Goal: Task Accomplishment & Management: Manage account settings

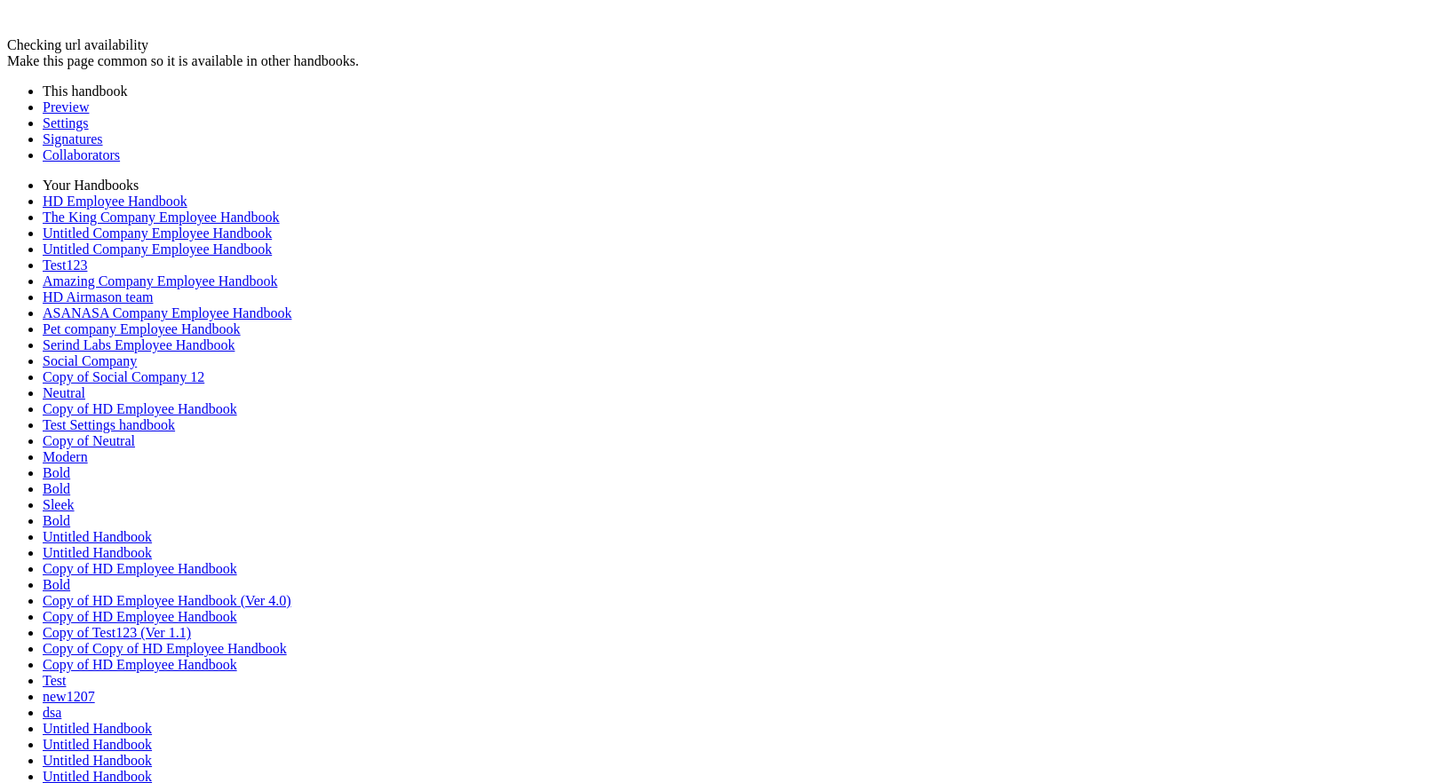
type input "********"
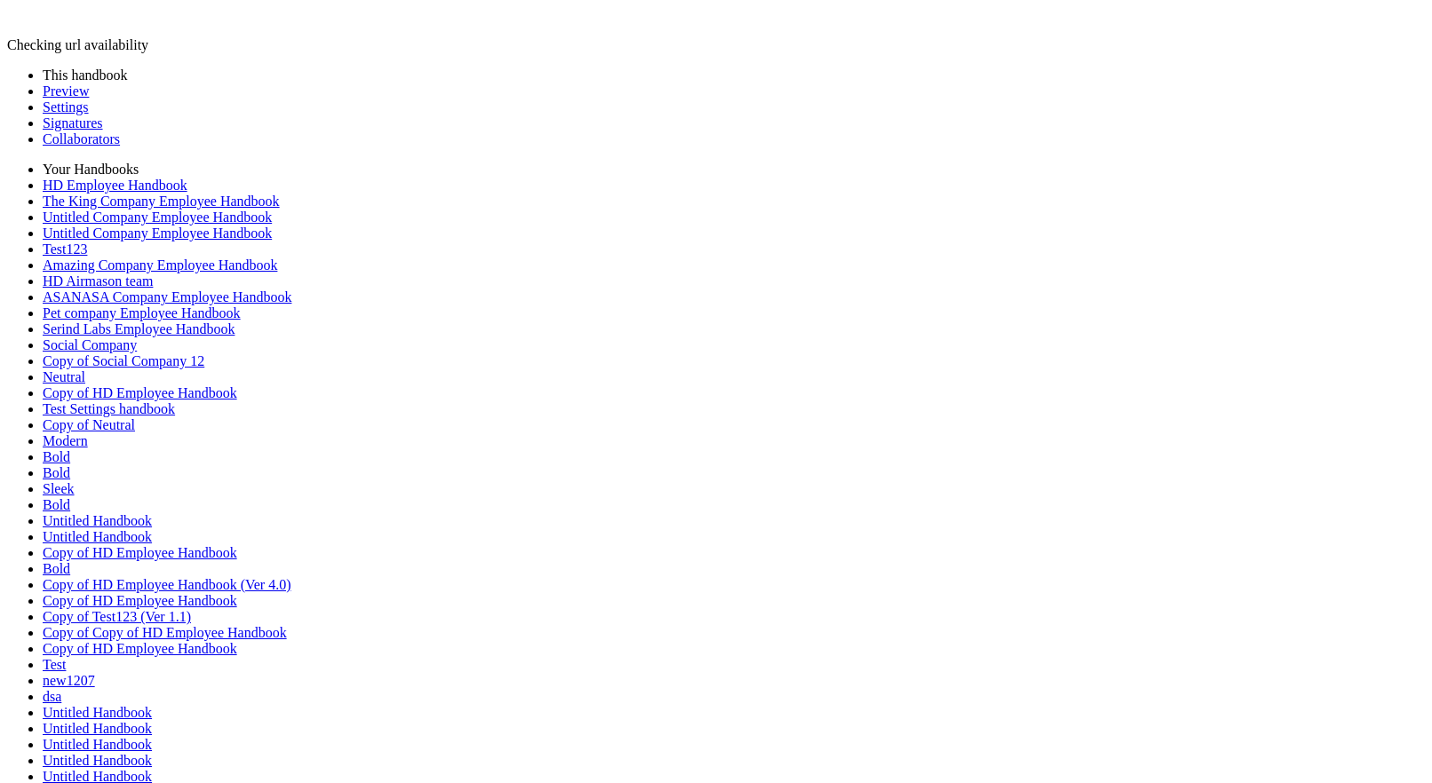
type input "********"
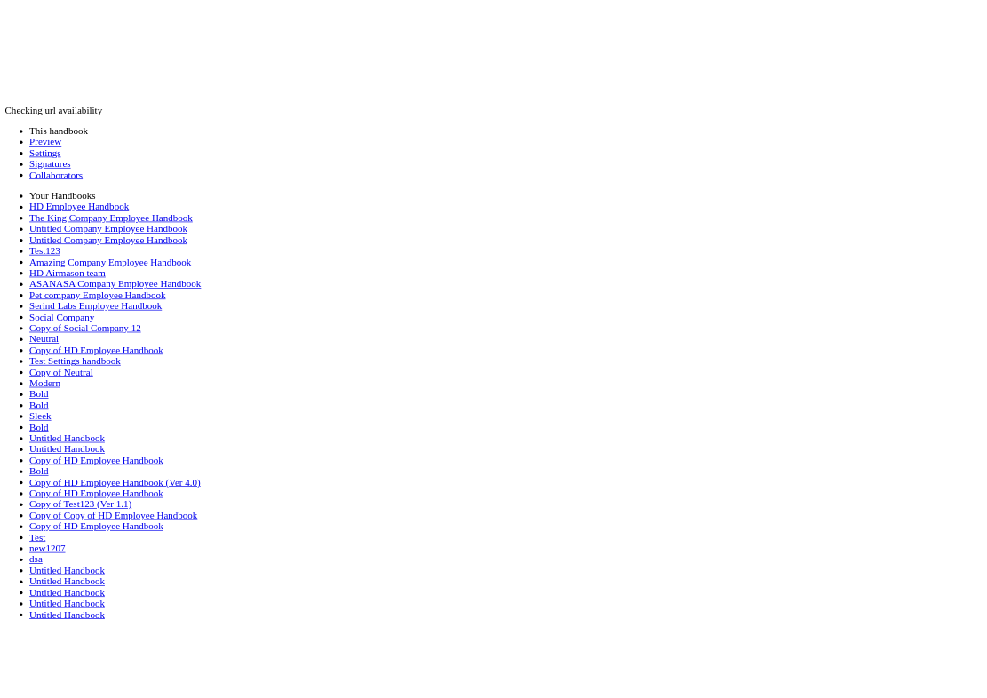
scroll to position [751, 0]
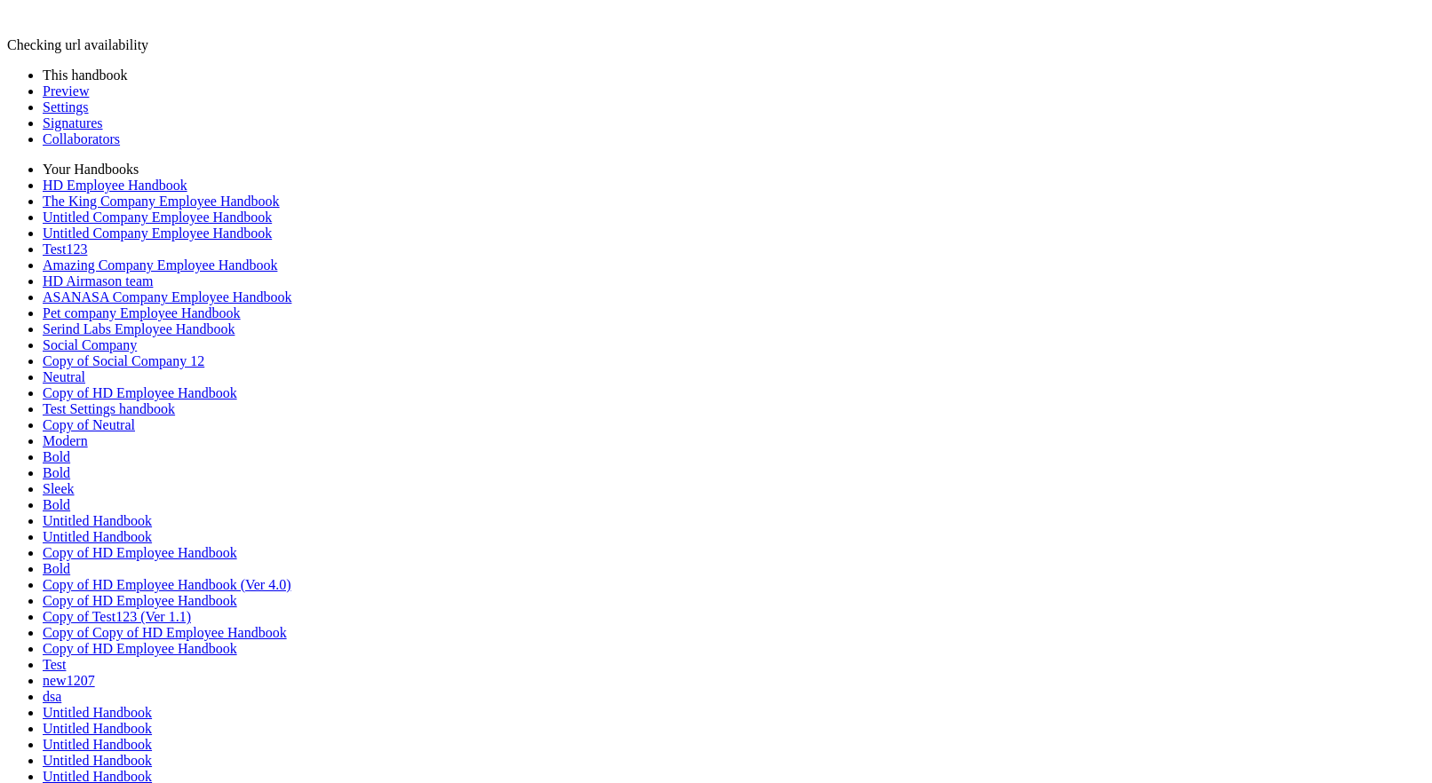
click at [60, 99] on link "Preview" at bounding box center [66, 90] width 46 height 15
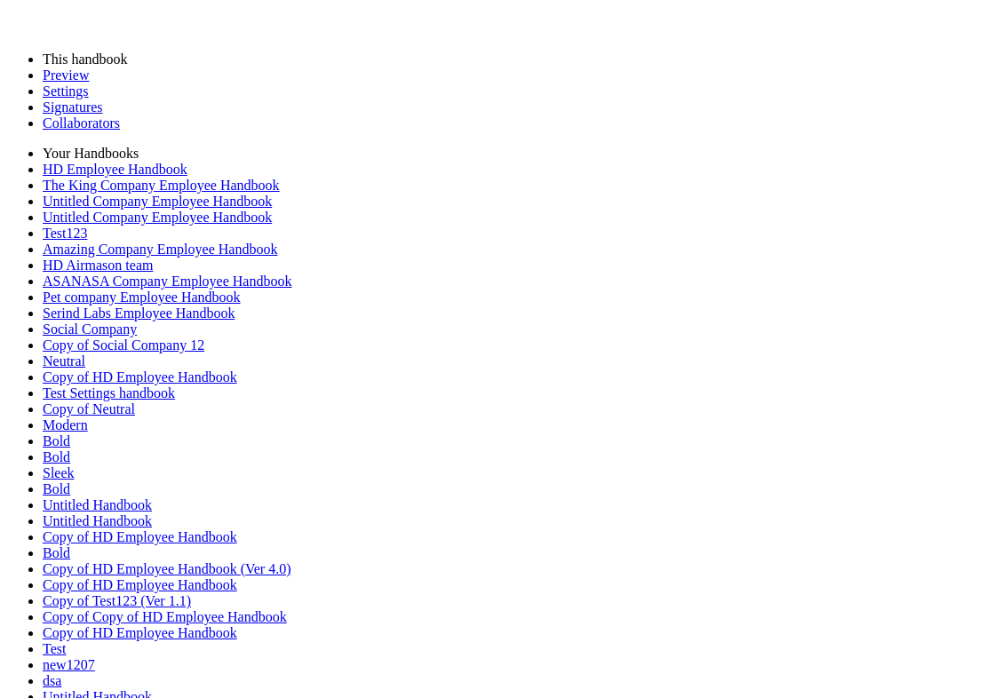
scroll to position [0, 0]
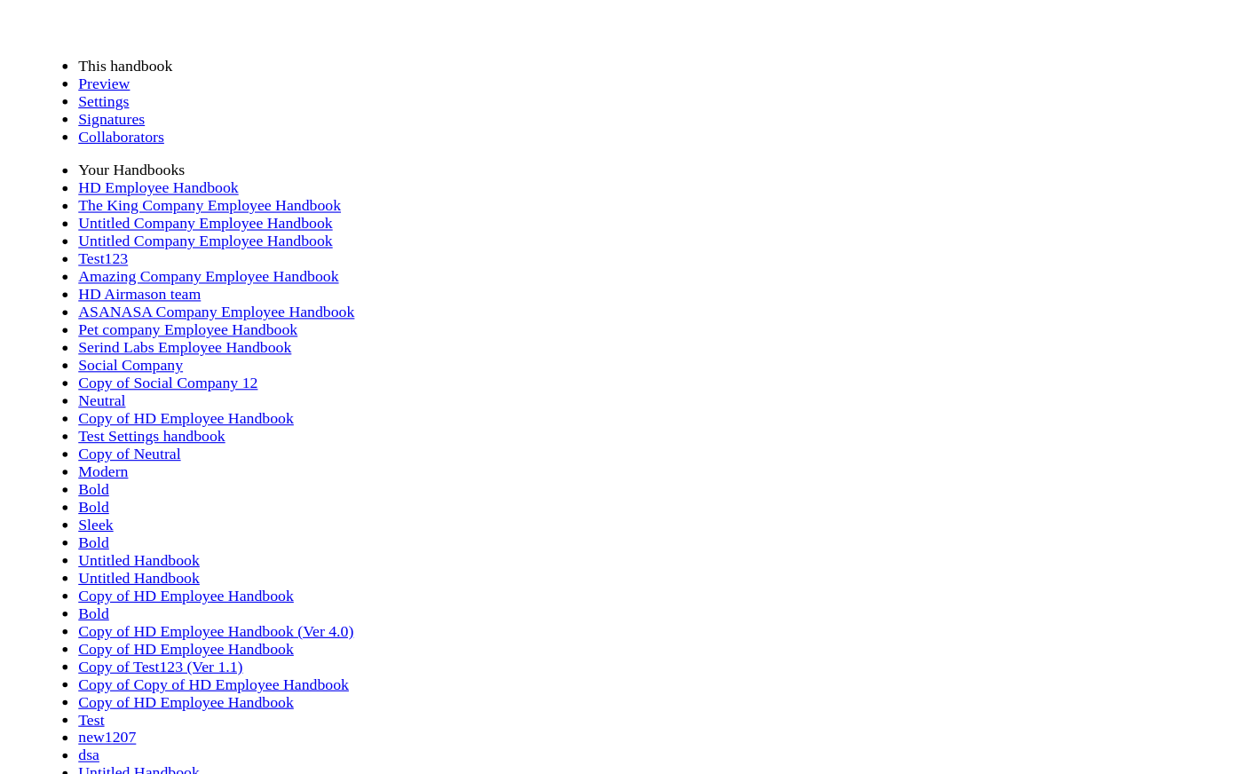
scroll to position [720, 0]
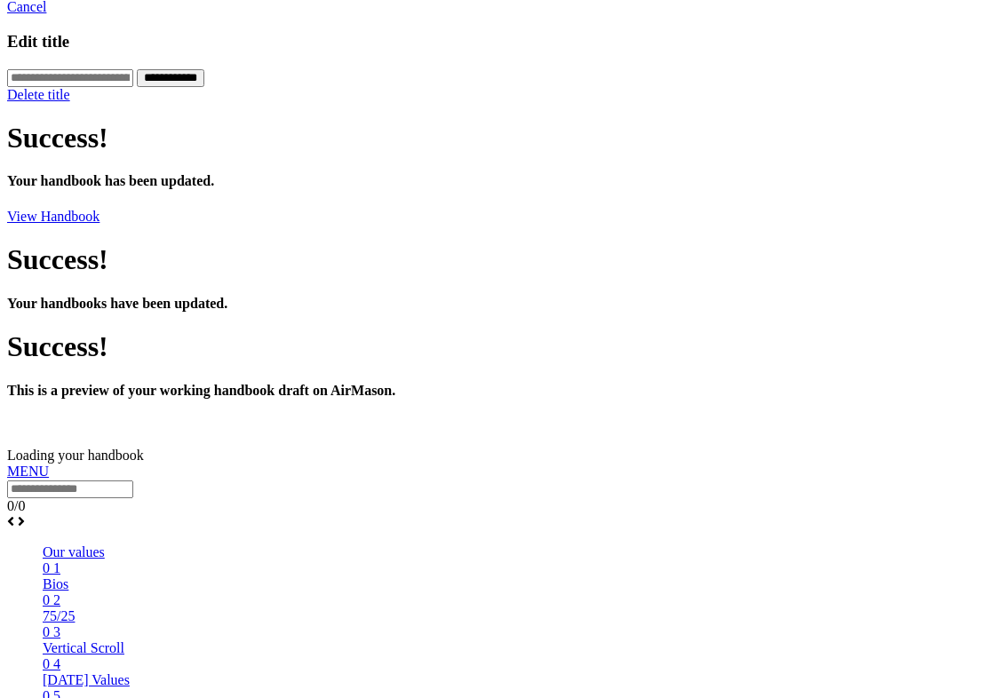
scroll to position [856, 0]
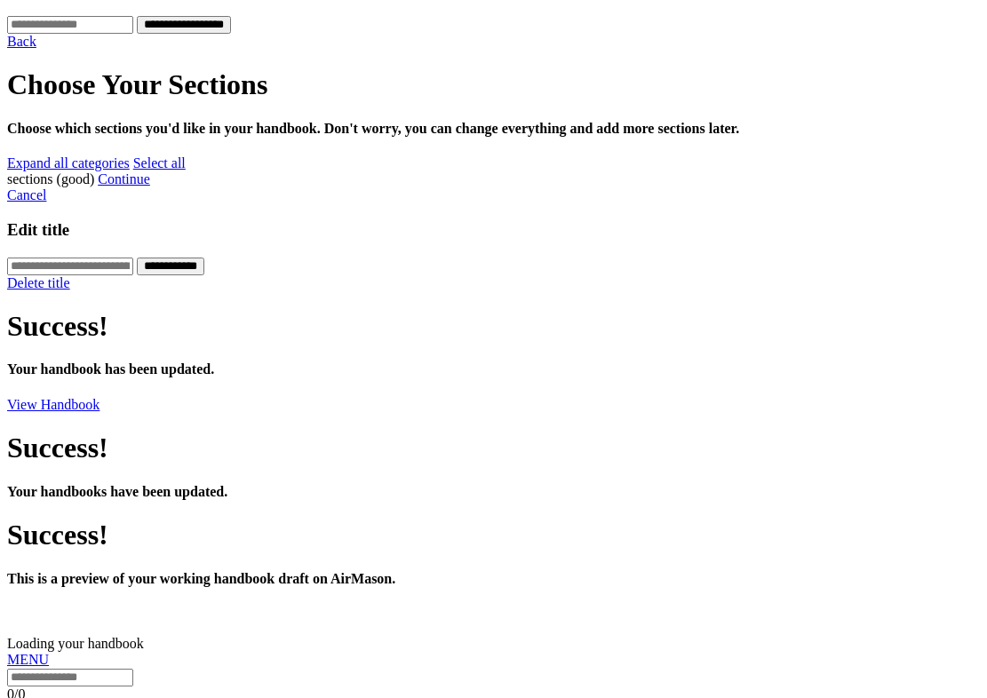
scroll to position [724, 0]
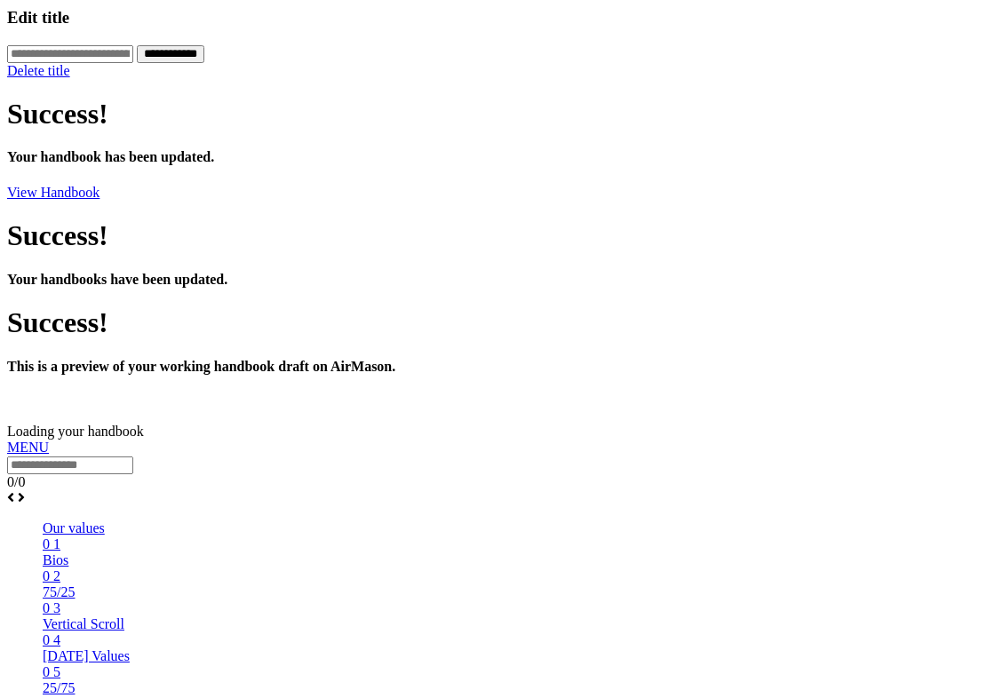
scroll to position [800, 0]
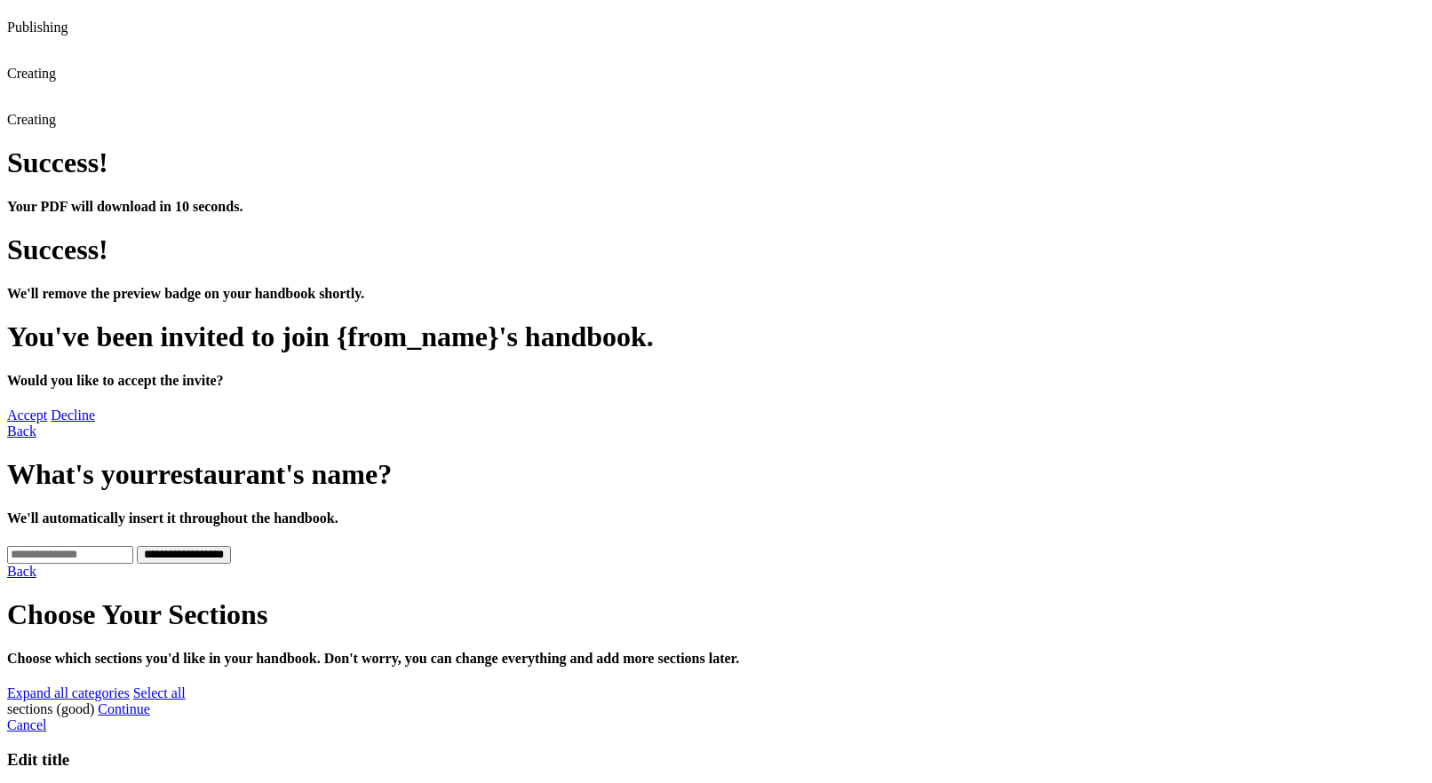
scroll to position [180, 0]
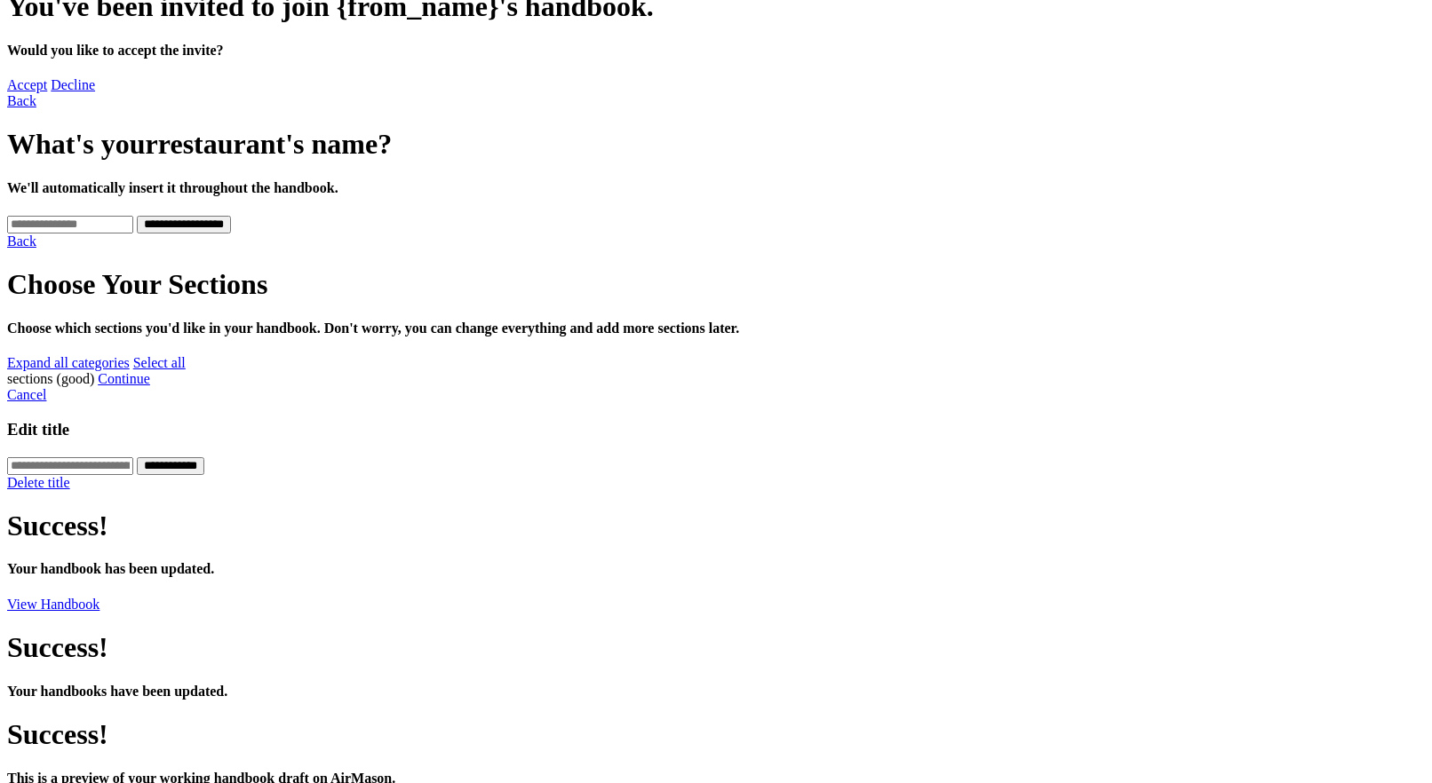
scroll to position [556, 0]
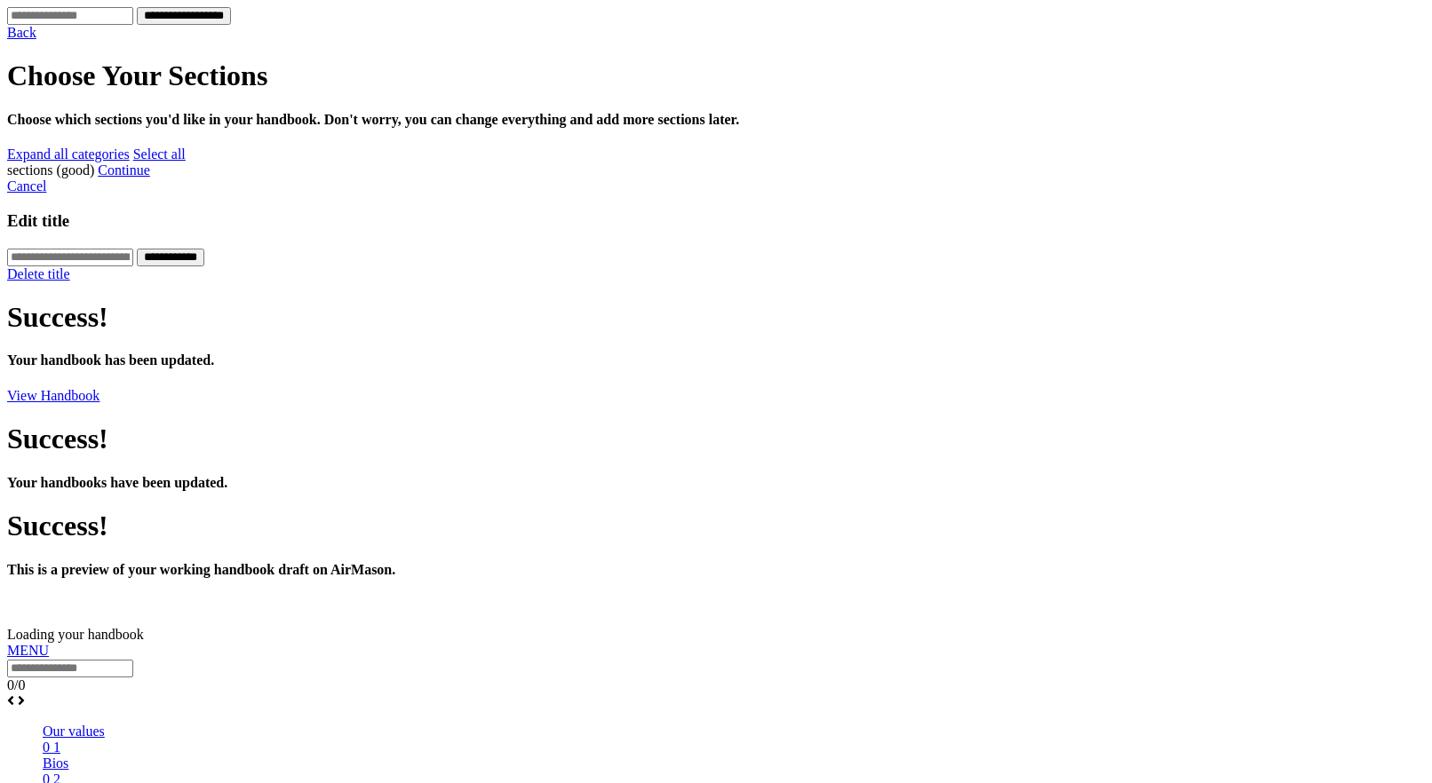
scroll to position [836, 0]
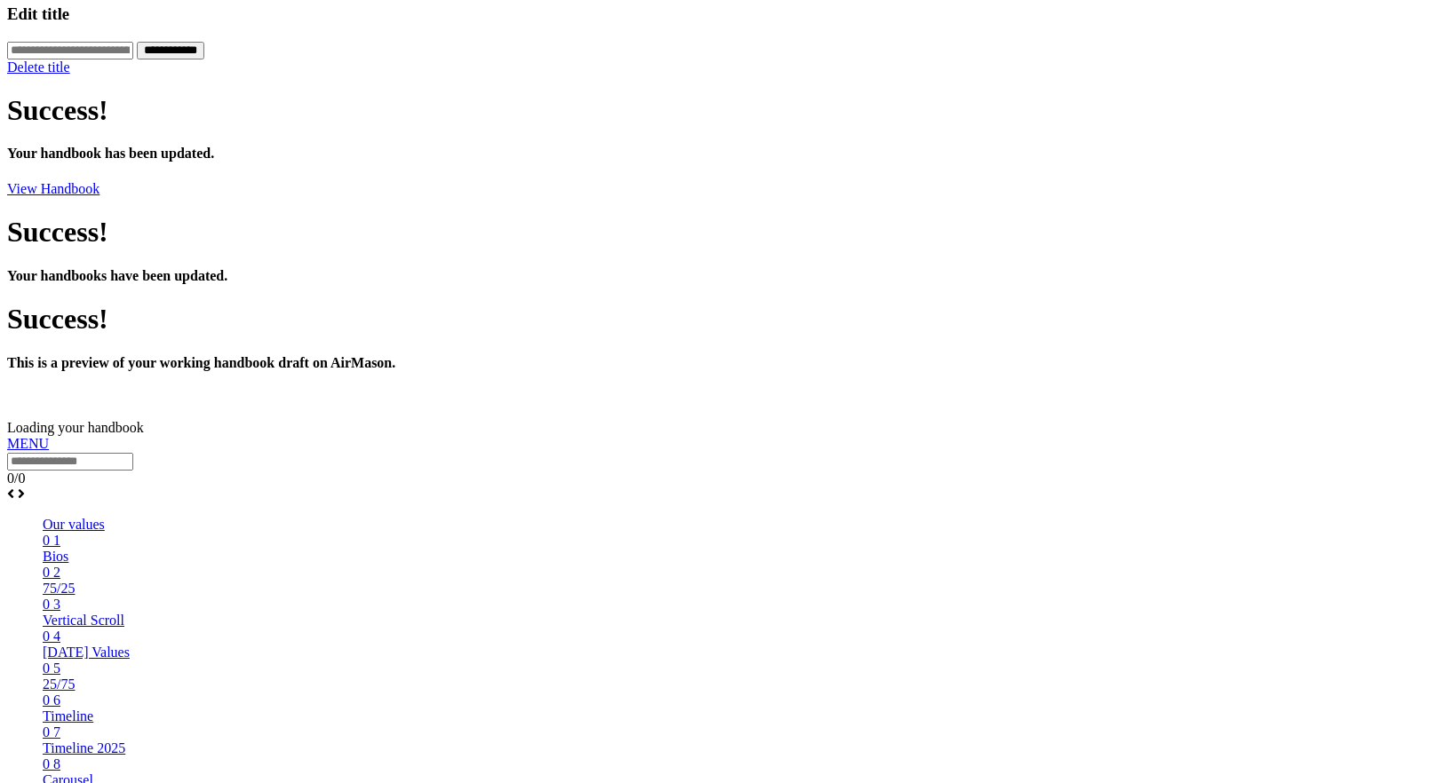
scroll to position [1095, 0]
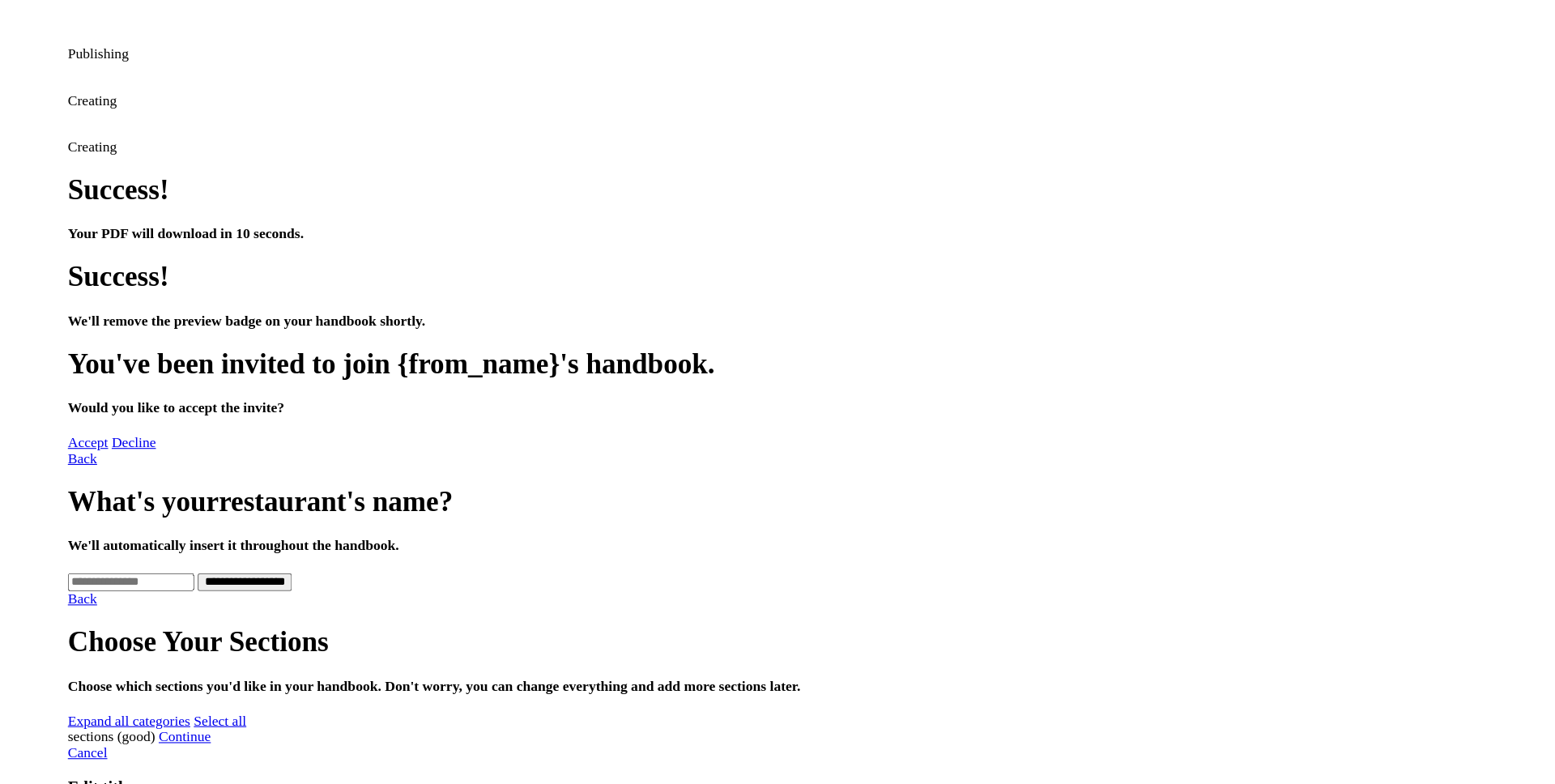
scroll to position [140, 0]
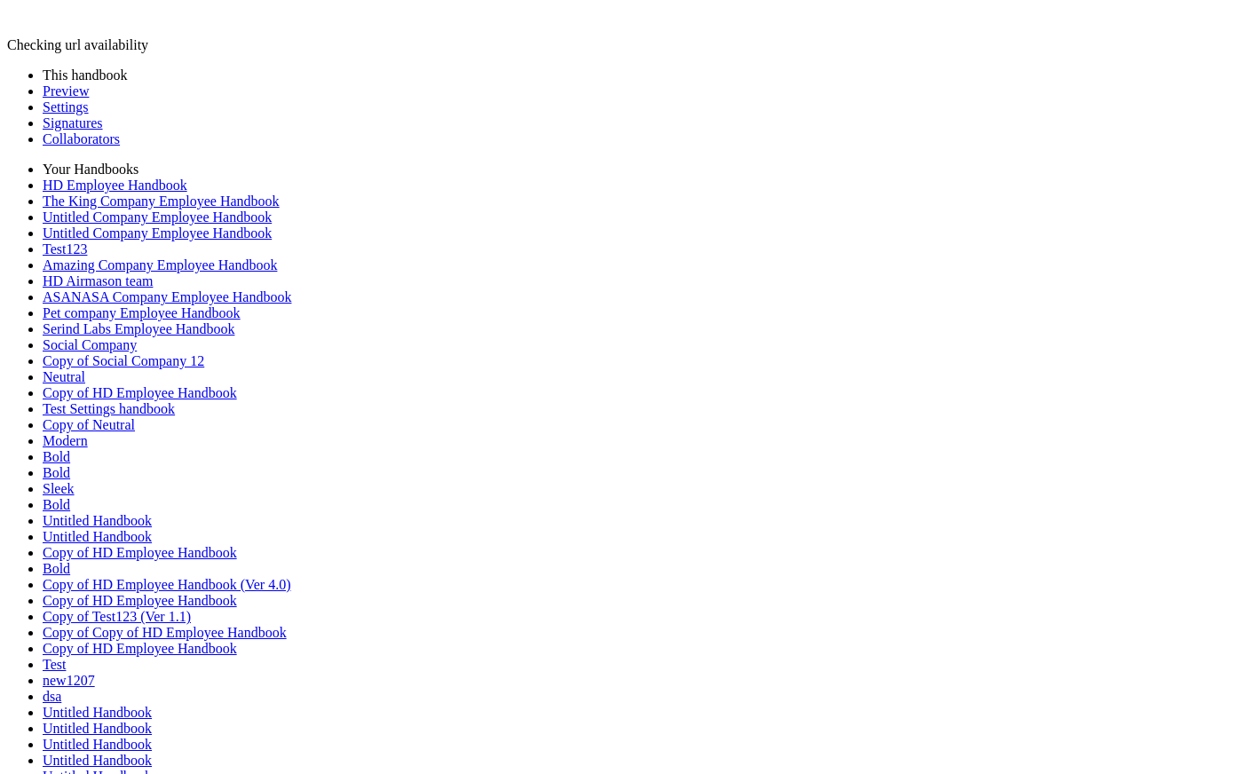
scroll to position [813, 0]
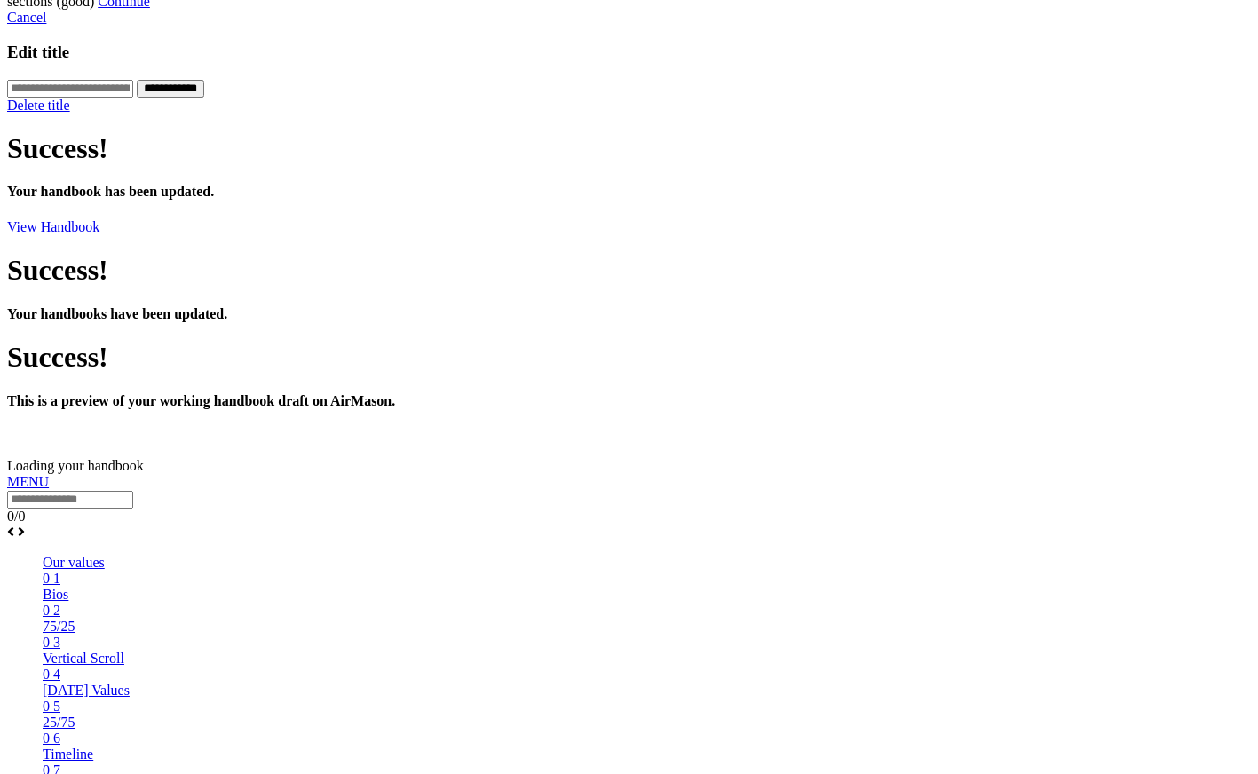
scroll to position [891, 0]
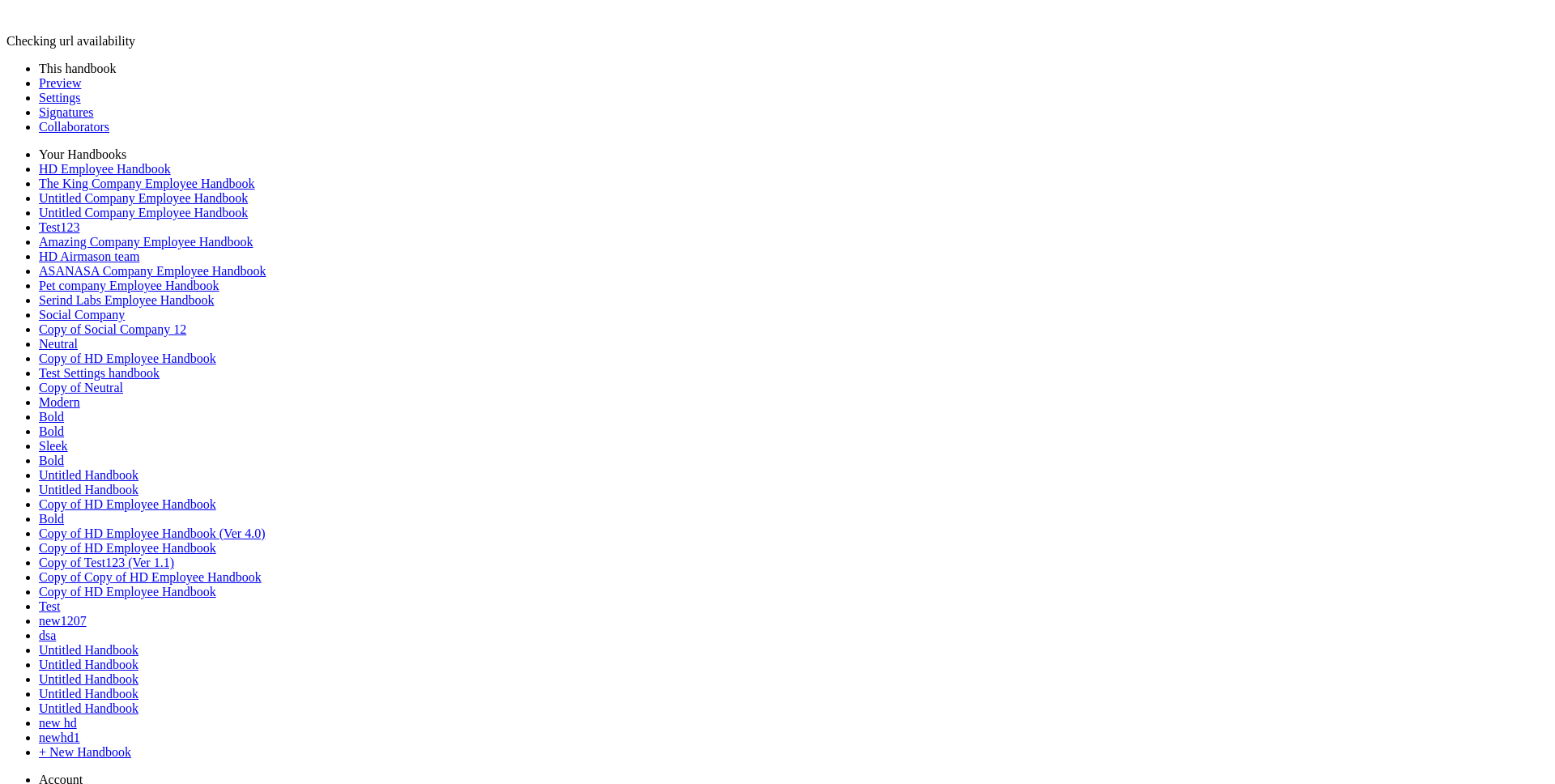
click at [79, 84] on link "Preview" at bounding box center [60, 82] width 42 height 14
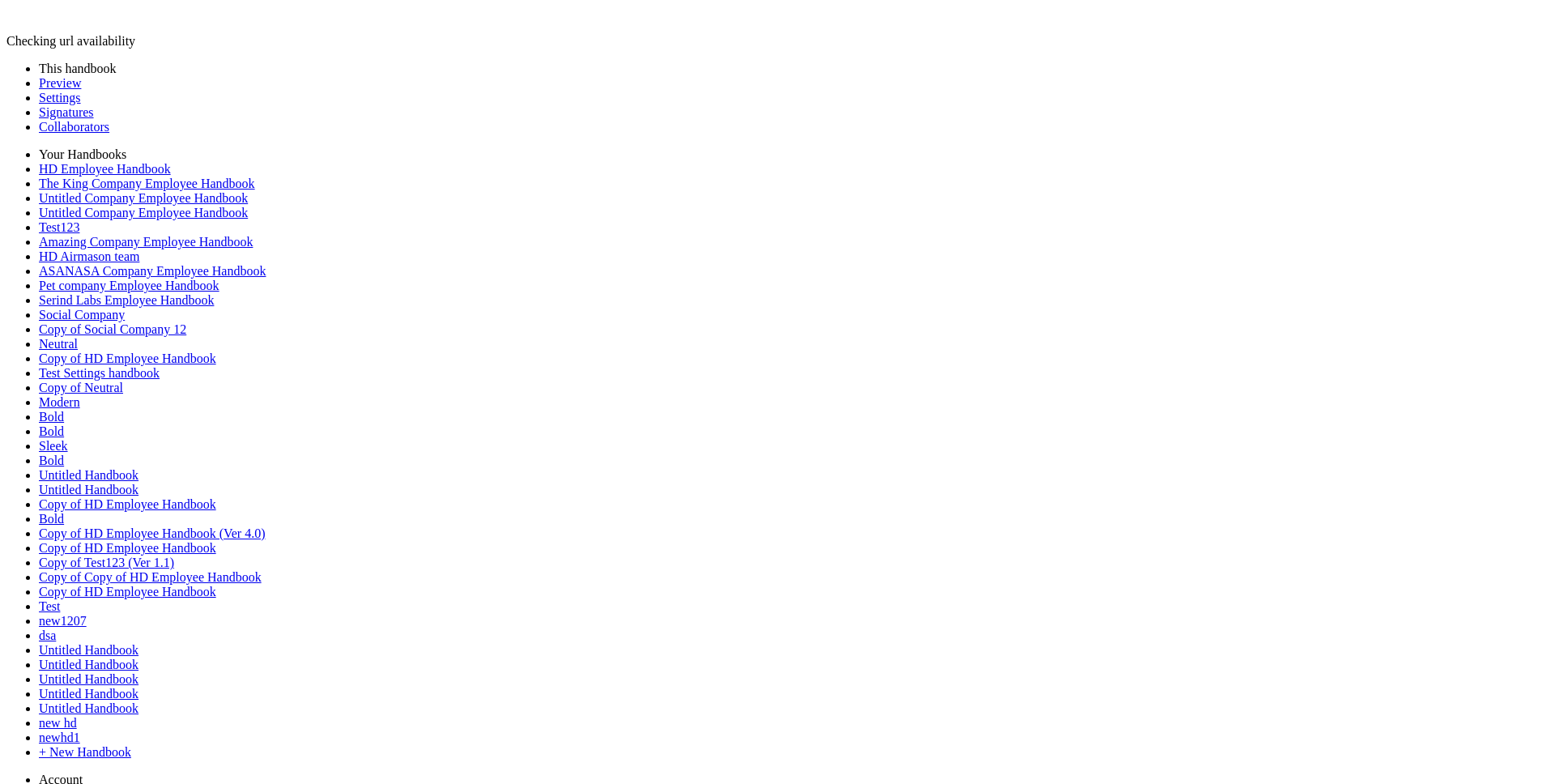
drag, startPoint x: 698, startPoint y: 617, endPoint x: 691, endPoint y: 346, distance: 271.1
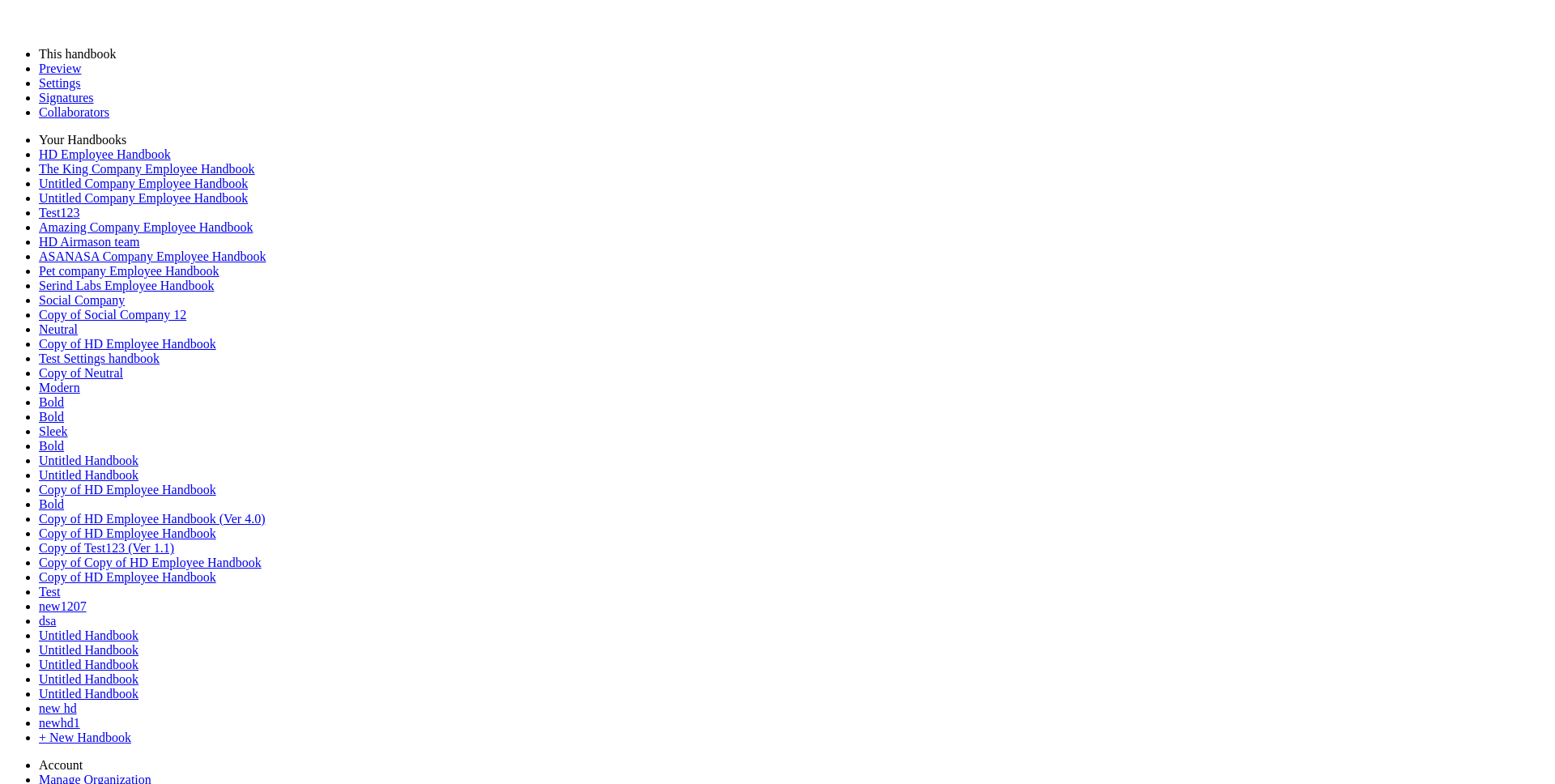
click at [81, 76] on link "Preview" at bounding box center [60, 67] width 42 height 14
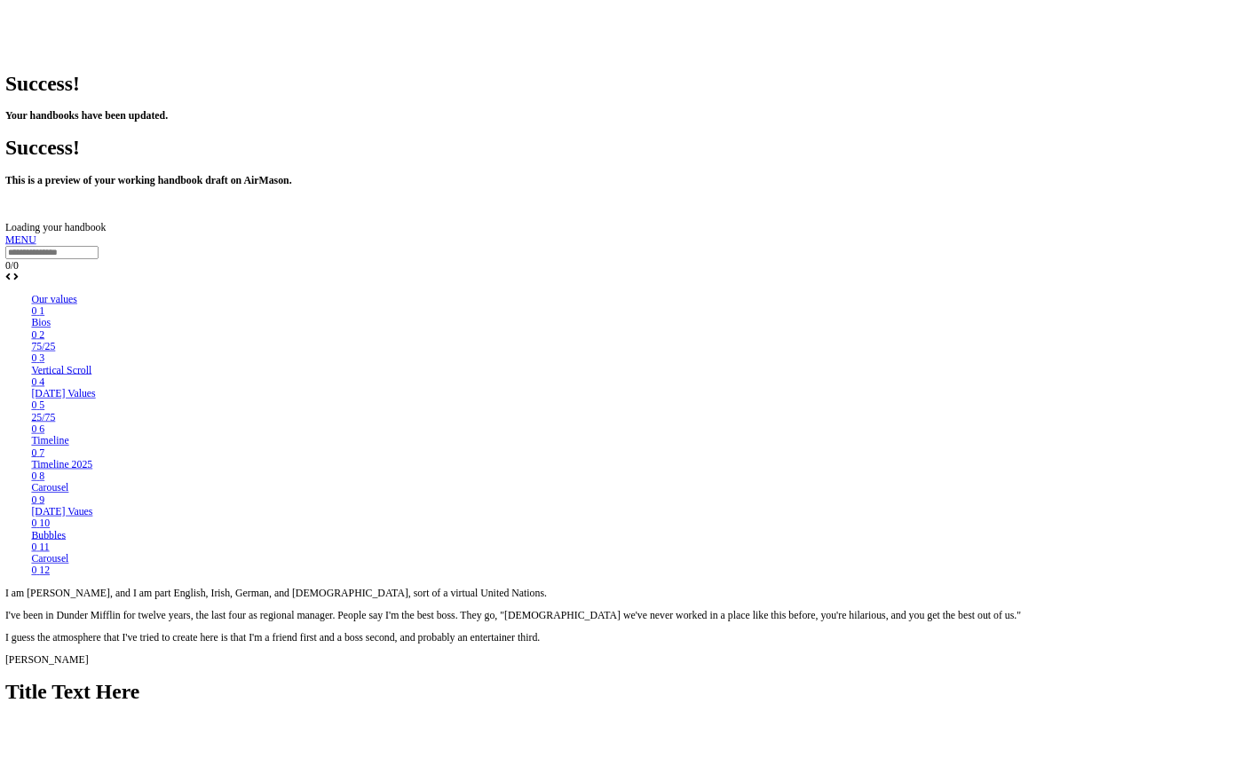
scroll to position [1080, 0]
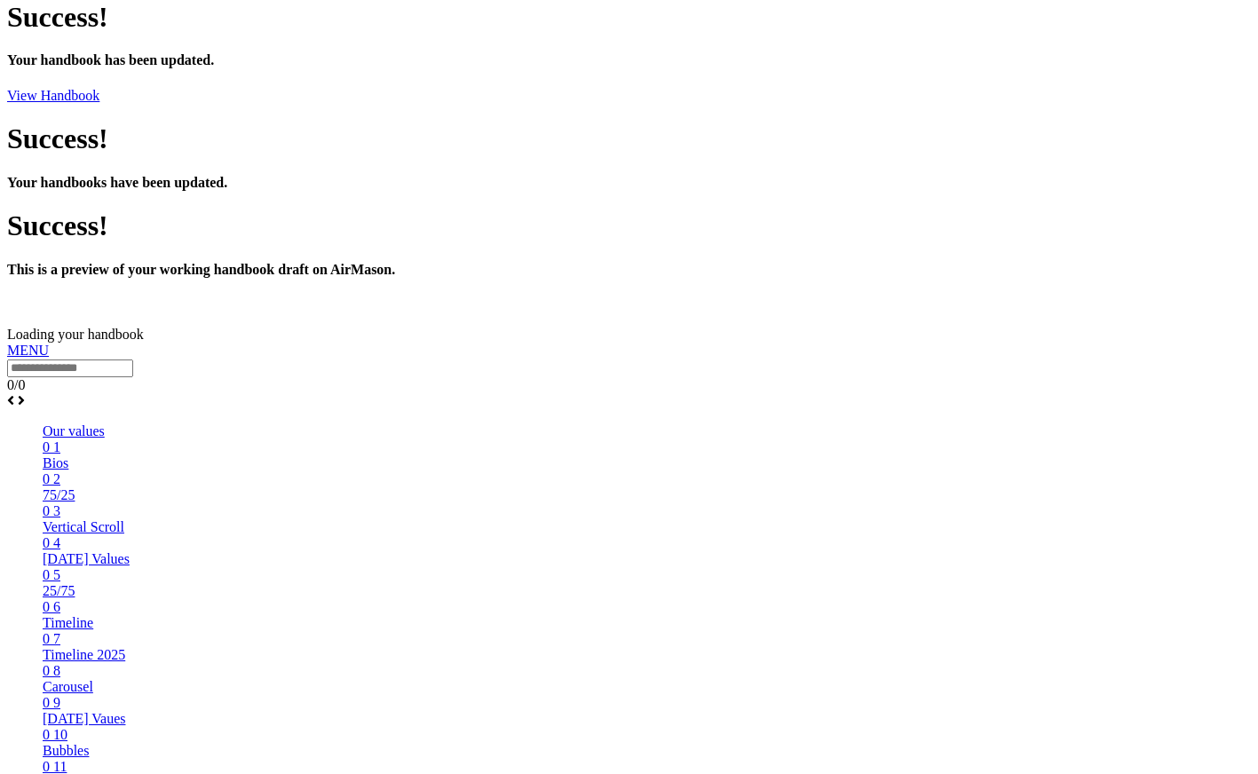
scroll to position [794, 0]
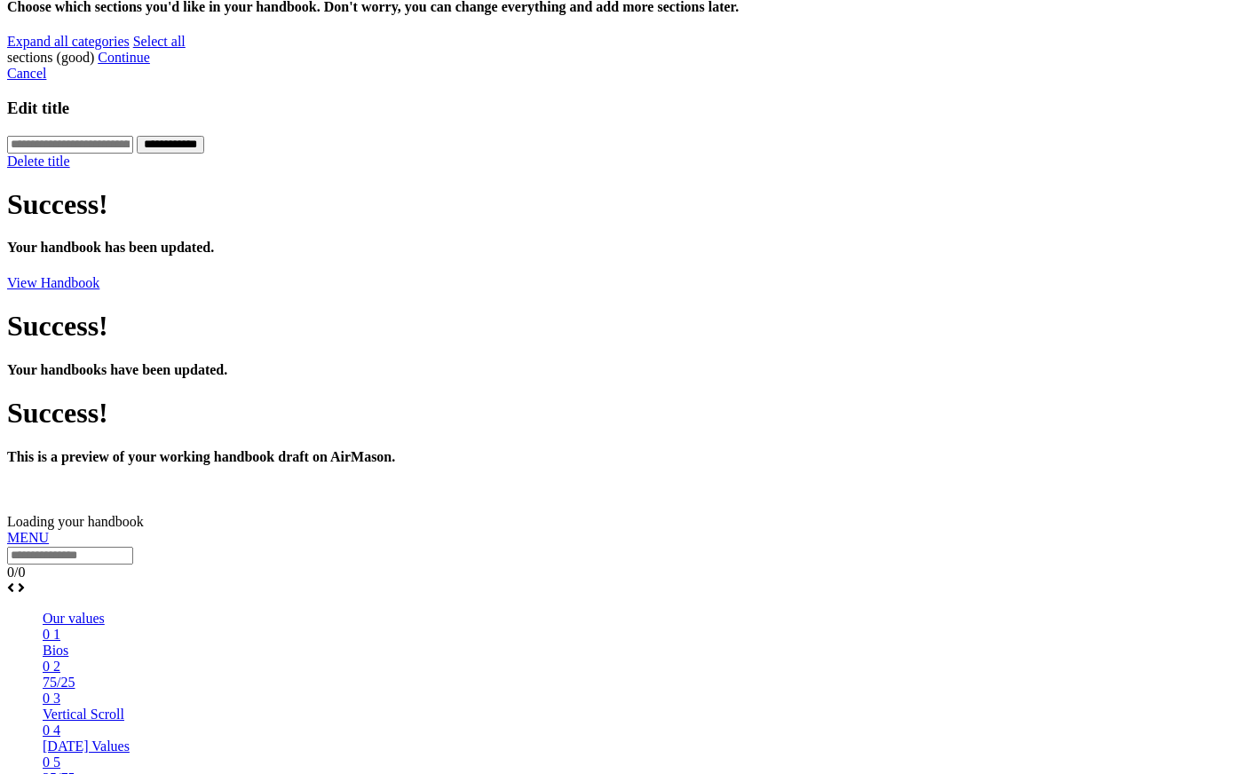
drag, startPoint x: 238, startPoint y: 221, endPoint x: 226, endPoint y: 194, distance: 29.0
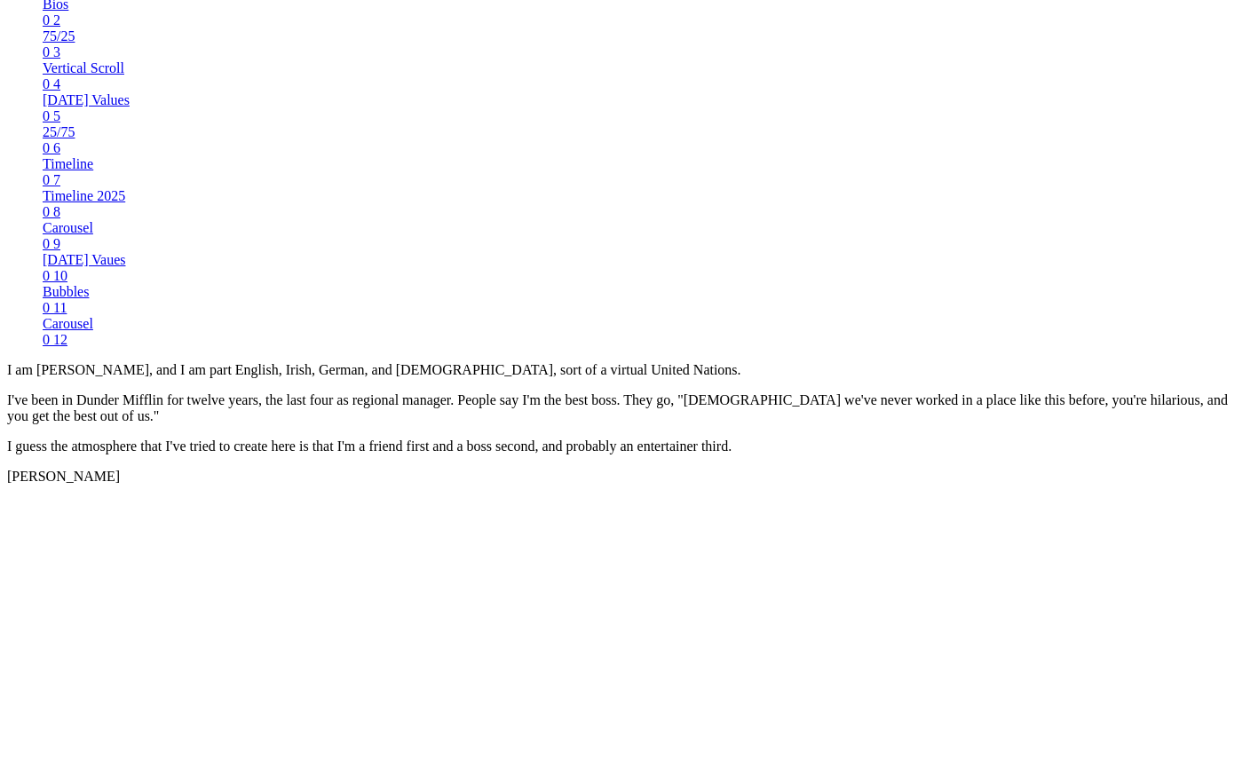
scroll to position [1345, 0]
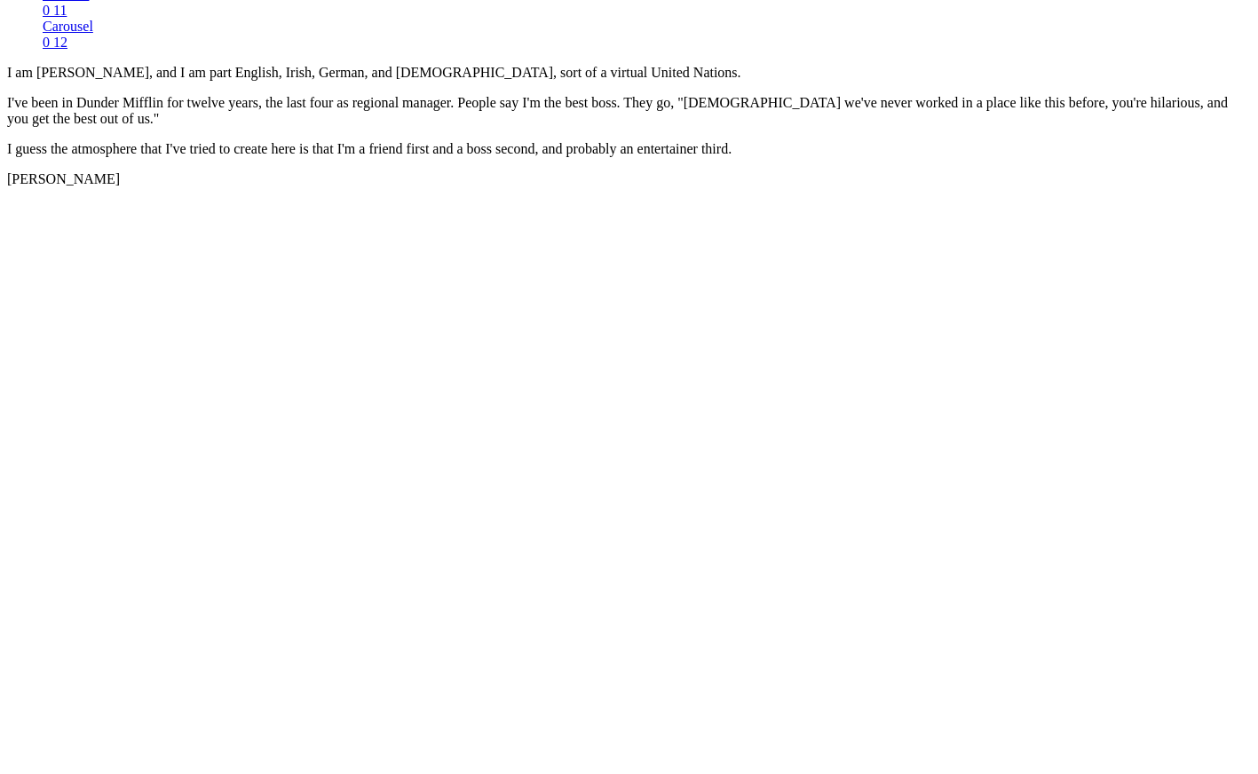
scroll to position [1679, 0]
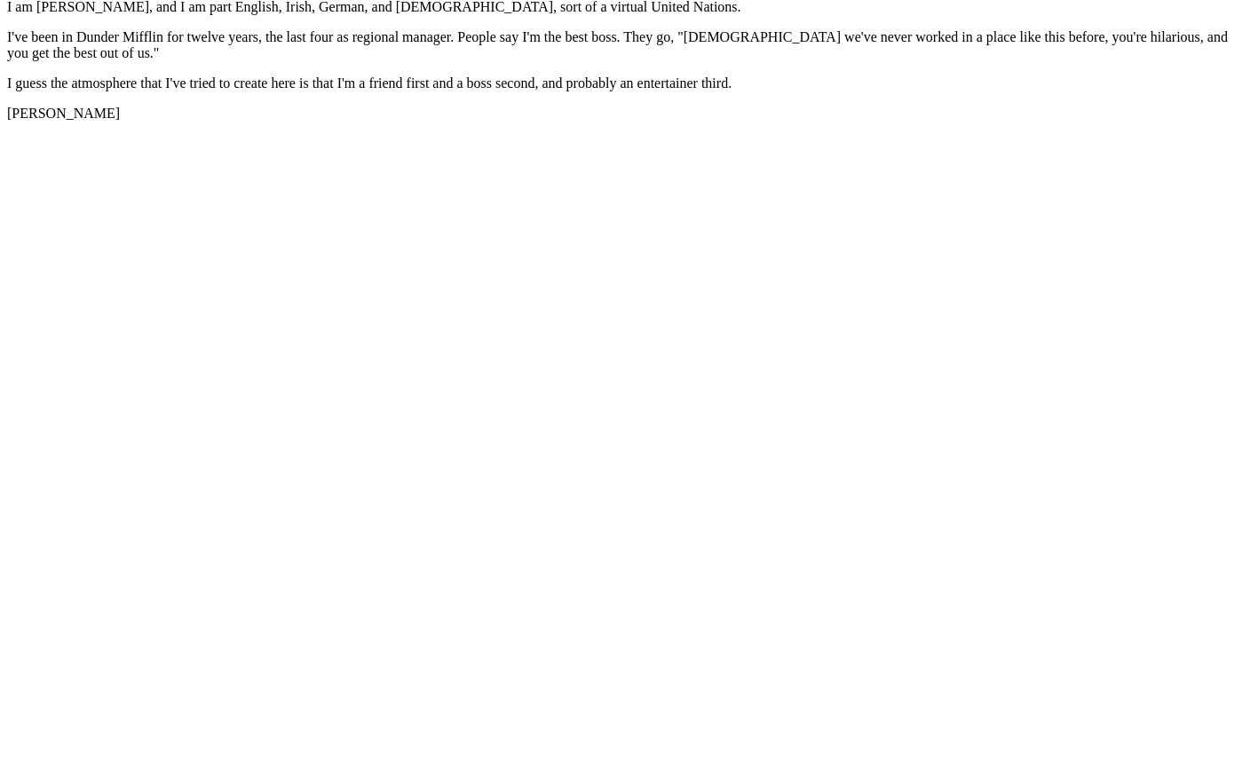
scroll to position [1714, 0]
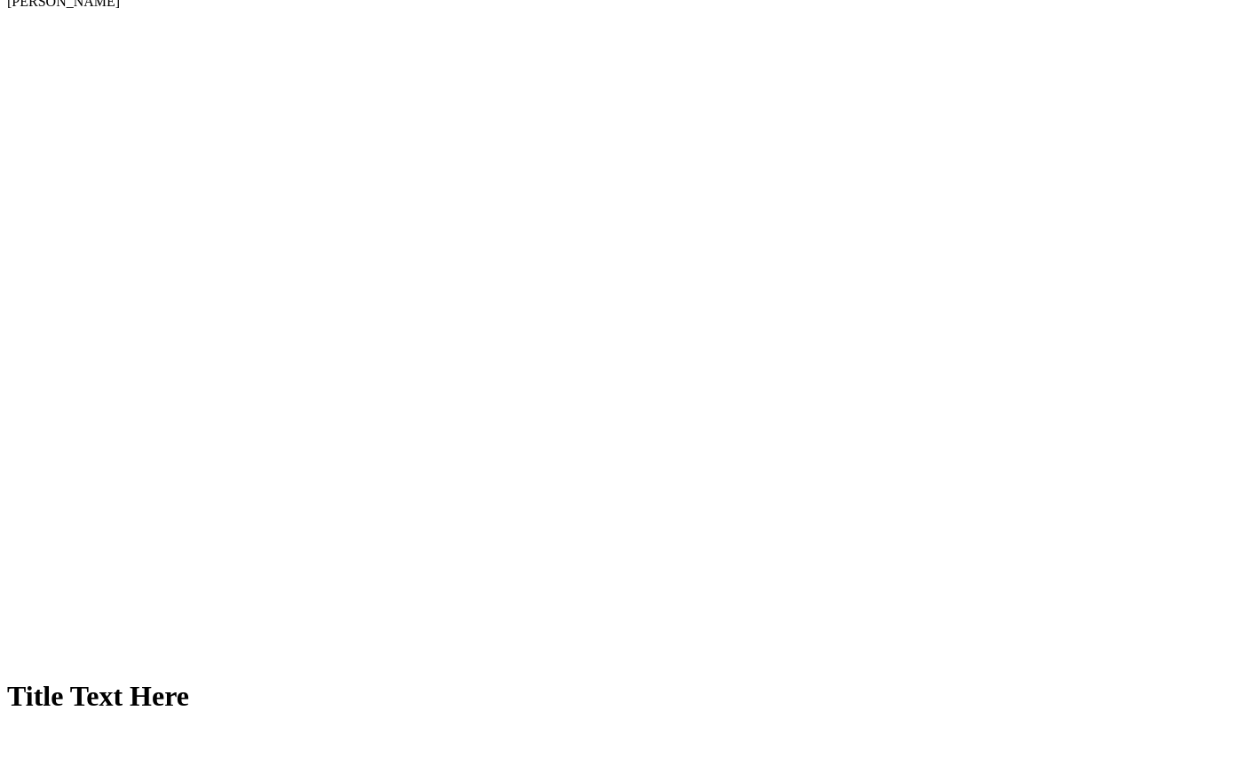
scroll to position [1893, 0]
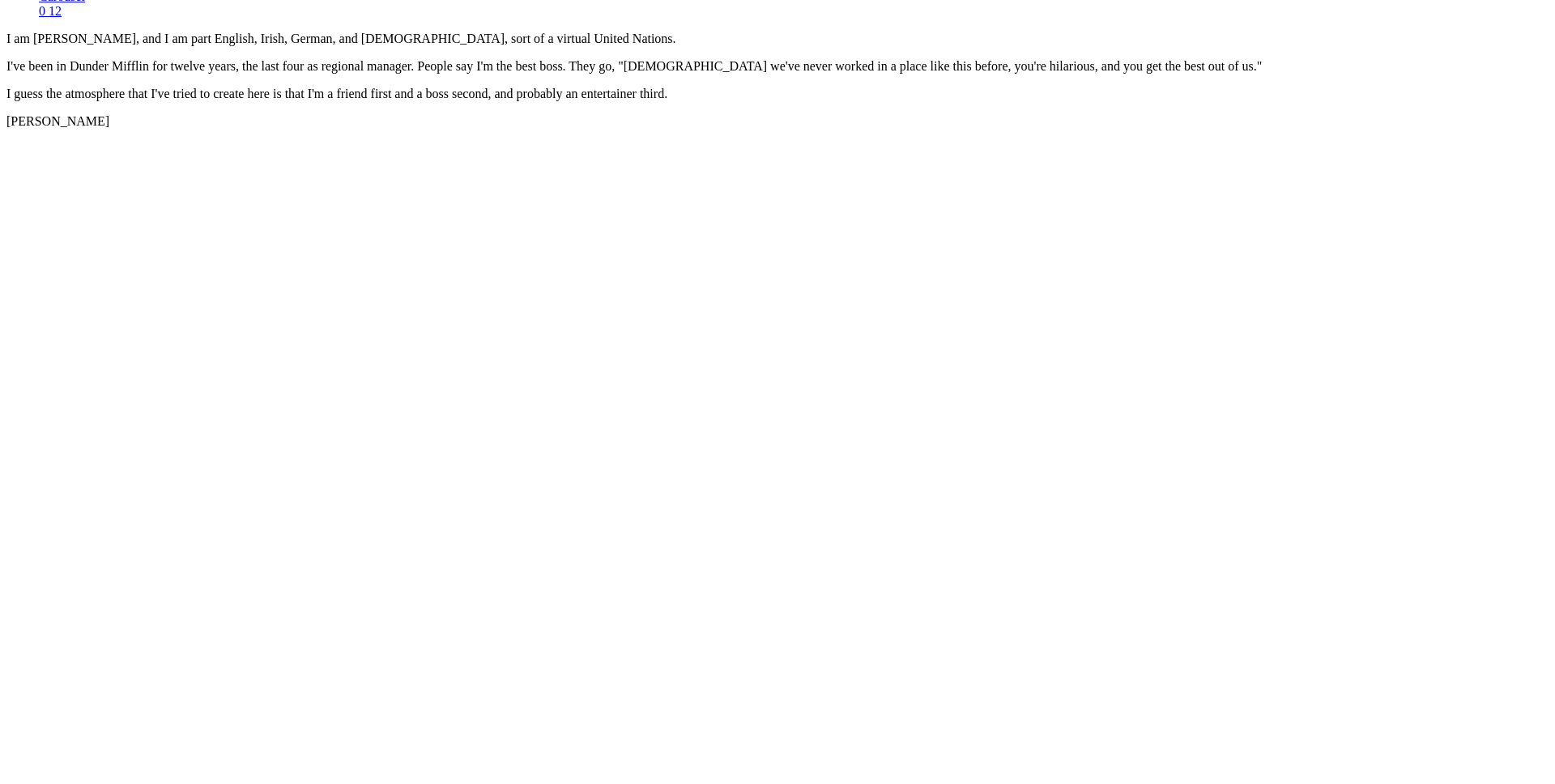
scroll to position [1689, 0]
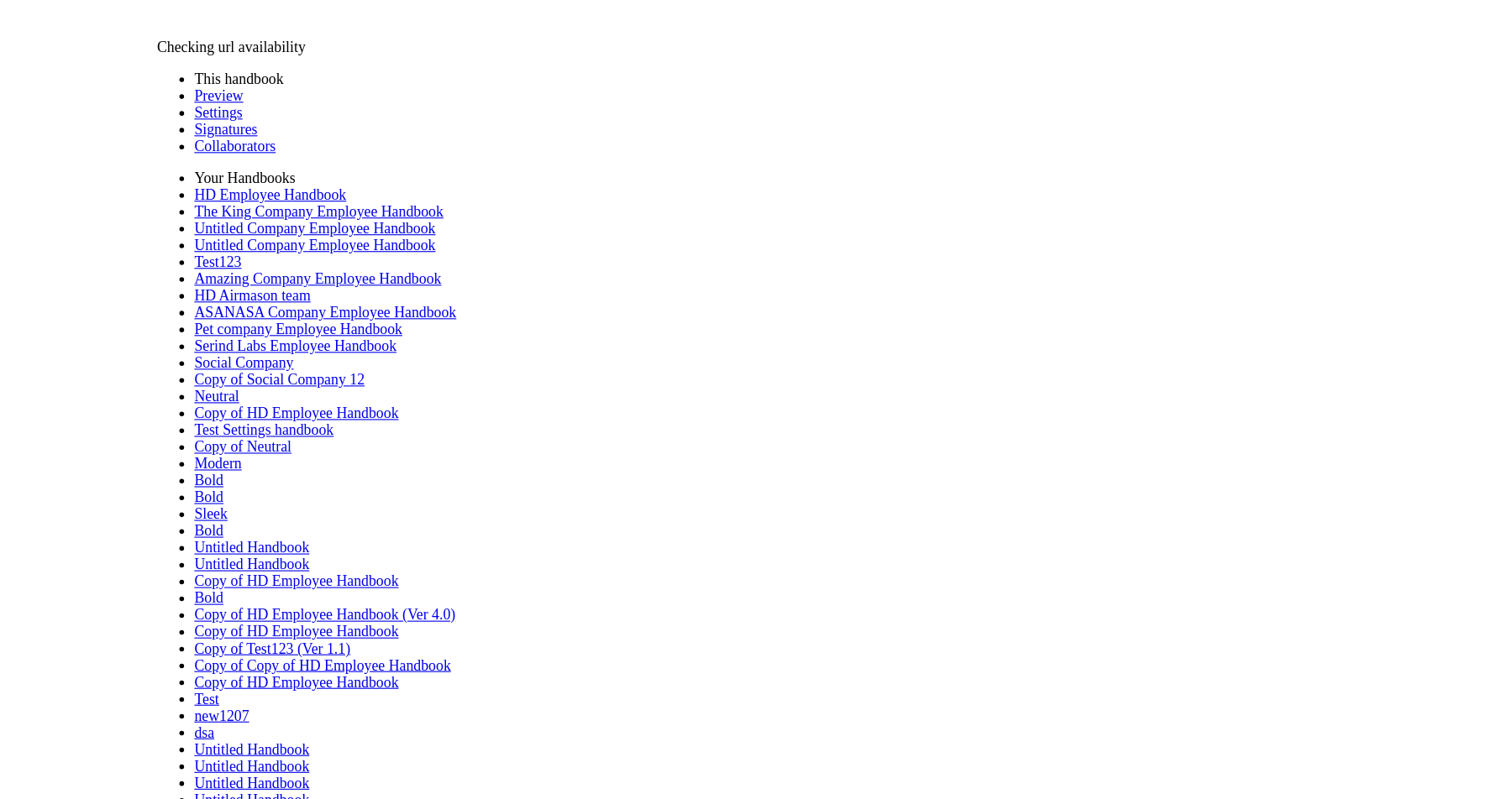
scroll to position [1463, 0]
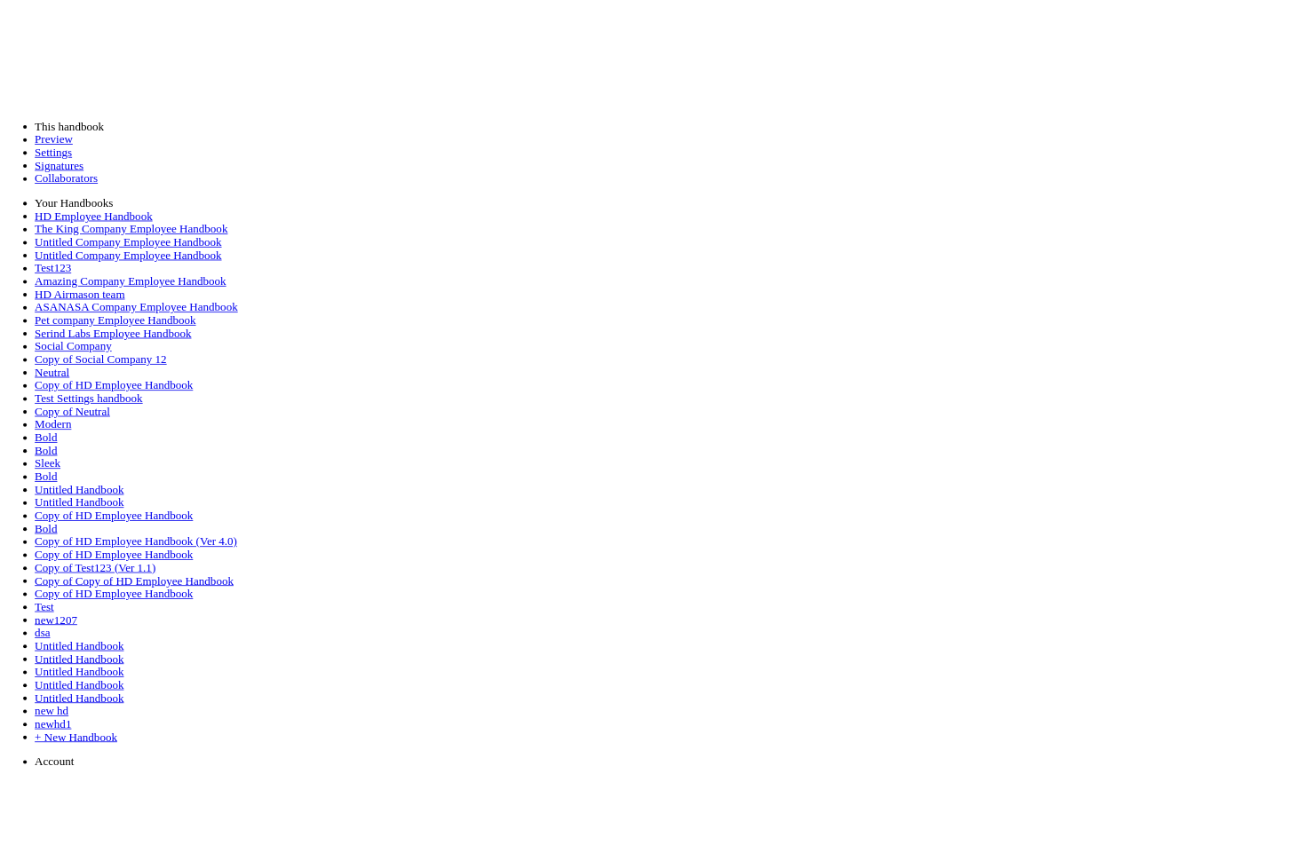
scroll to position [107, 0]
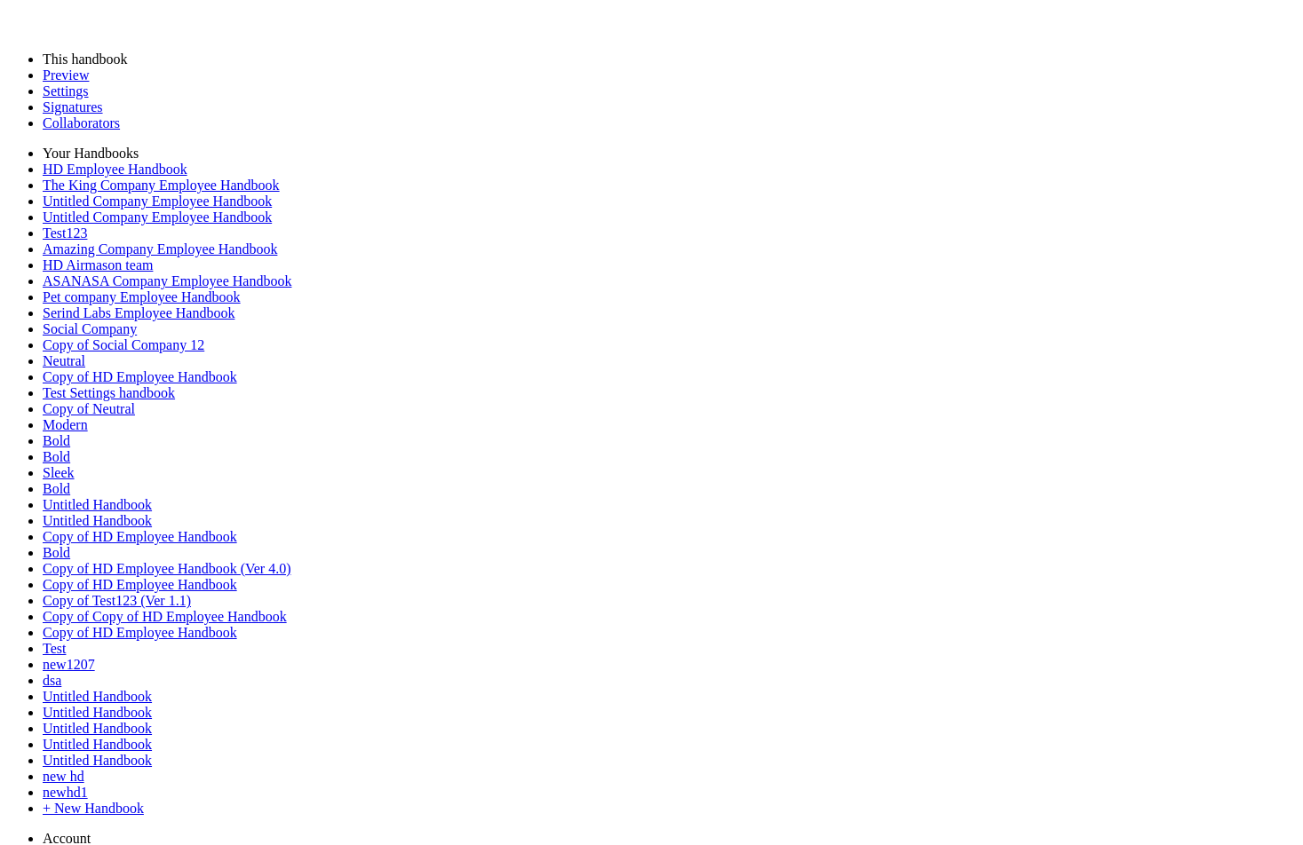
scroll to position [0, 0]
type input "********"
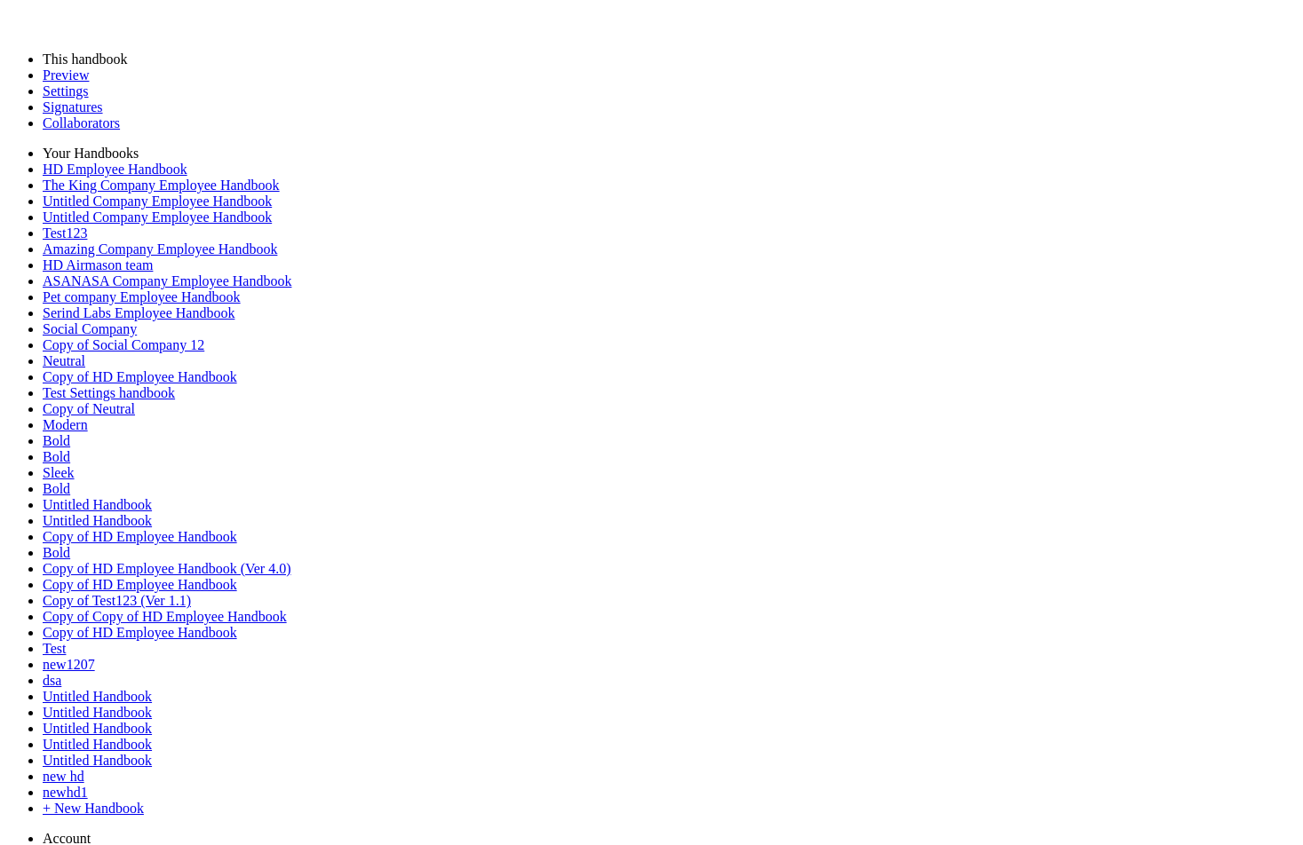
type input "****"
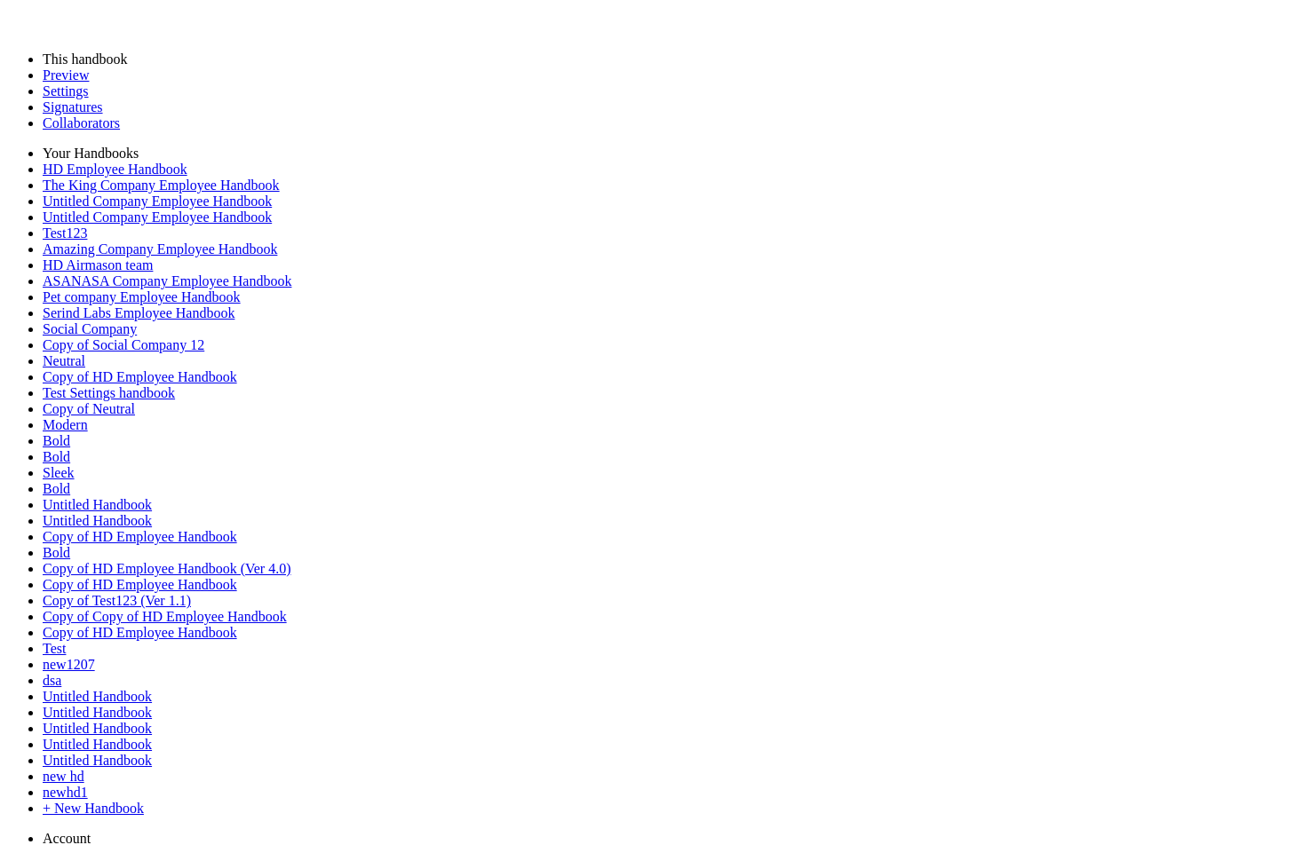
scroll to position [1359, 0]
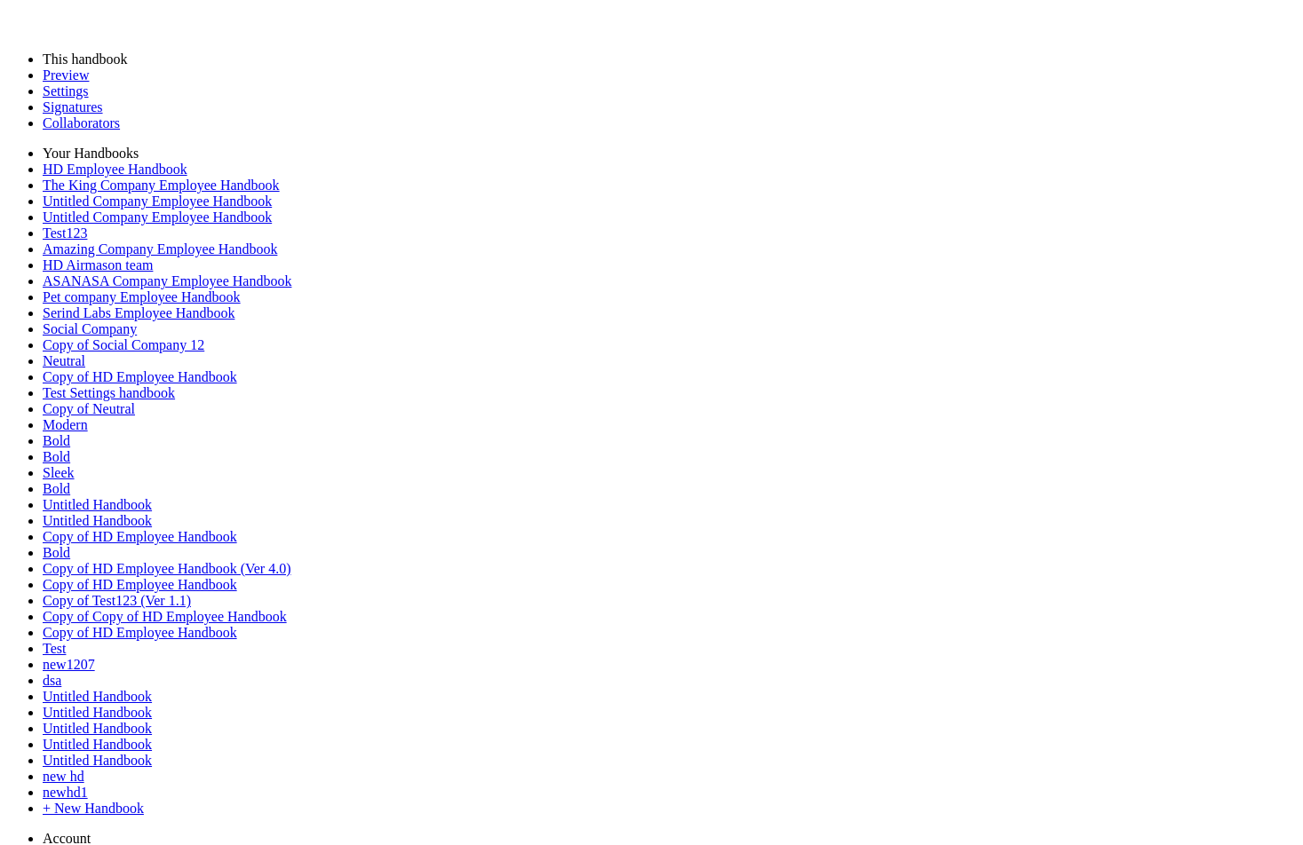
scroll to position [901, 0]
drag, startPoint x: 360, startPoint y: 137, endPoint x: 365, endPoint y: 286, distance: 149.3
drag, startPoint x: 376, startPoint y: 129, endPoint x: 376, endPoint y: 215, distance: 86.1
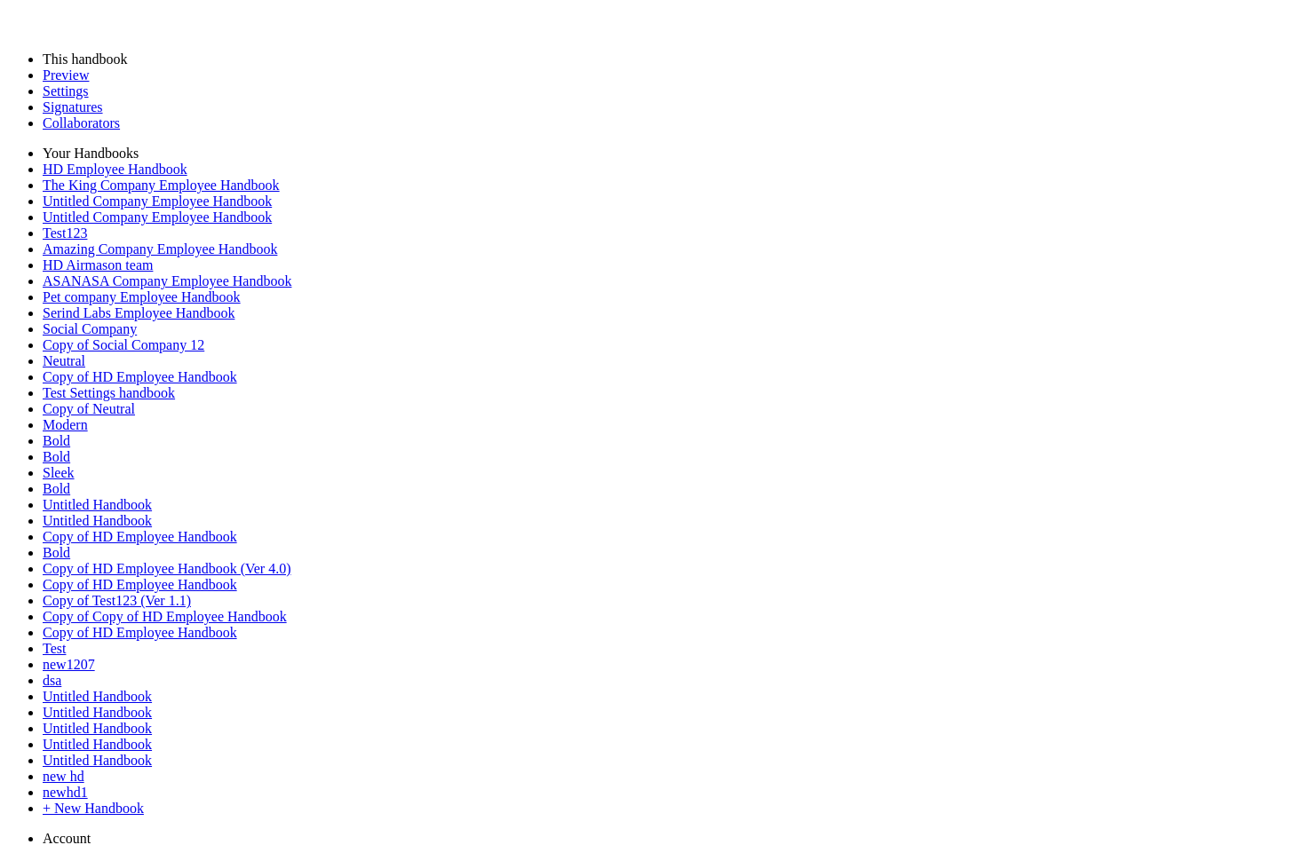
scroll to position [1331, 0]
drag, startPoint x: 358, startPoint y: 633, endPoint x: 346, endPoint y: 493, distance: 140.8
drag, startPoint x: 357, startPoint y: 247, endPoint x: 382, endPoint y: 414, distance: 168.8
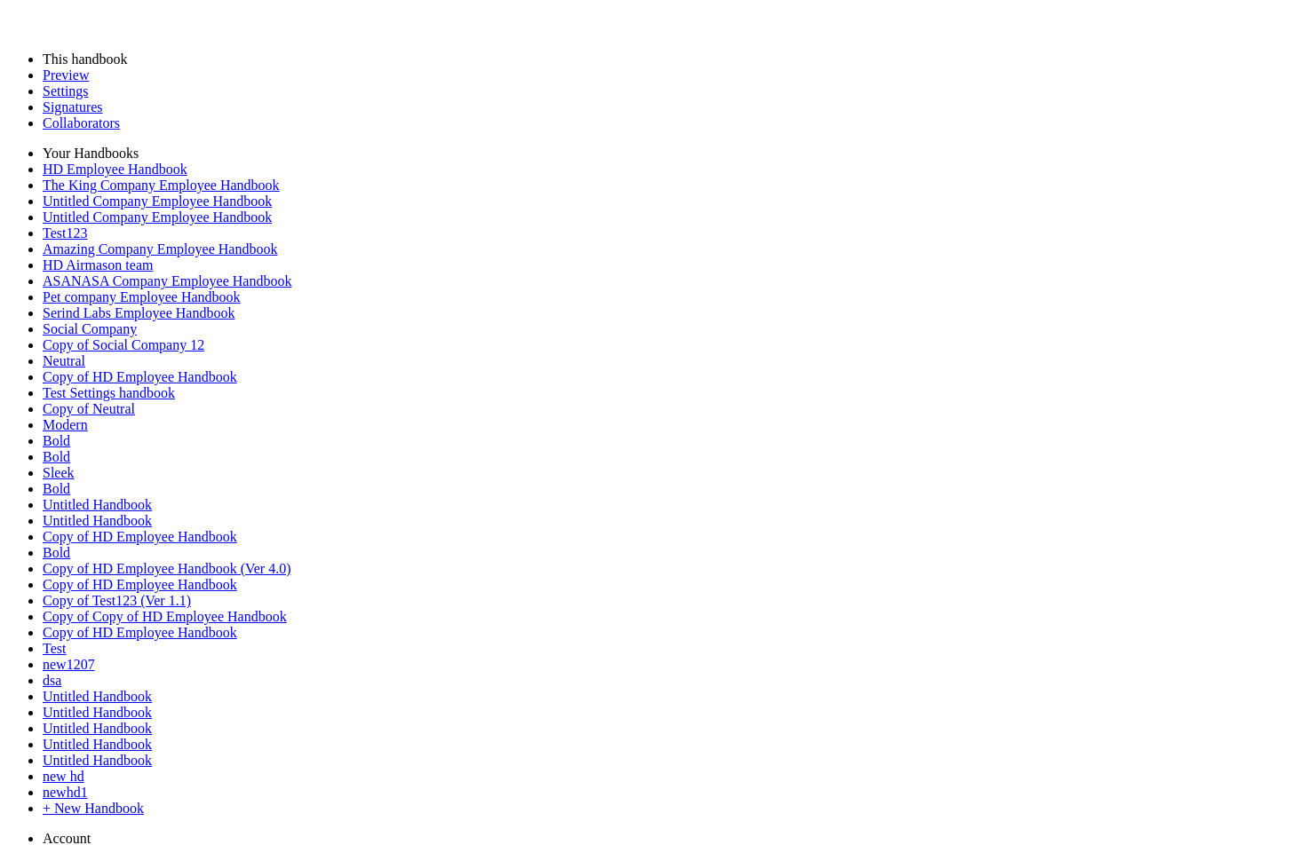
drag, startPoint x: 549, startPoint y: 266, endPoint x: 494, endPoint y: 212, distance: 76.6
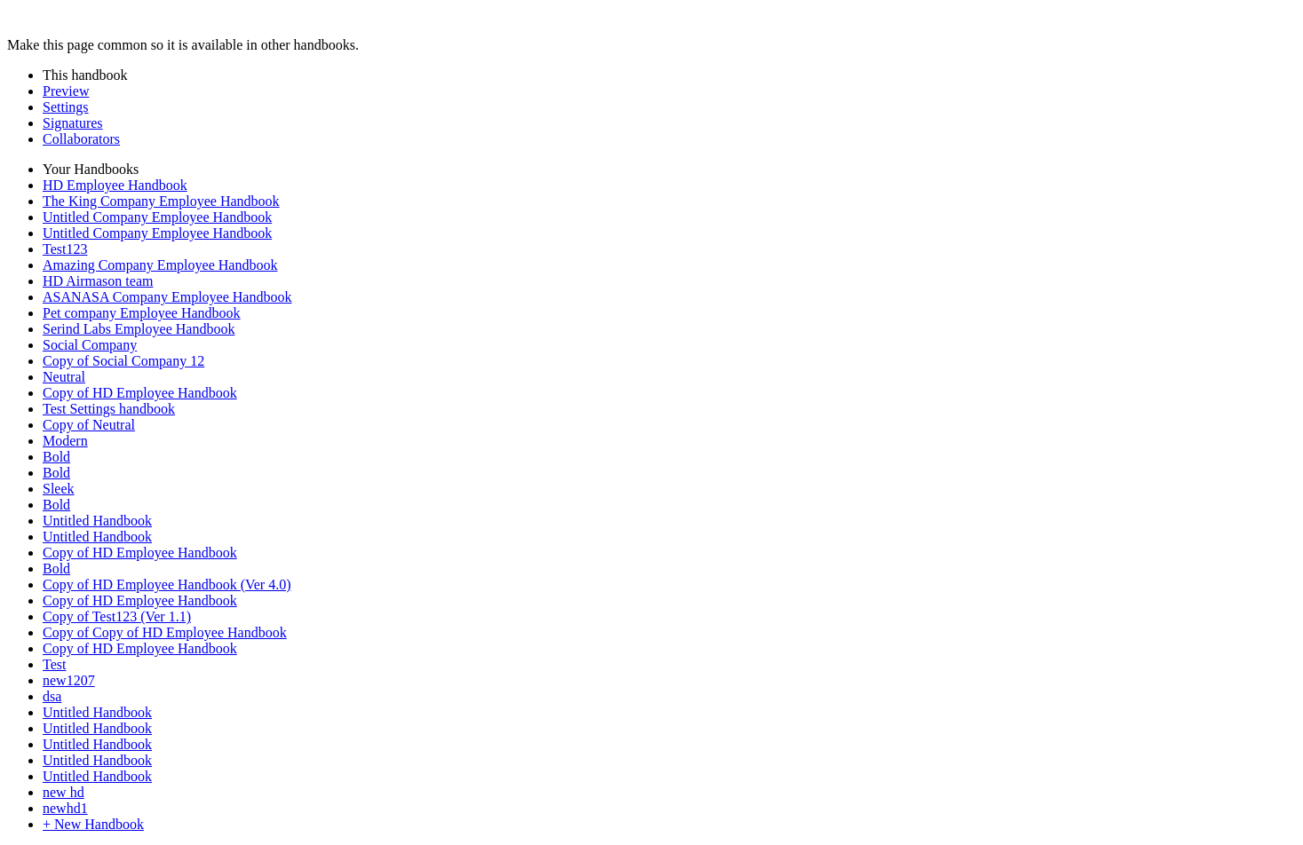
type input "********"
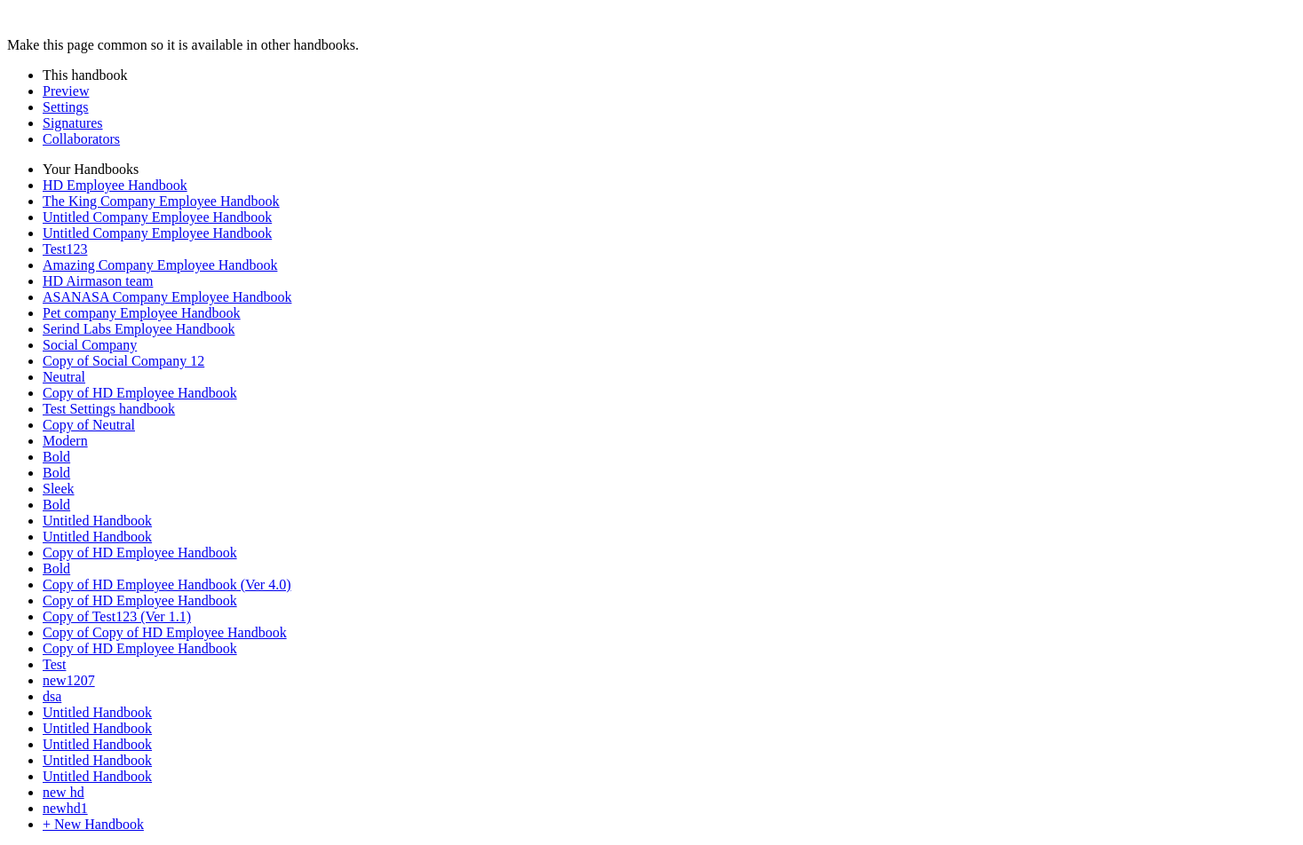
type input "****"
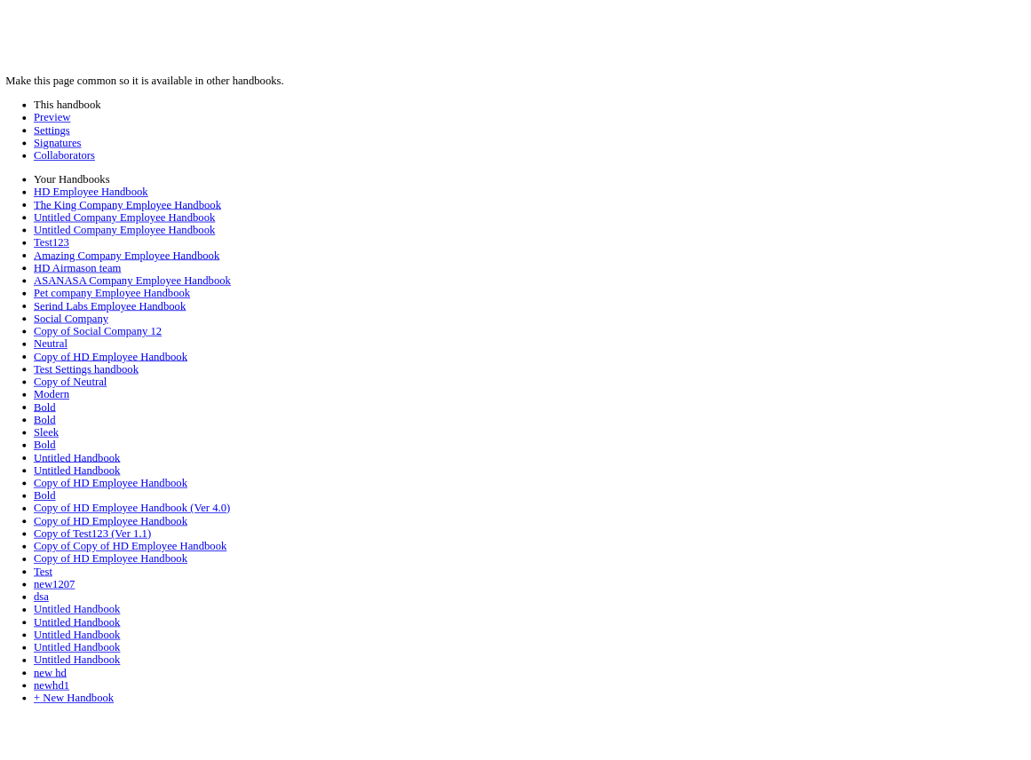
scroll to position [2411, 0]
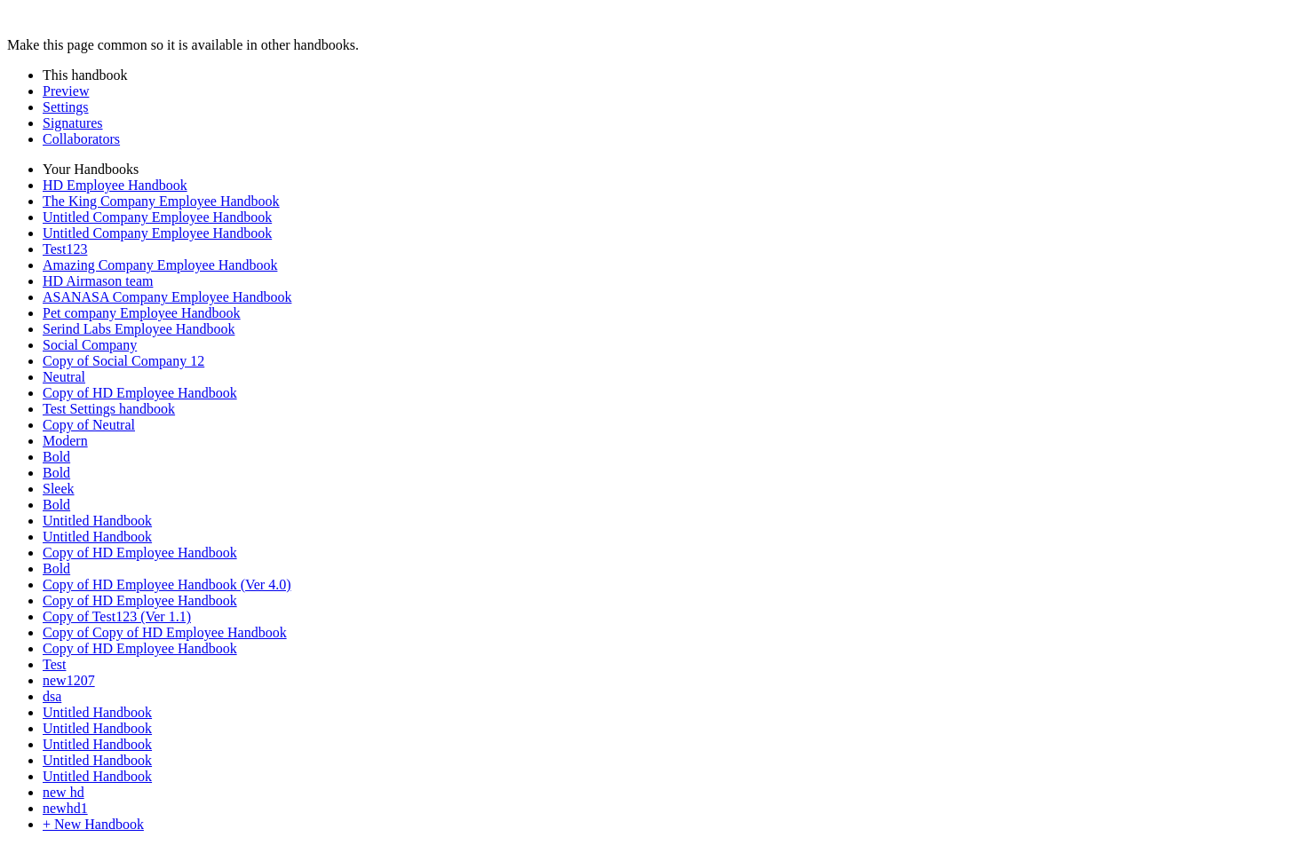
drag, startPoint x: 354, startPoint y: 253, endPoint x: 356, endPoint y: 573, distance: 319.7
drag, startPoint x: 342, startPoint y: 317, endPoint x: 341, endPoint y: 655, distance: 337.5
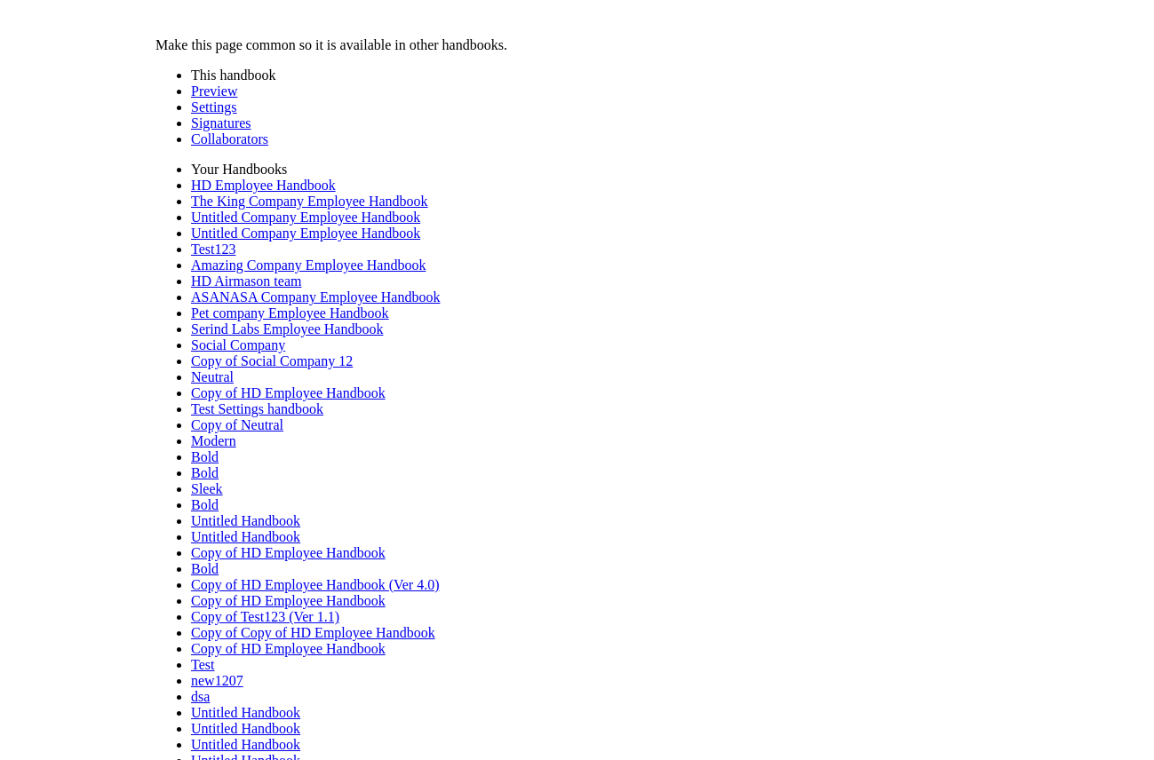
scroll to position [2349, 0]
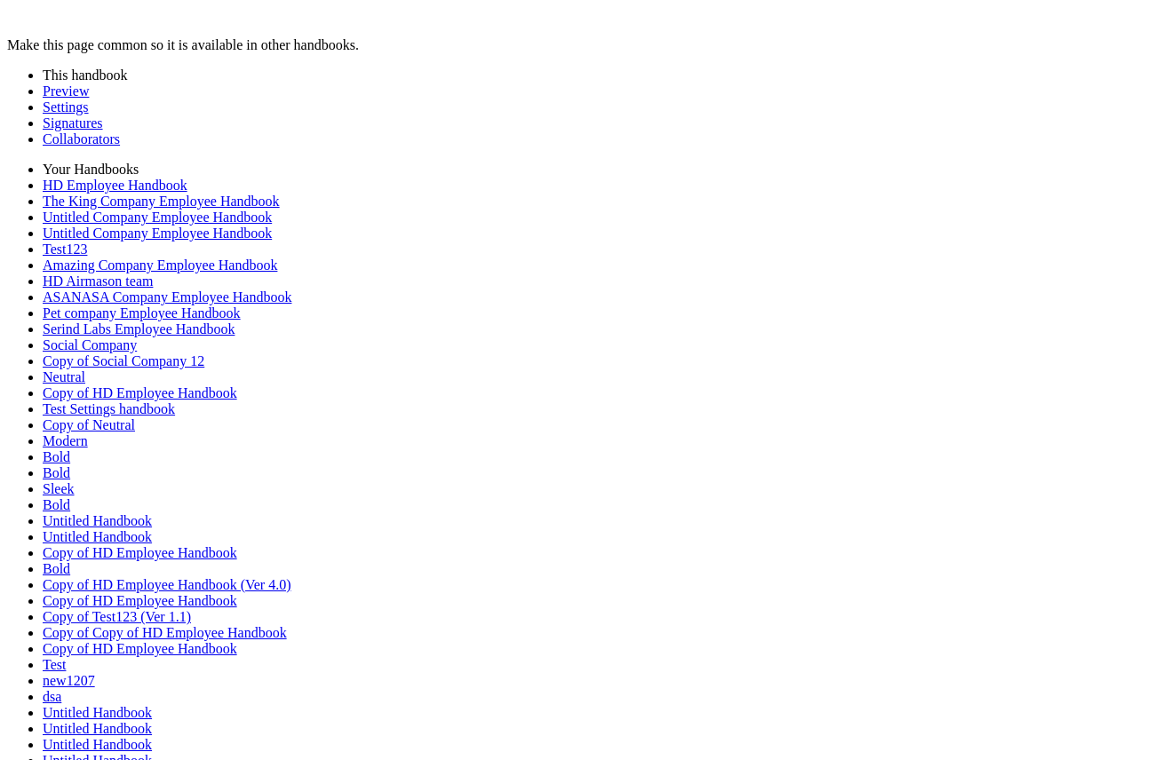
type input "****"
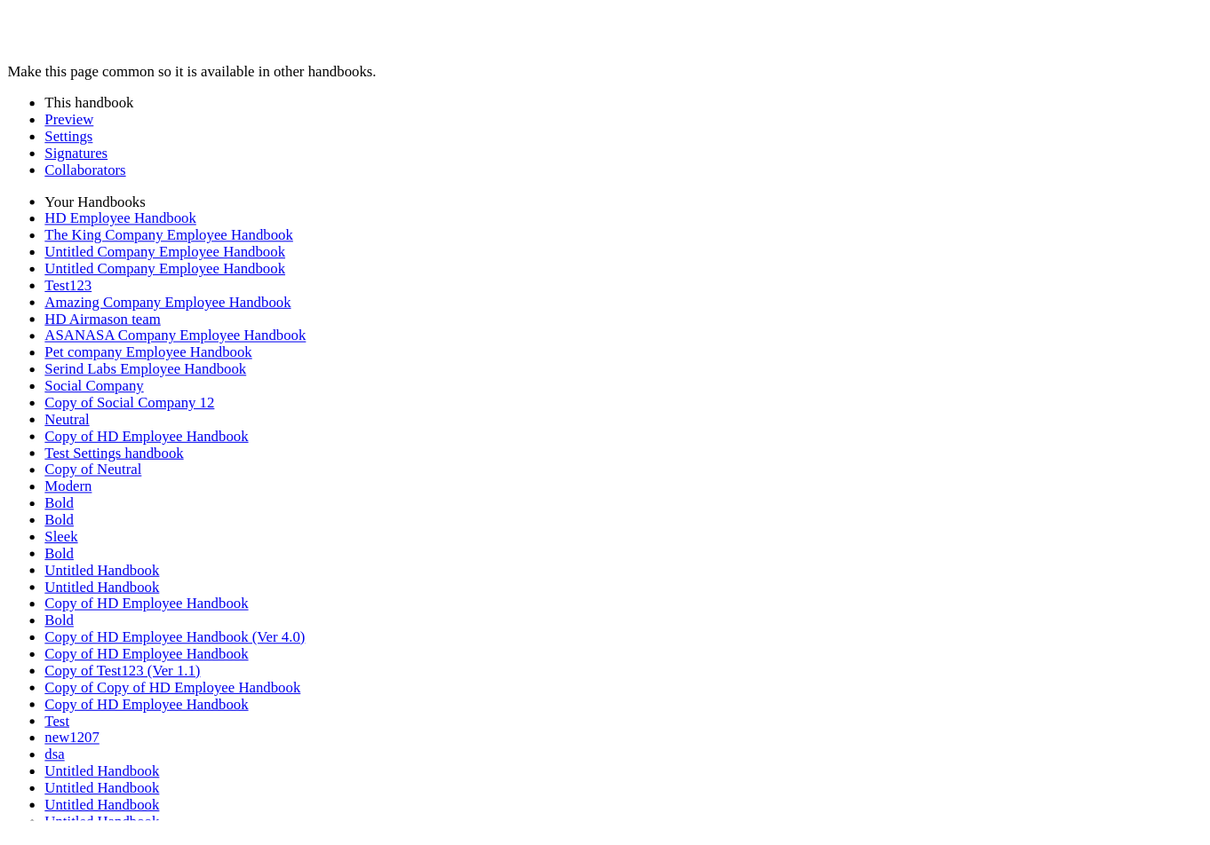
scroll to position [3284, 0]
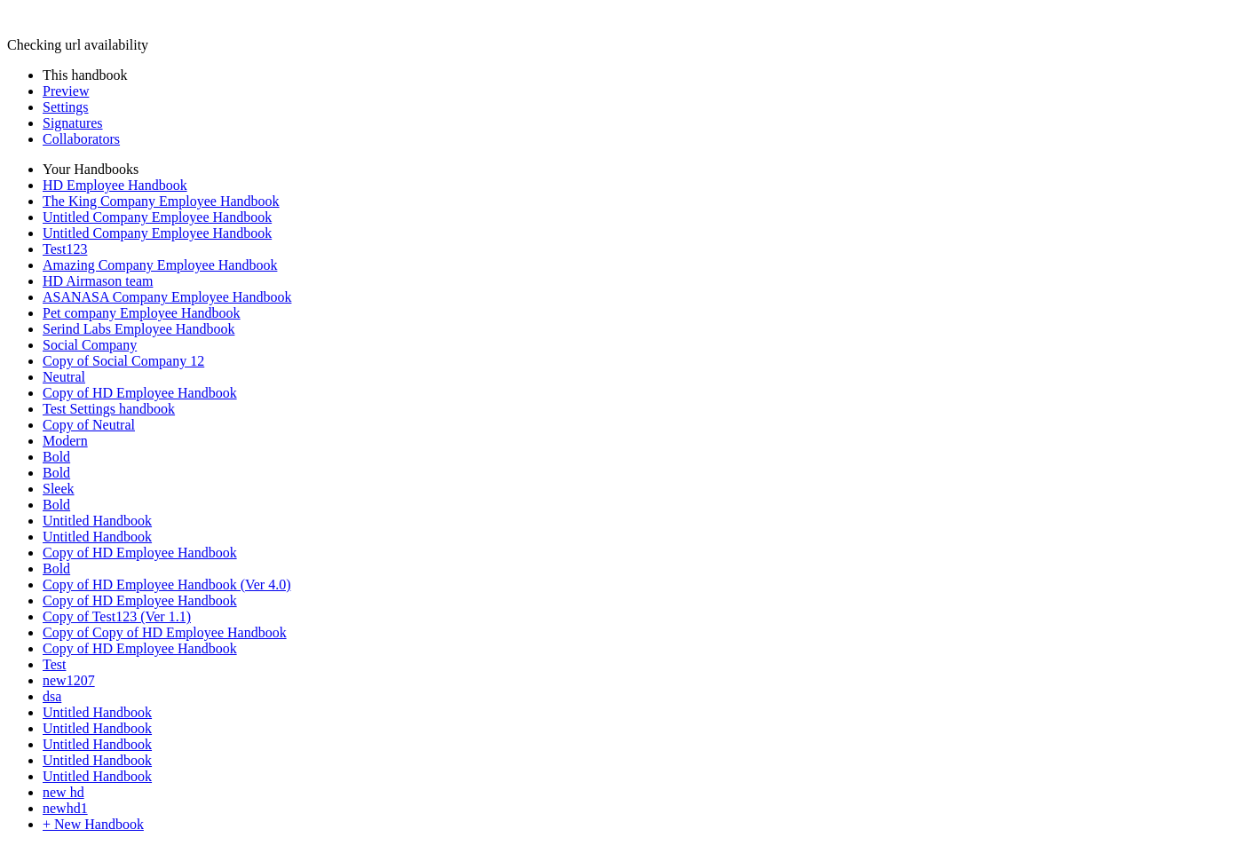
type input "********"
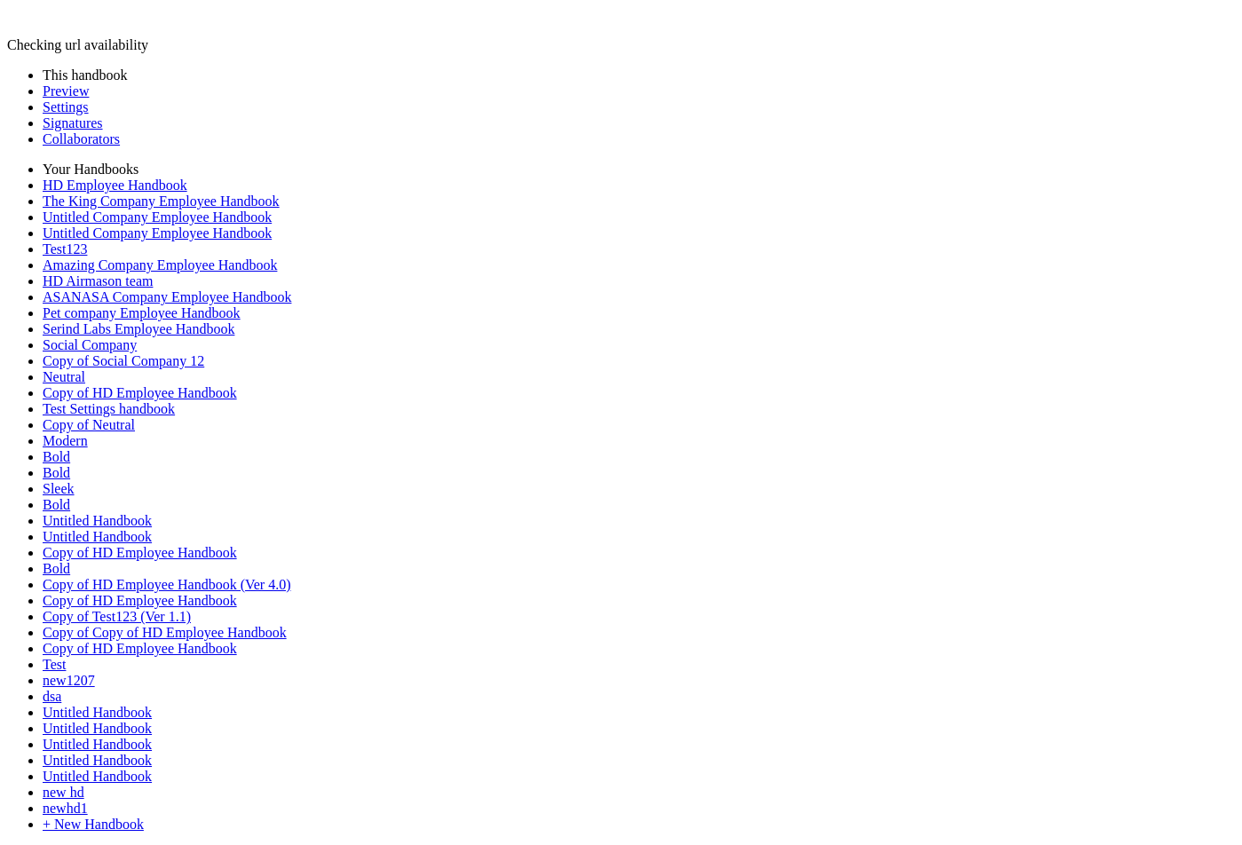
type input "***"
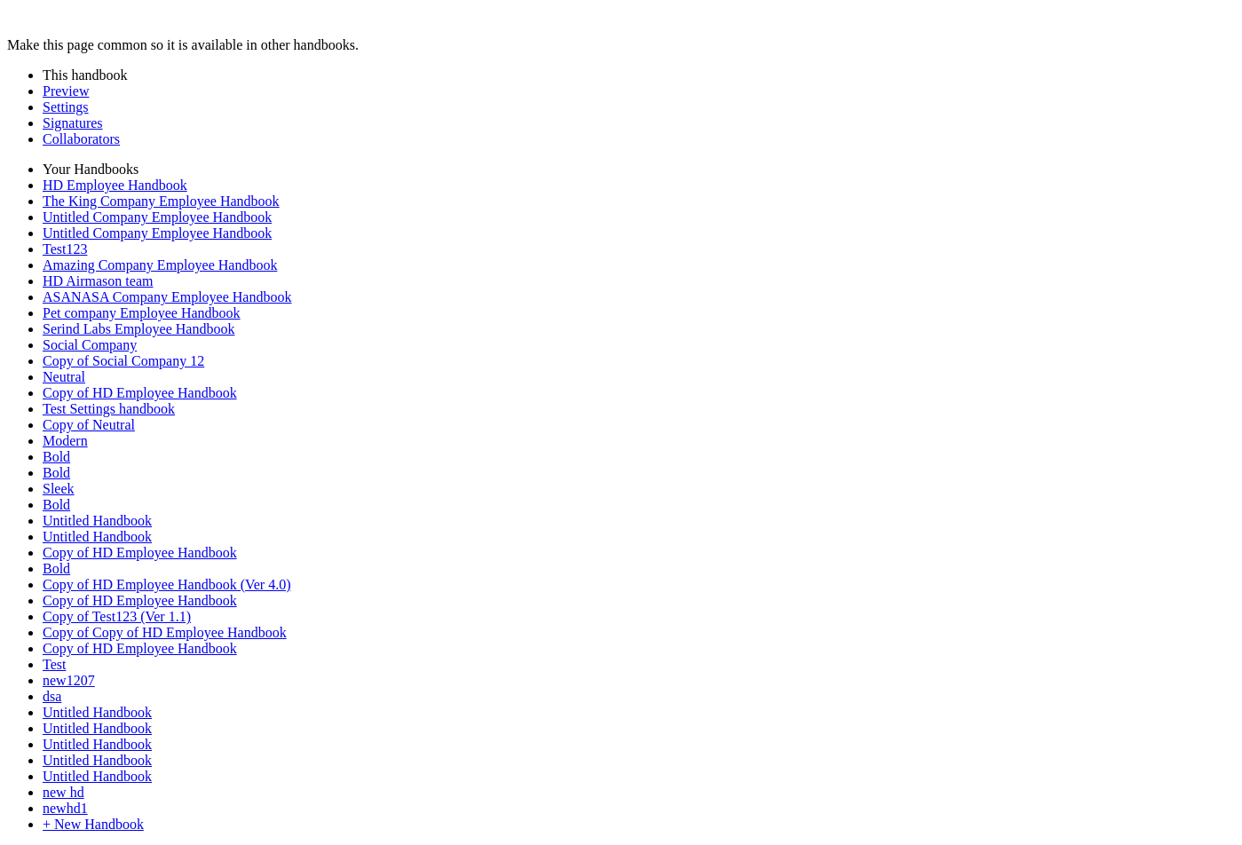
drag, startPoint x: 344, startPoint y: 488, endPoint x: 354, endPoint y: 488, distance: 10.7
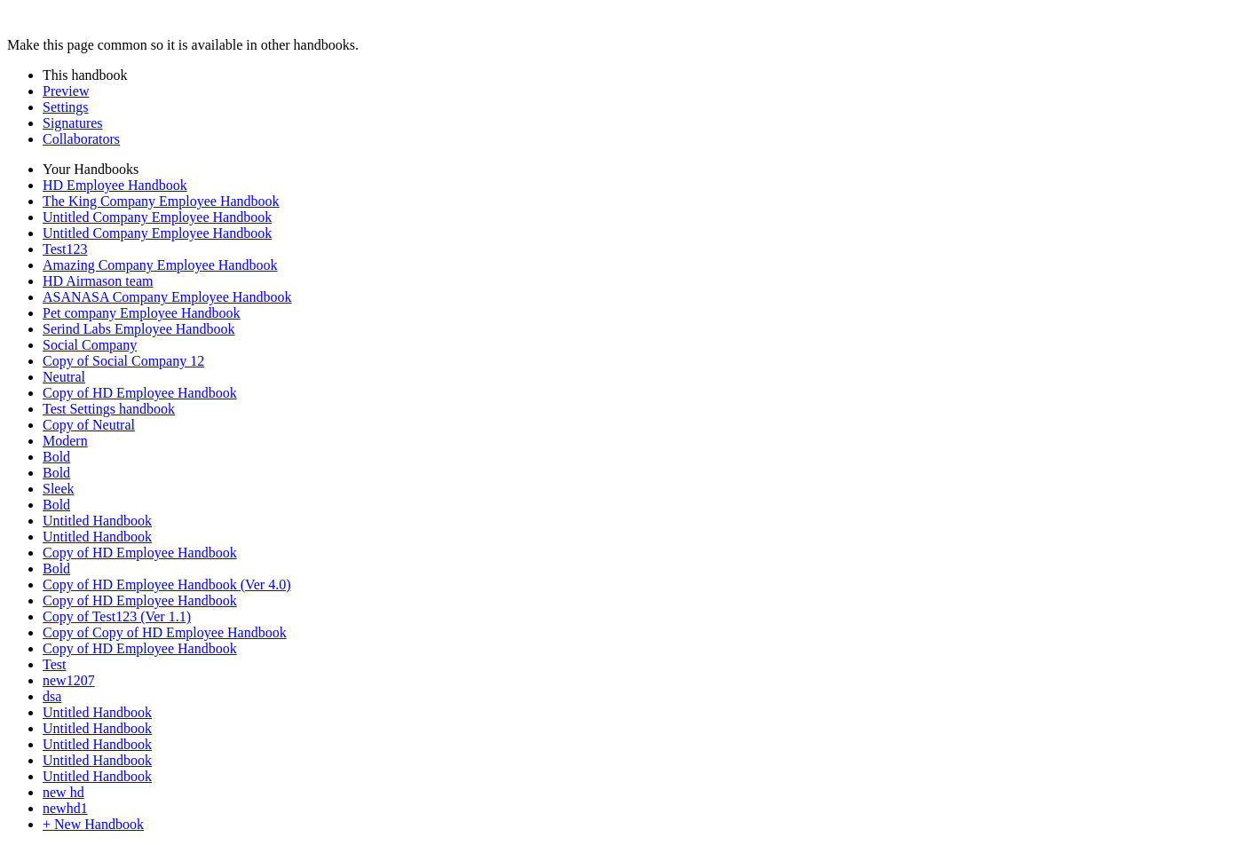
drag, startPoint x: 329, startPoint y: 155, endPoint x: 329, endPoint y: 184, distance: 28.4
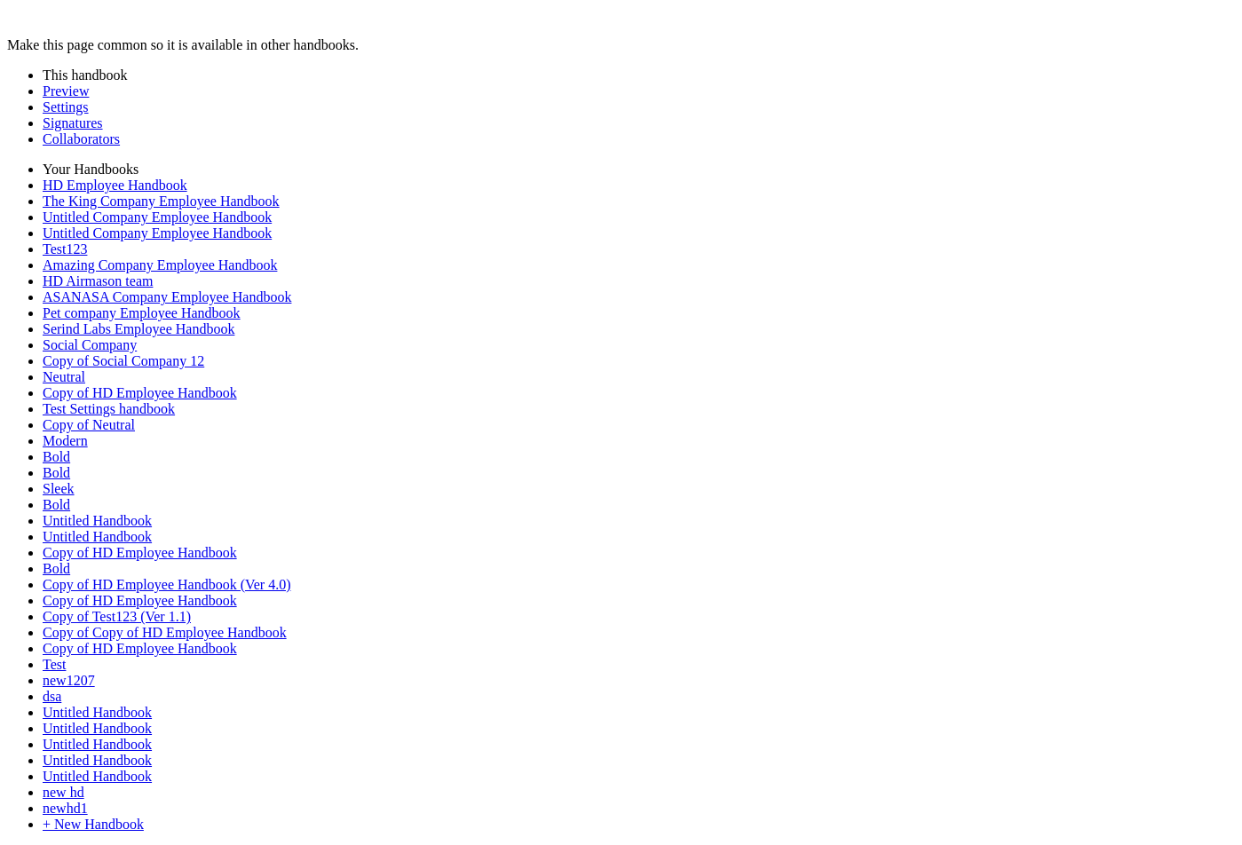
scroll to position [912, 0]
drag, startPoint x: 326, startPoint y: 232, endPoint x: 325, endPoint y: 187, distance: 44.4
drag, startPoint x: 325, startPoint y: 157, endPoint x: 385, endPoint y: 507, distance: 355.1
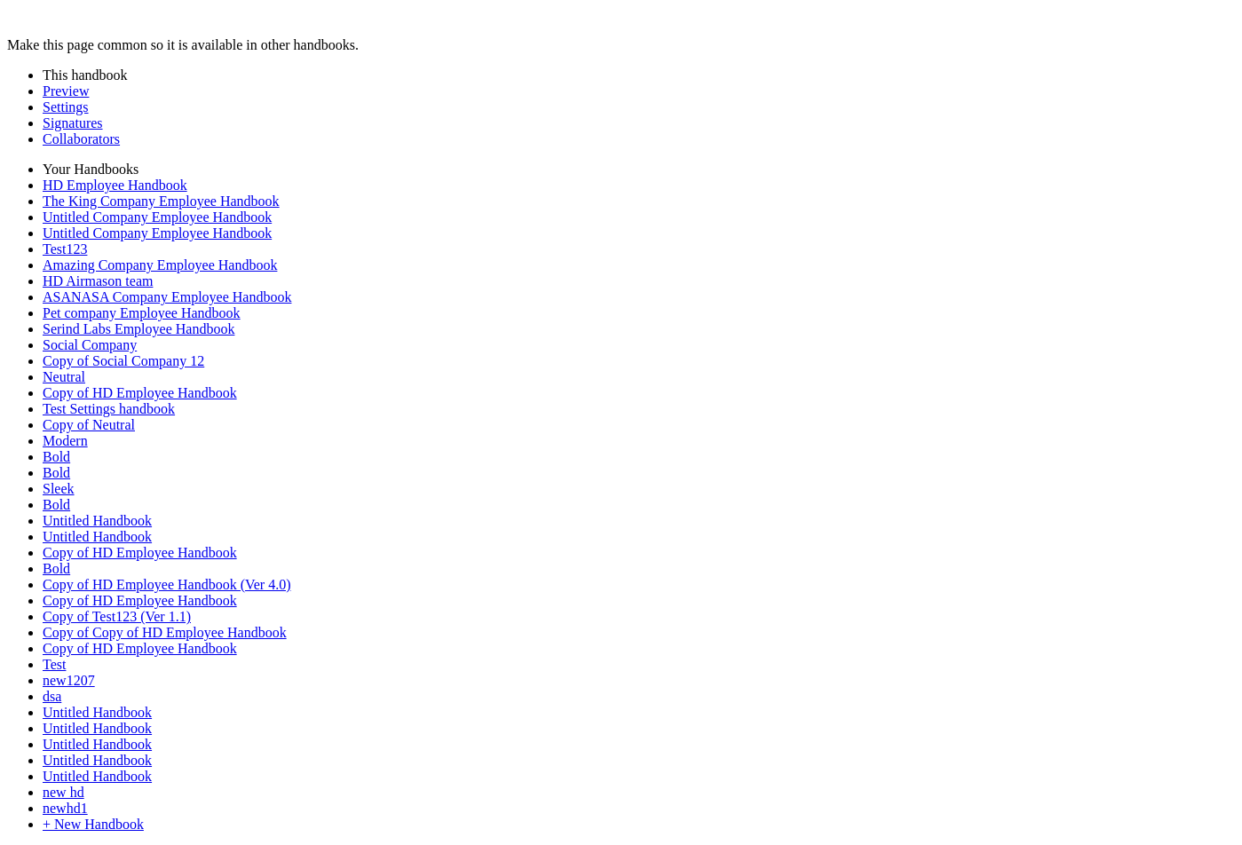
drag, startPoint x: 323, startPoint y: 284, endPoint x: 313, endPoint y: 225, distance: 60.4
drag, startPoint x: 323, startPoint y: 178, endPoint x: 295, endPoint y: 175, distance: 28.5
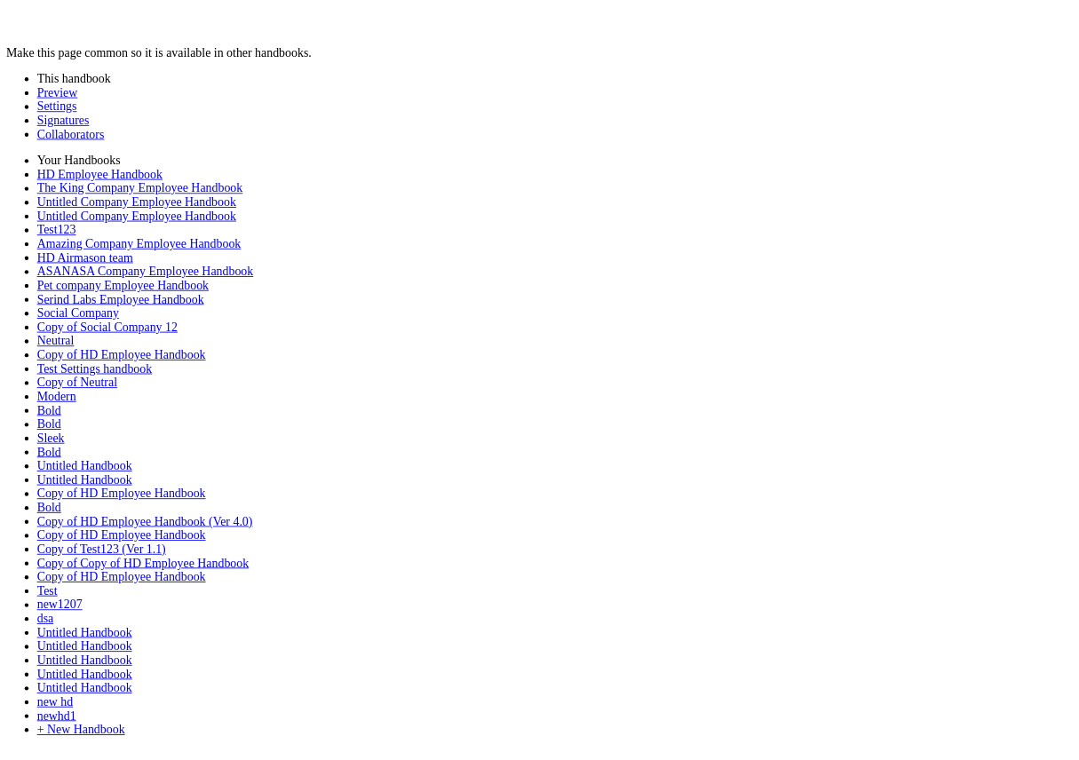
scroll to position [933, 0]
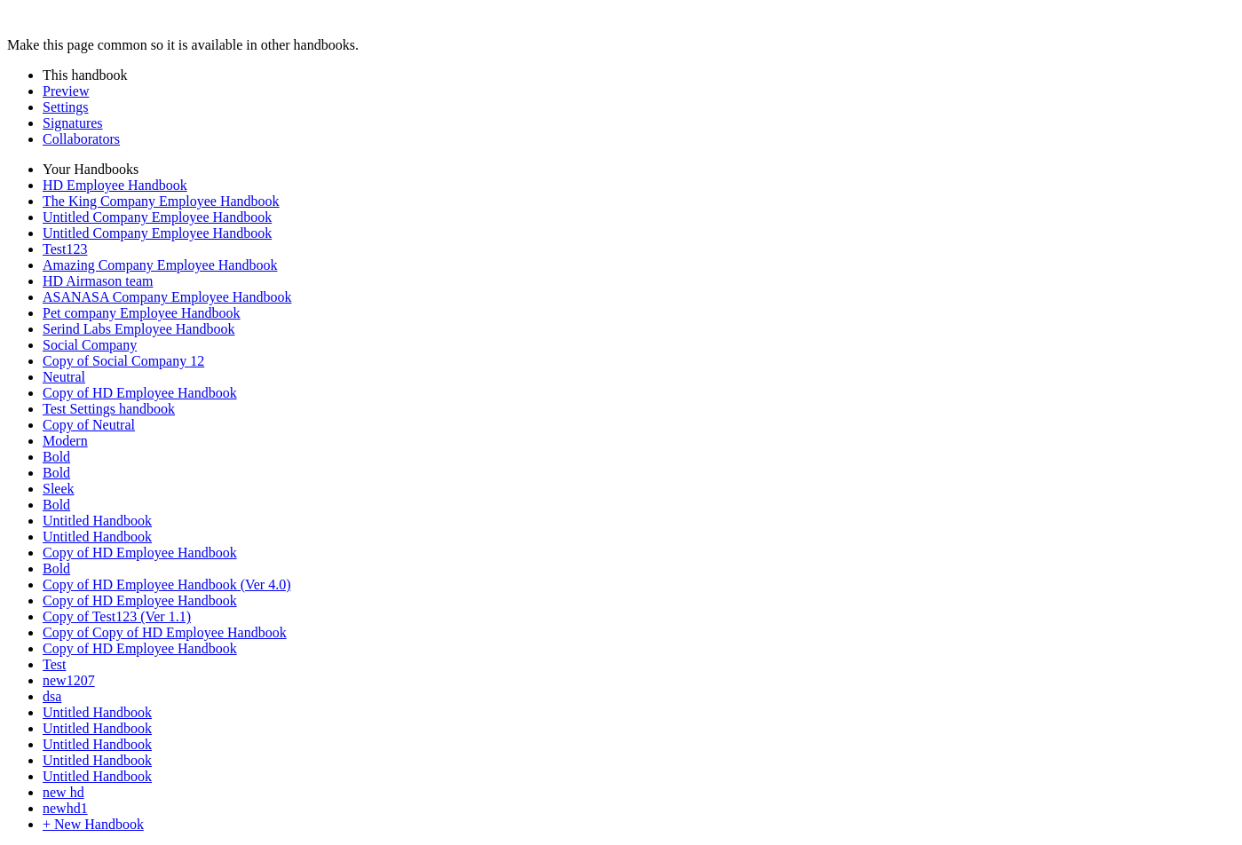
drag, startPoint x: 315, startPoint y: 150, endPoint x: 314, endPoint y: 277, distance: 127.0
drag, startPoint x: 315, startPoint y: 146, endPoint x: 315, endPoint y: 275, distance: 129.7
drag, startPoint x: 319, startPoint y: 262, endPoint x: 319, endPoint y: 403, distance: 141.2
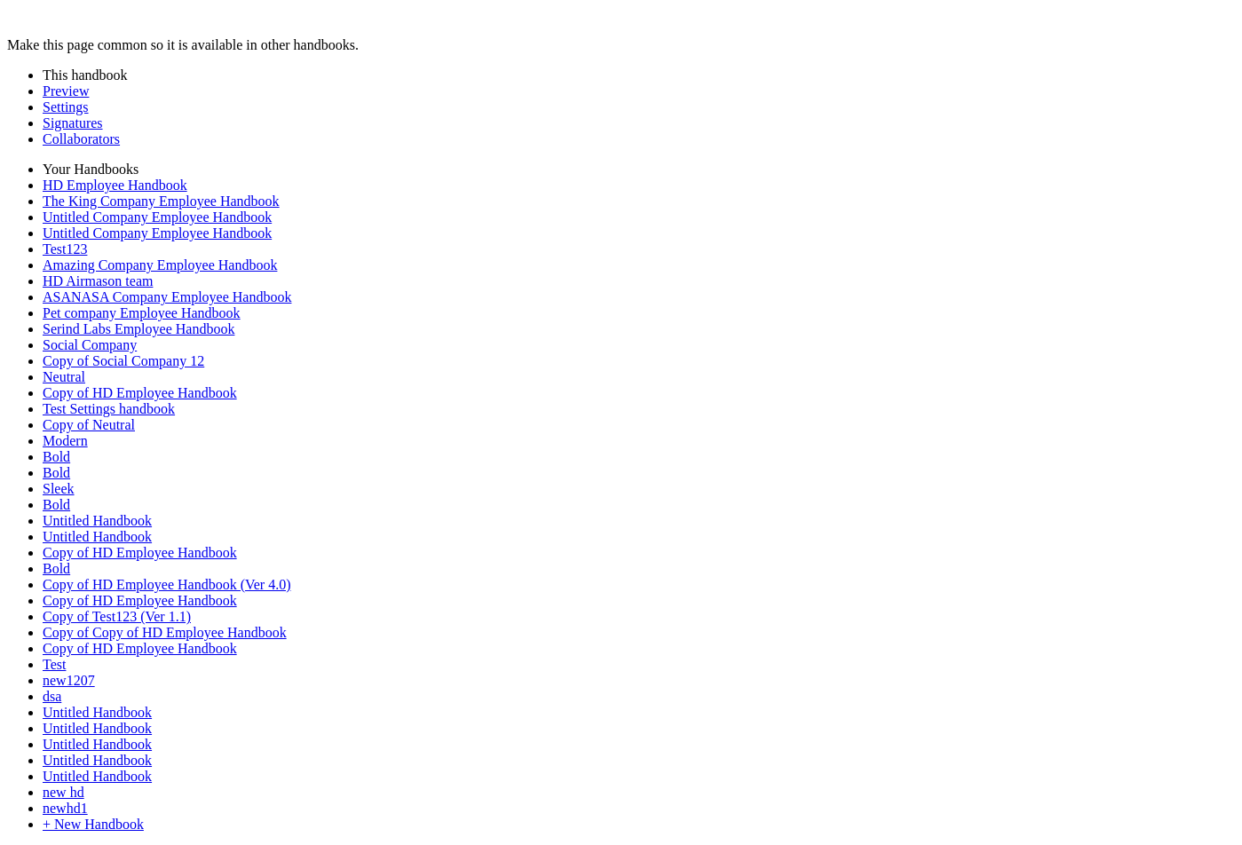
drag, startPoint x: 303, startPoint y: 295, endPoint x: 299, endPoint y: 417, distance: 121.7
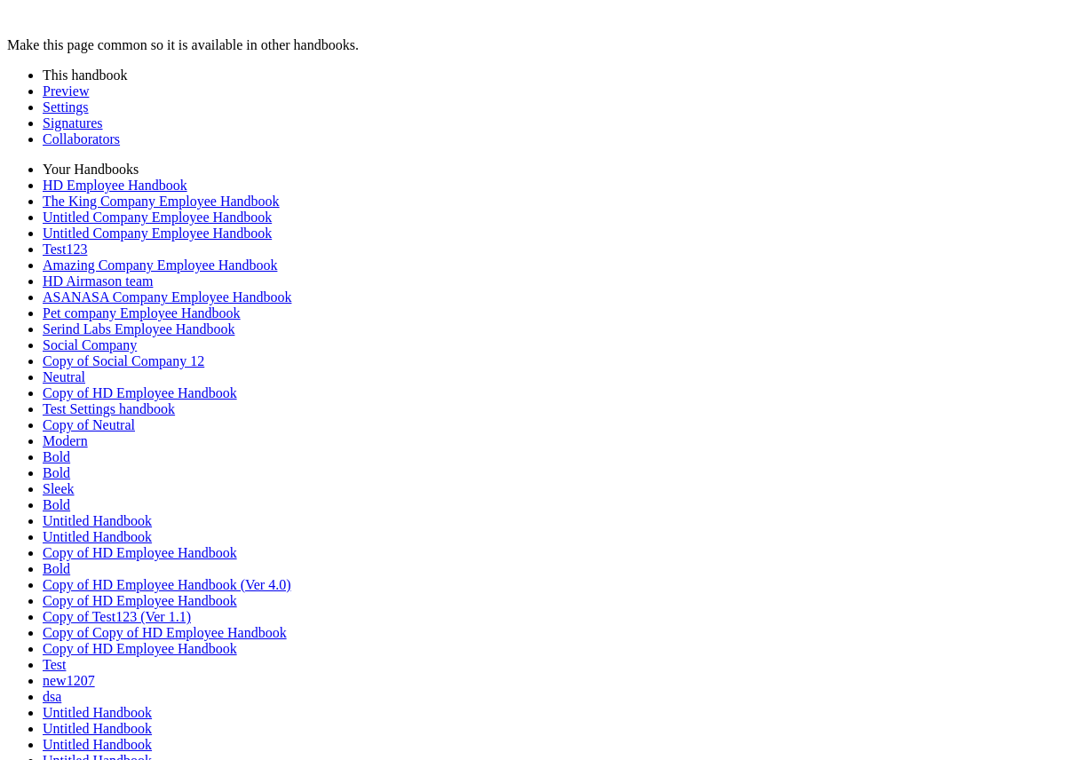
drag, startPoint x: 464, startPoint y: 126, endPoint x: 466, endPoint y: 316, distance: 190.1
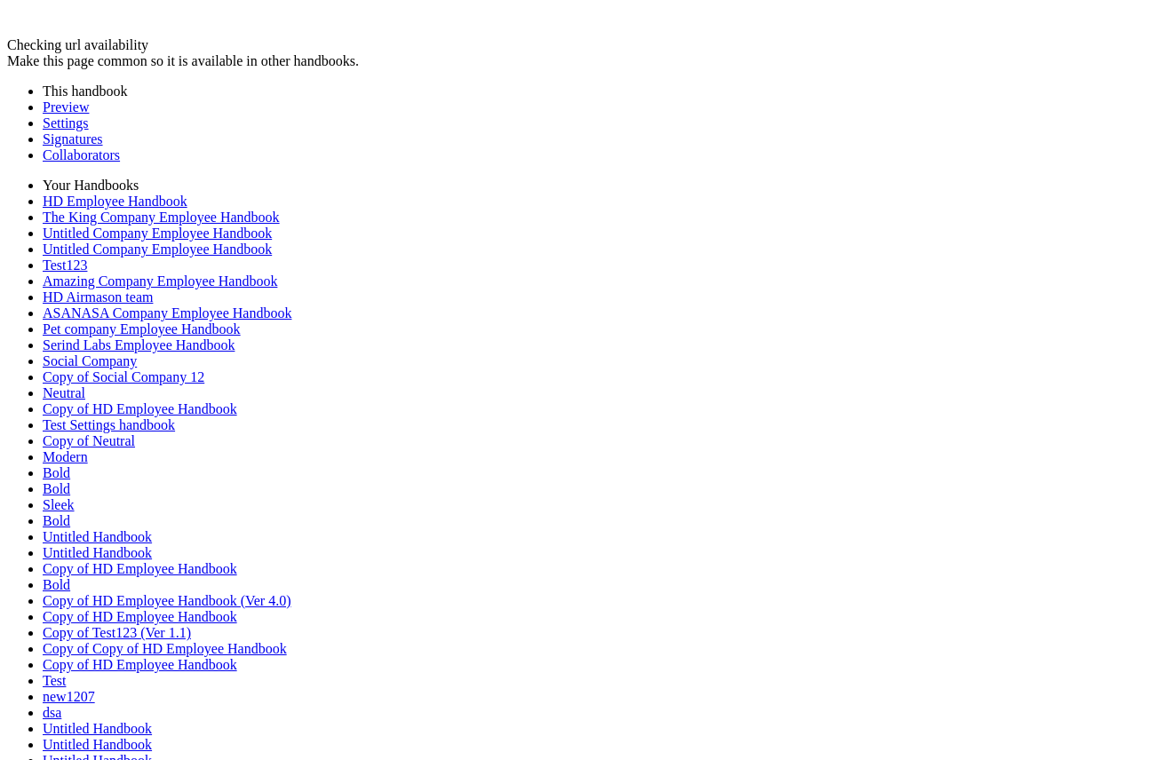
type input "********"
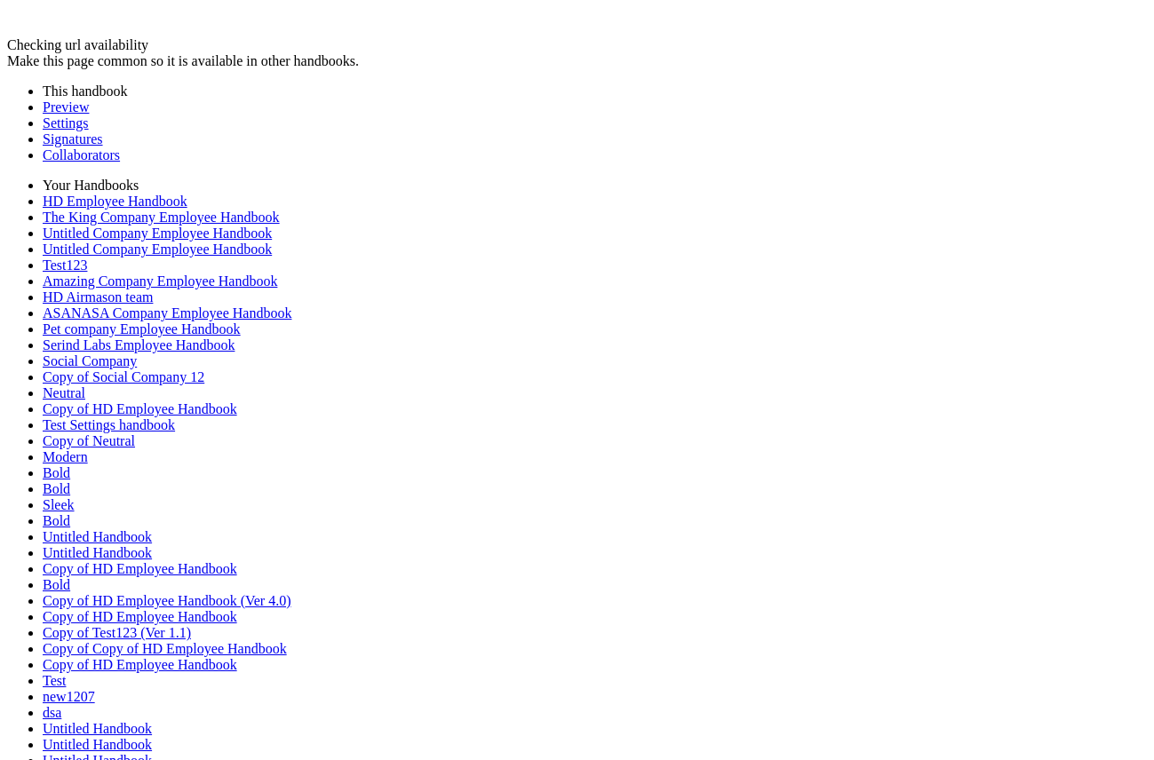
type input "****"
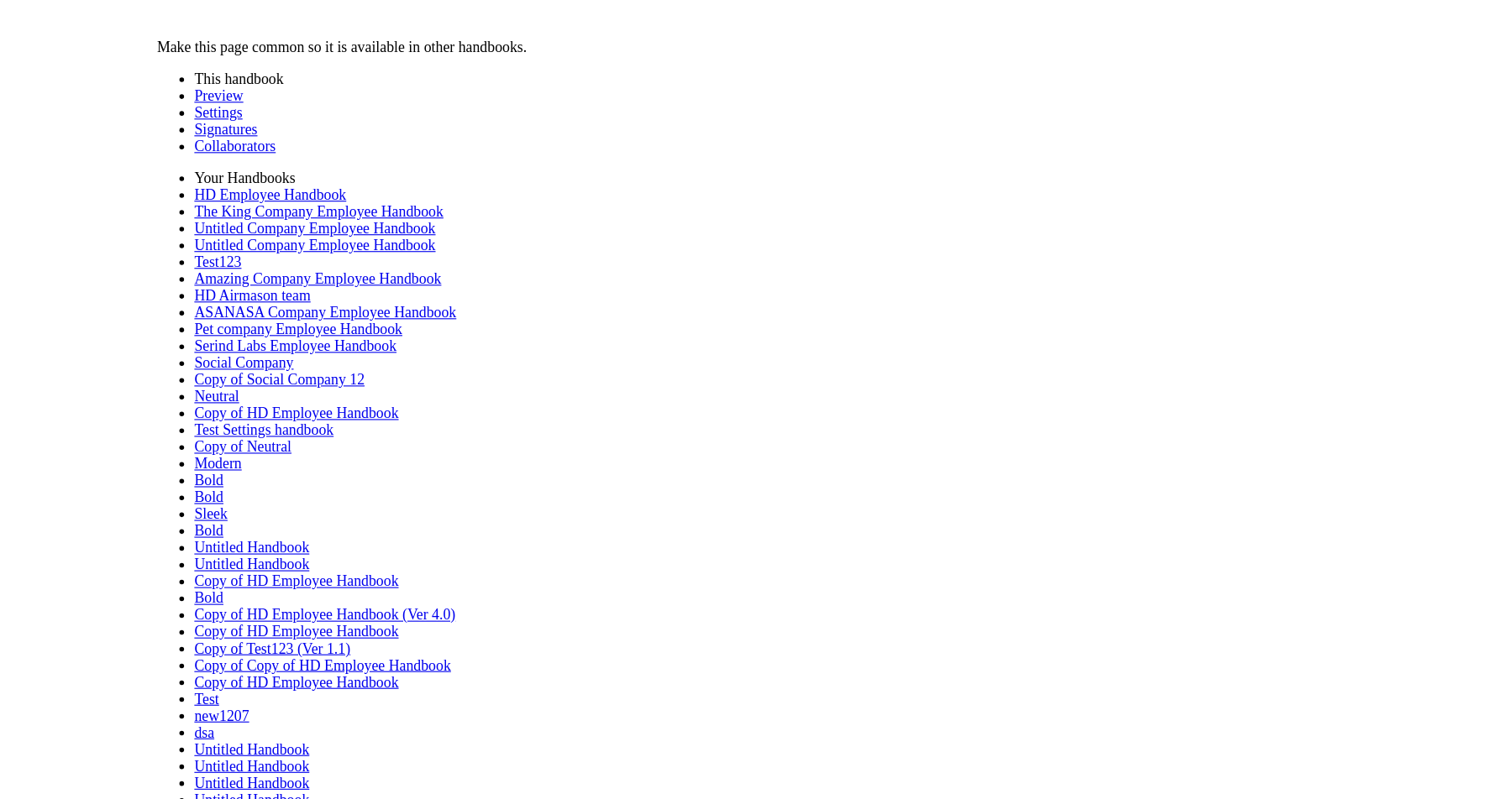
scroll to position [2164, 0]
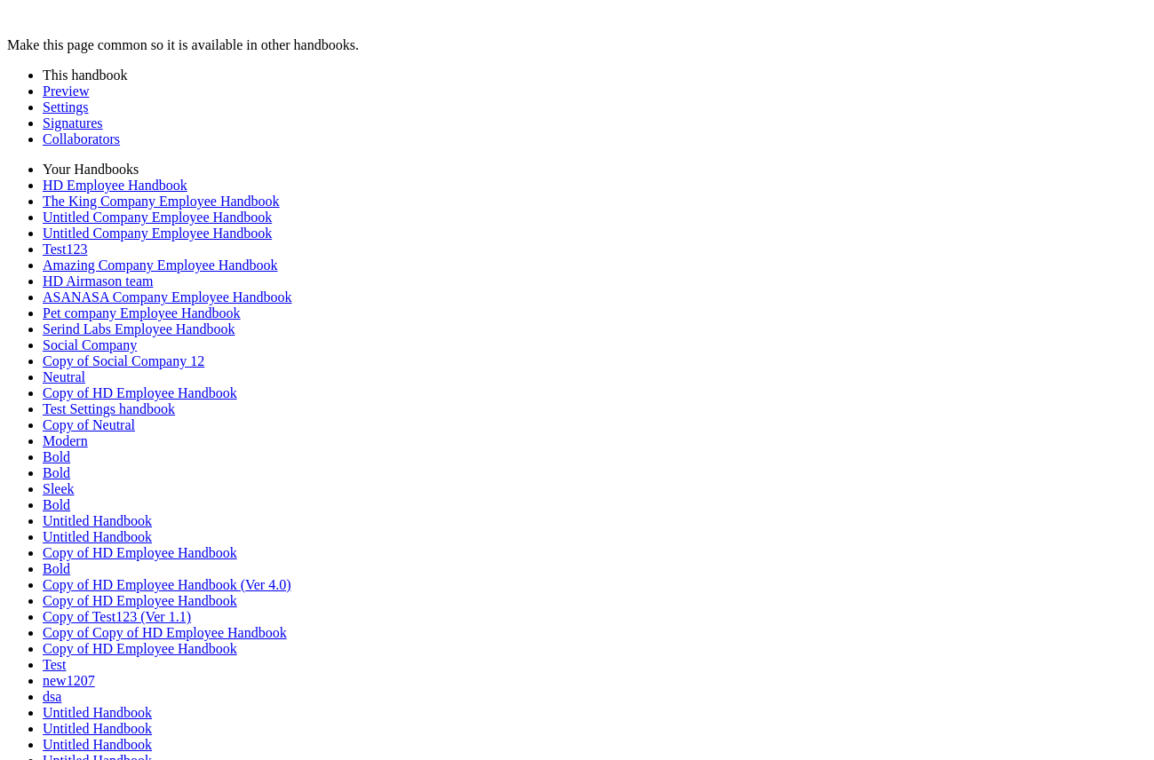
drag, startPoint x: 531, startPoint y: 223, endPoint x: 511, endPoint y: 503, distance: 280.5
drag, startPoint x: 534, startPoint y: 194, endPoint x: 534, endPoint y: 305, distance: 111.0
drag, startPoint x: 521, startPoint y: 162, endPoint x: 516, endPoint y: 421, distance: 259.4
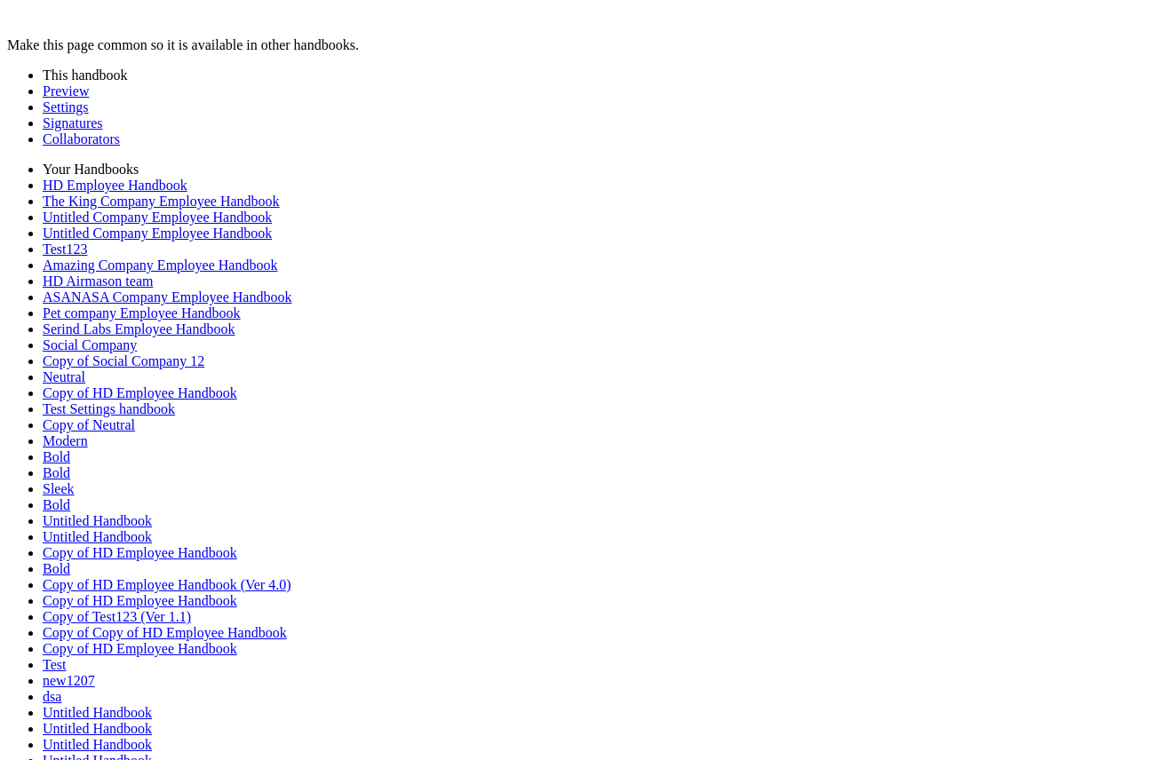
drag, startPoint x: 514, startPoint y: 190, endPoint x: 513, endPoint y: 448, distance: 257.5
drag, startPoint x: 512, startPoint y: 232, endPoint x: 512, endPoint y: 499, distance: 267.3
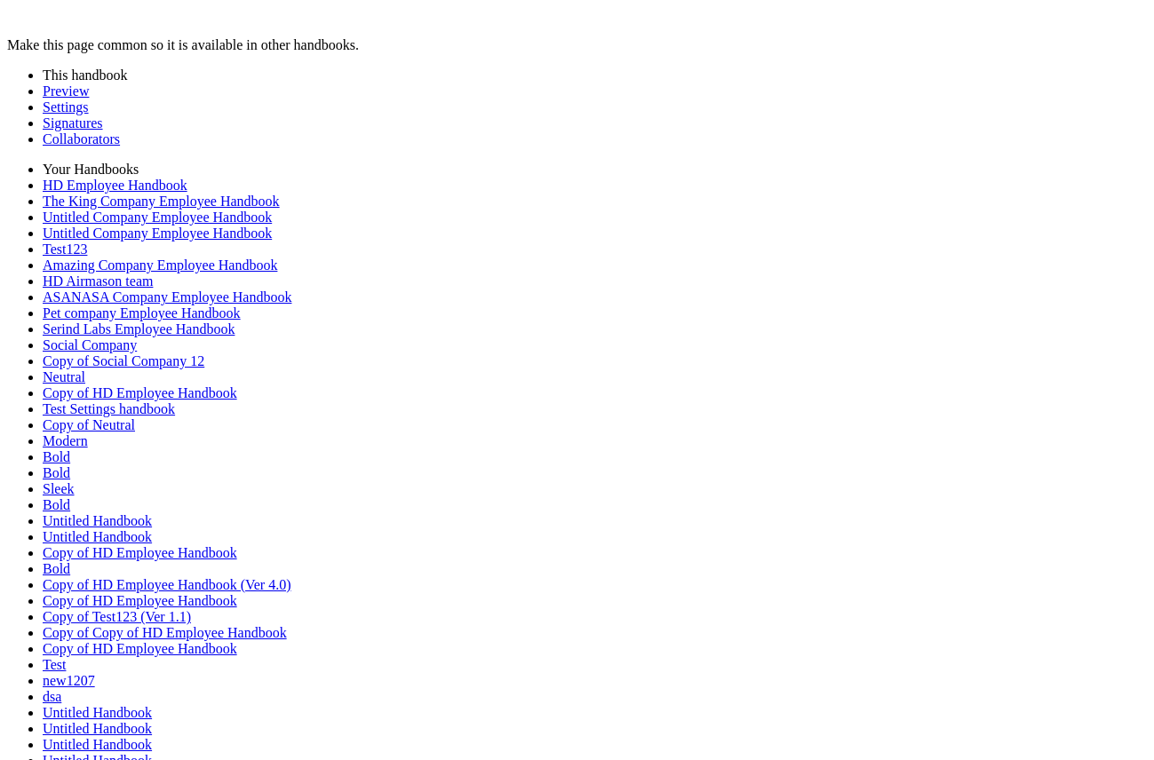
drag, startPoint x: 524, startPoint y: 245, endPoint x: 524, endPoint y: 451, distance: 206.0
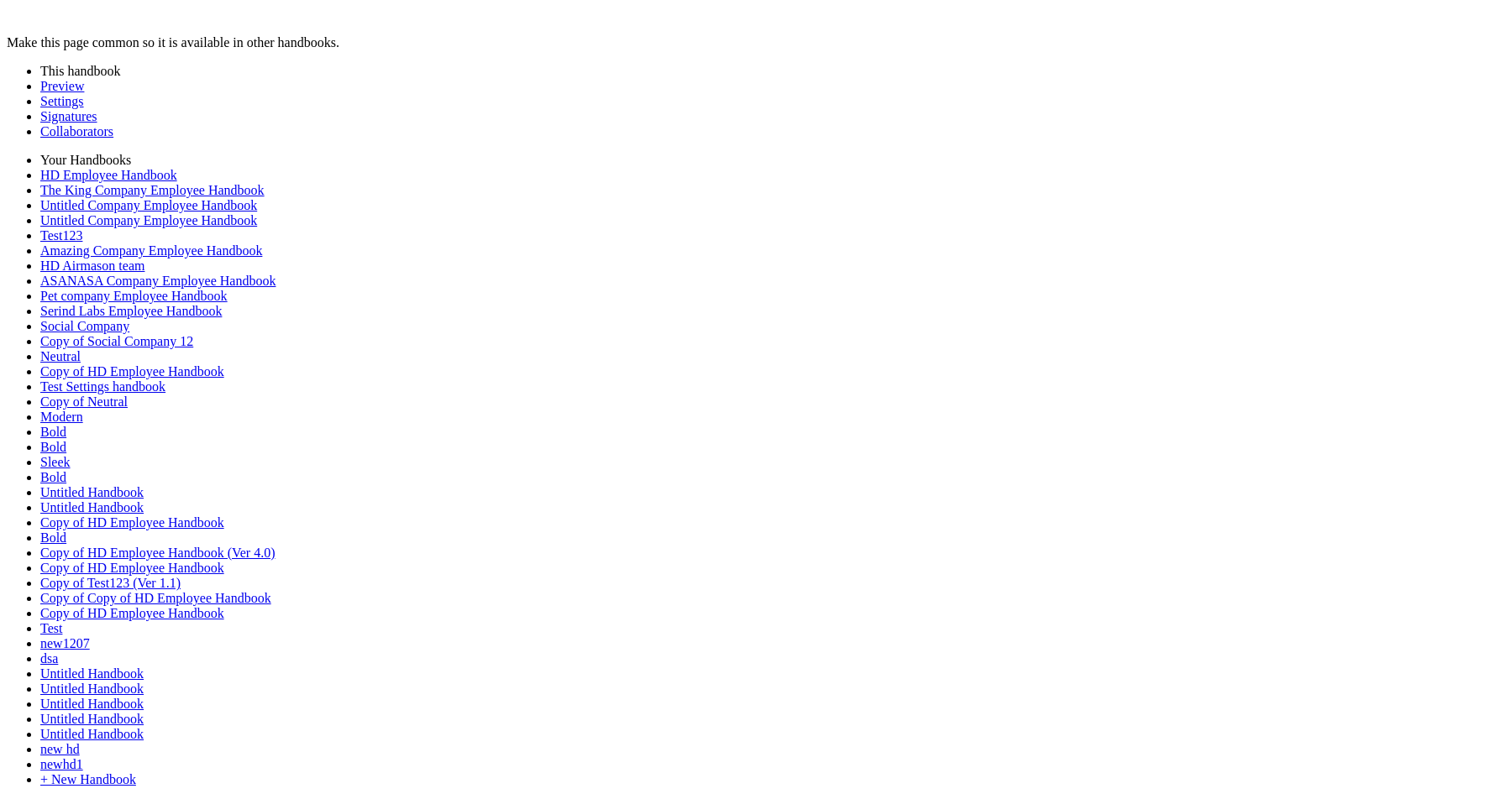
scroll to position [720, 0]
type input "********"
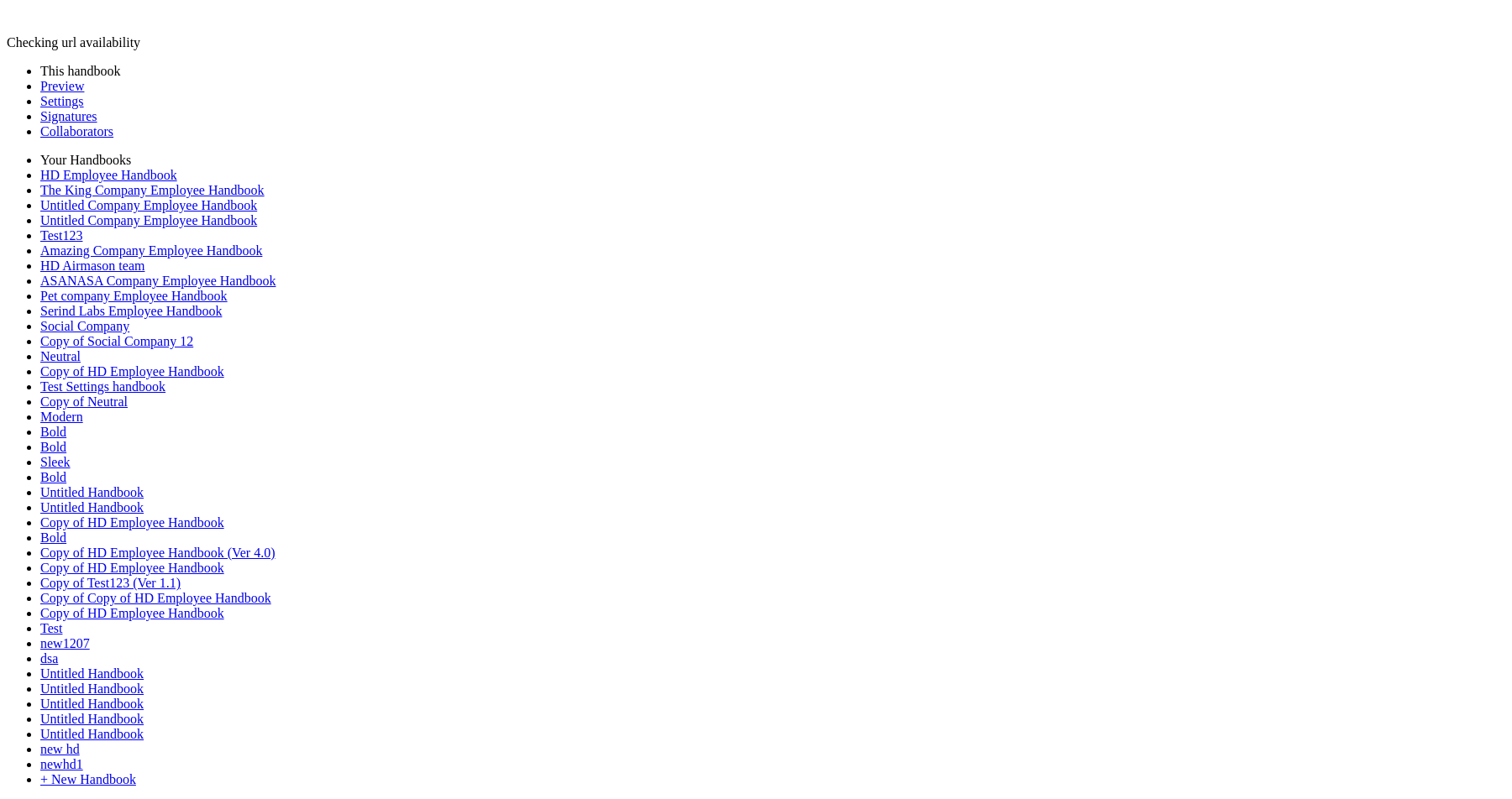
scroll to position [753, 0]
type input "****"
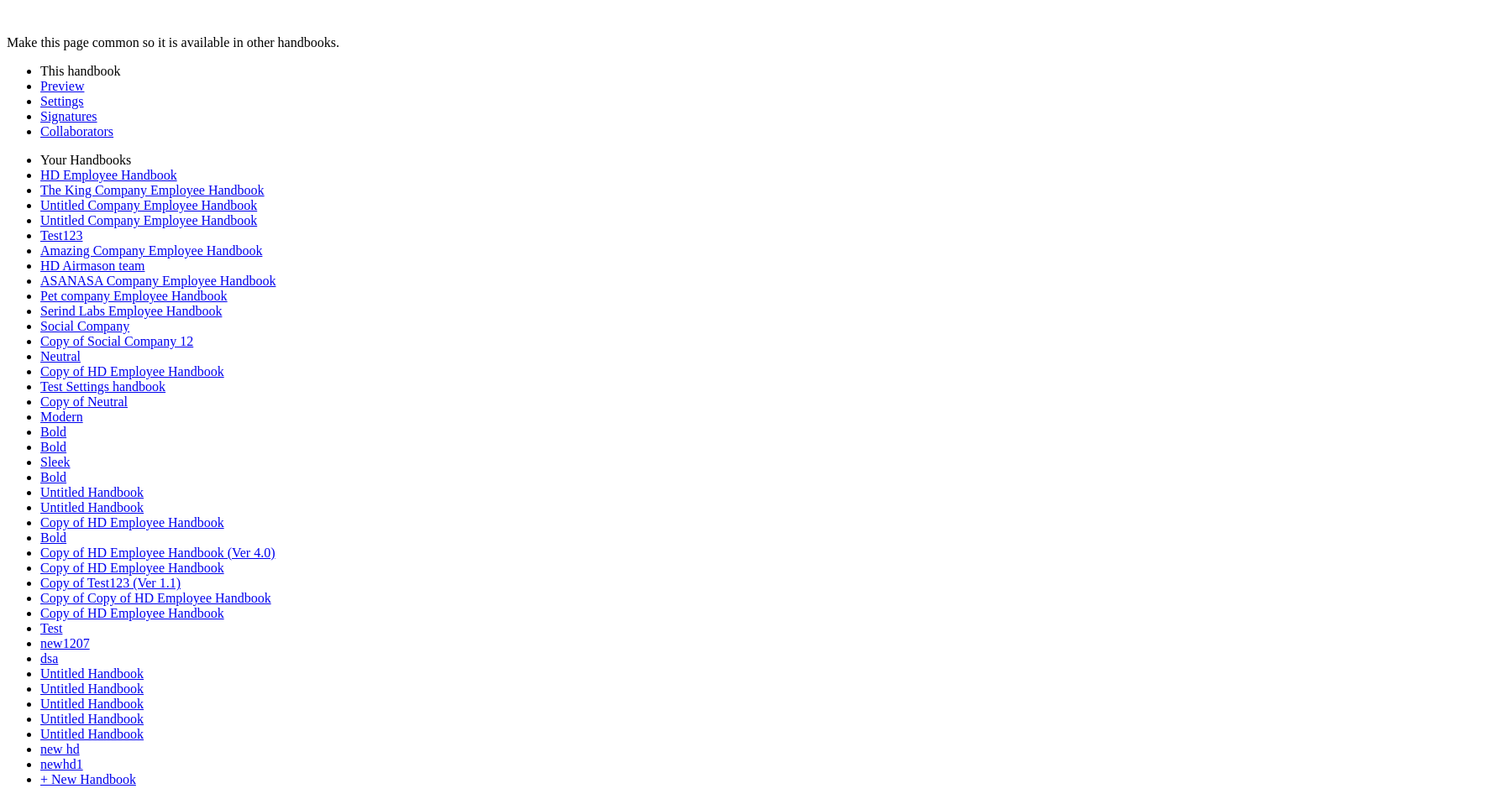
scroll to position [1172, 0]
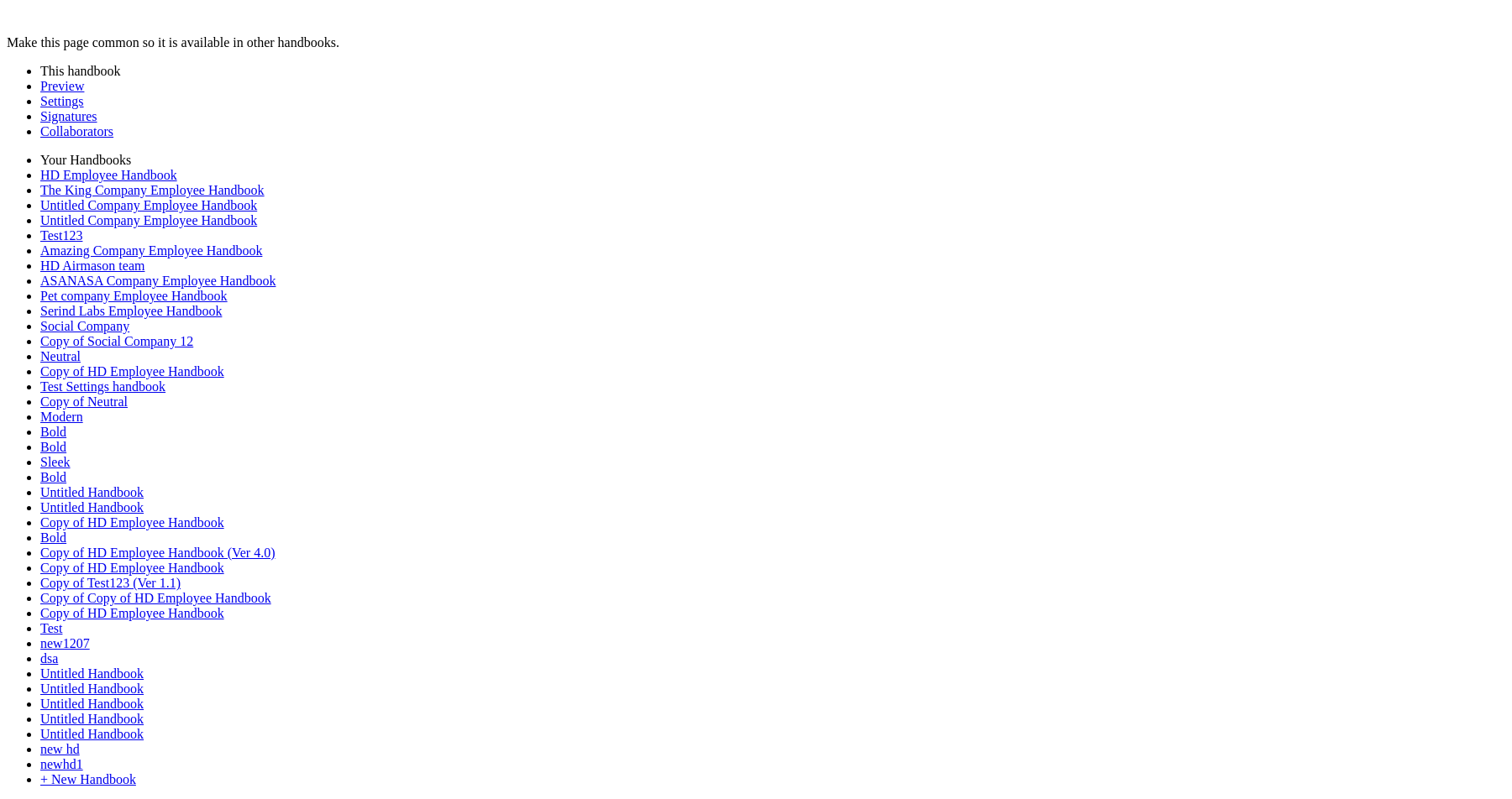
scroll to position [1299, 0]
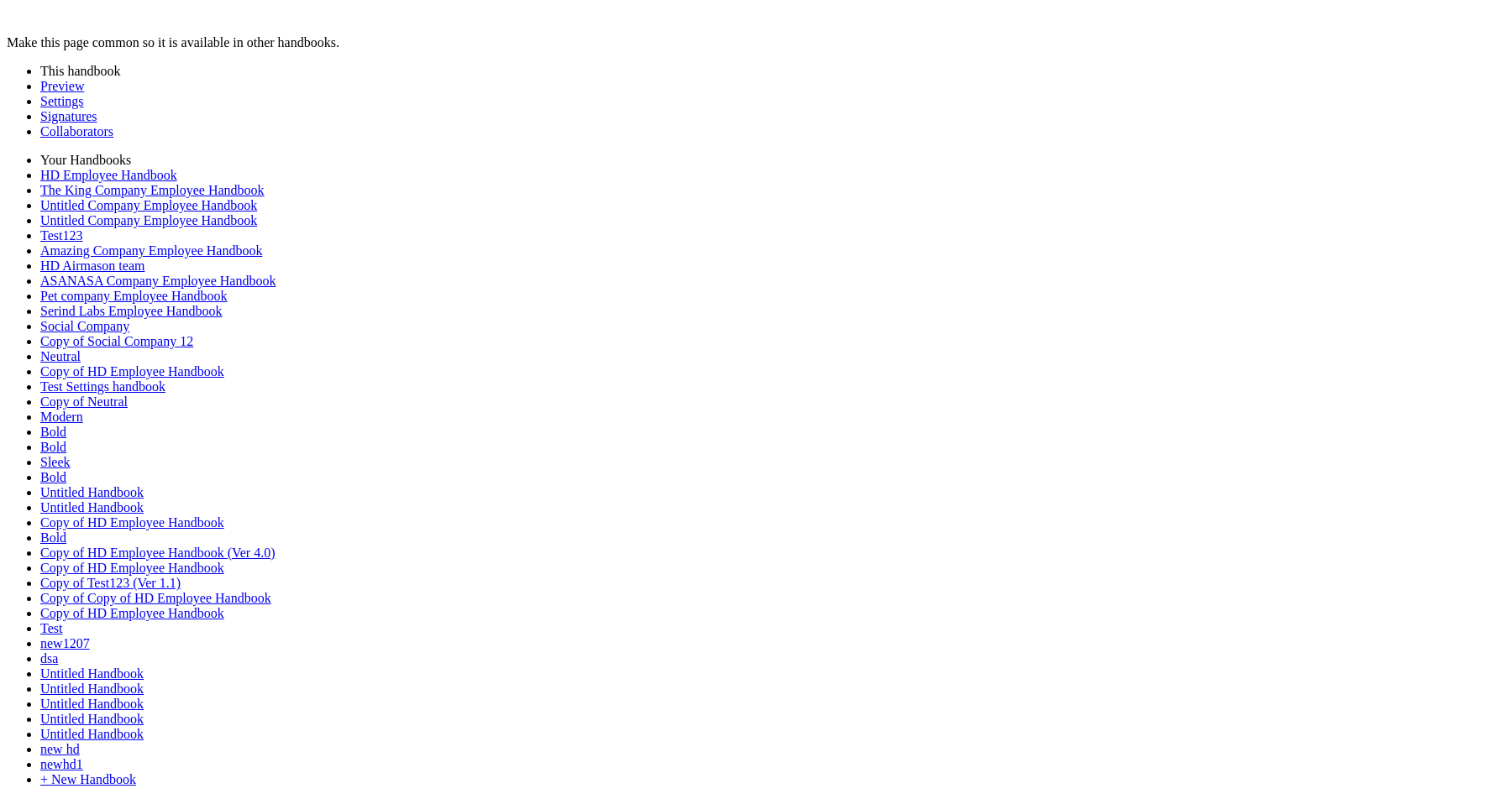
scroll to position [1316, 0]
click at [70, 91] on link "Preview" at bounding box center [62, 85] width 43 height 14
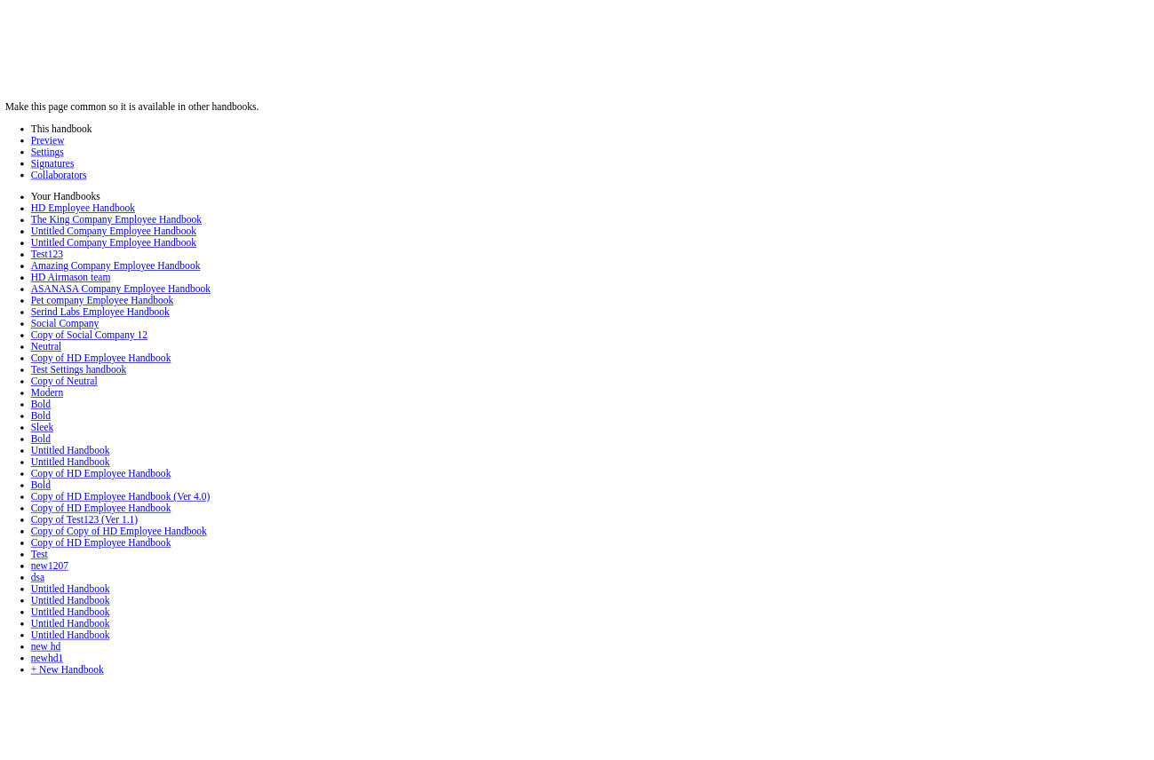
scroll to position [1512, 0]
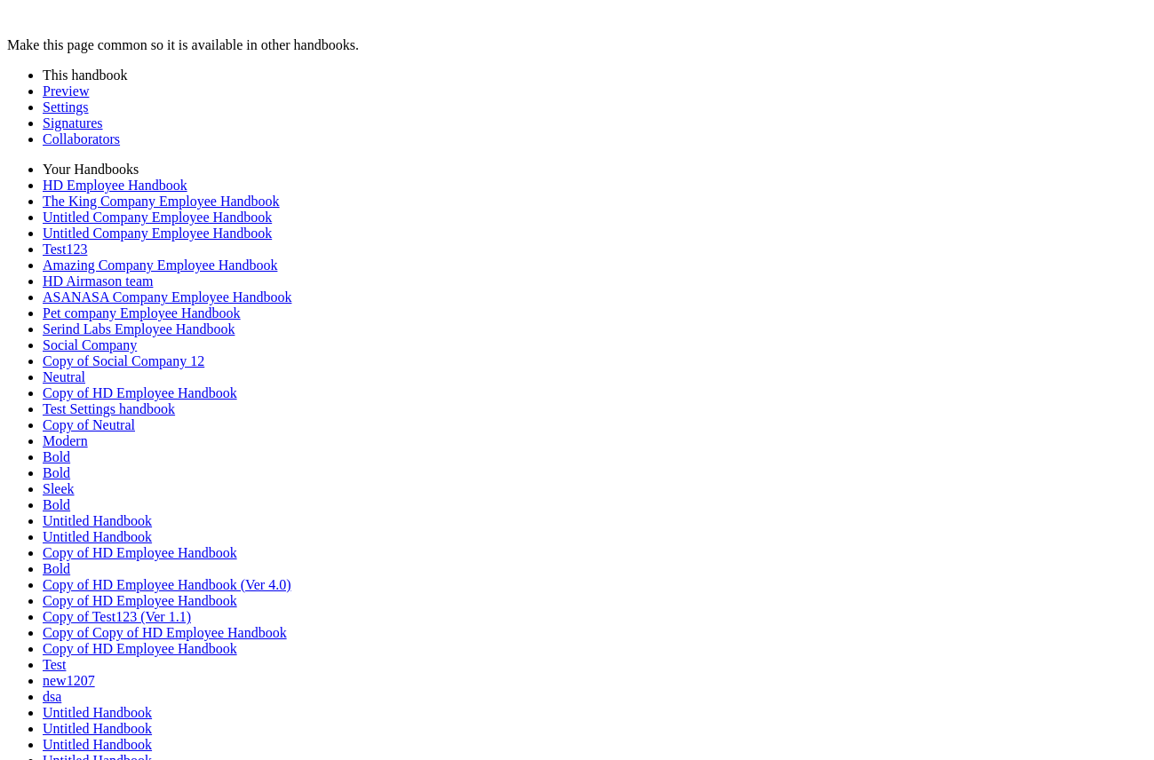
click at [78, 97] on link "Preview" at bounding box center [66, 90] width 46 height 15
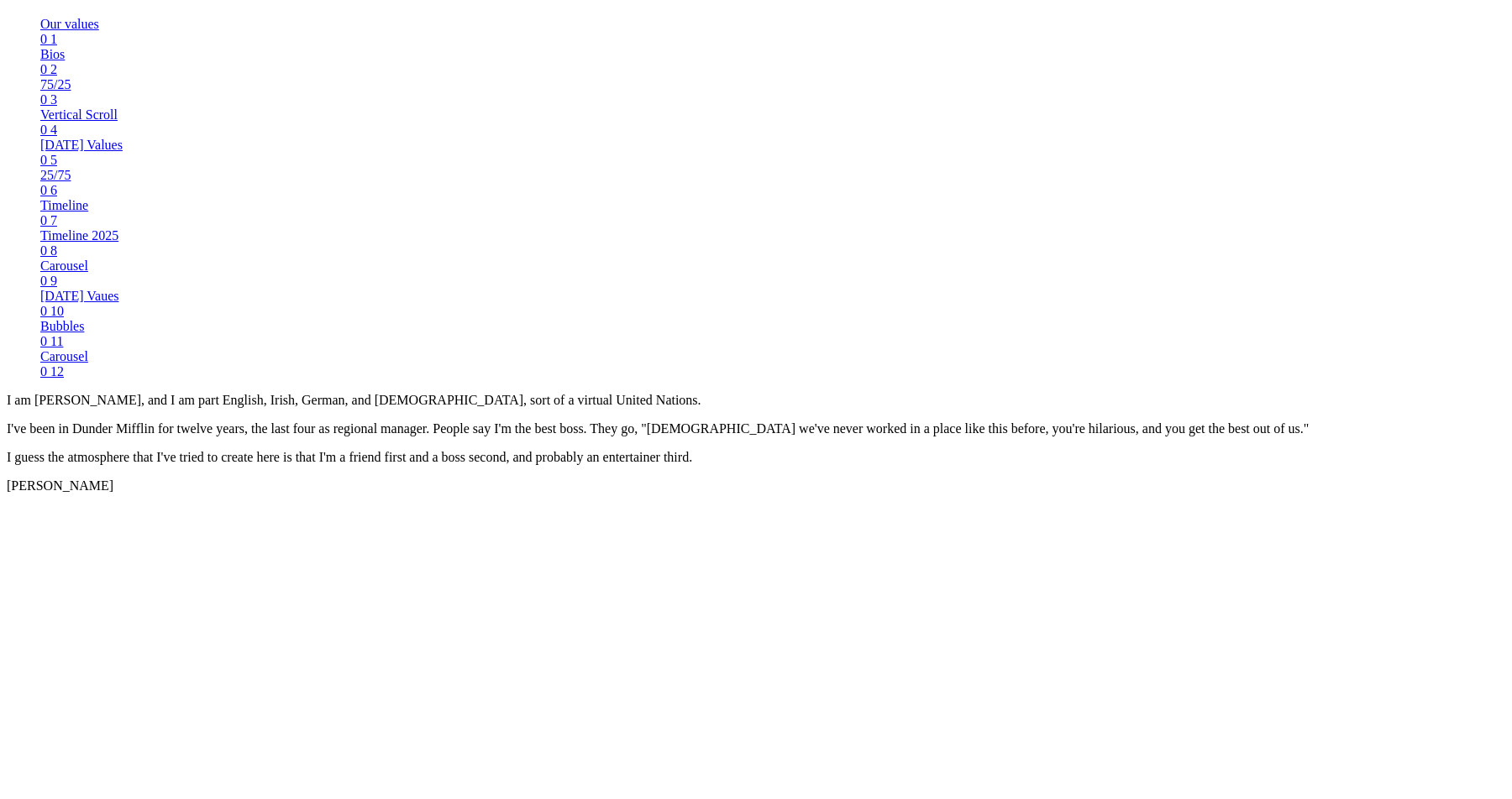
scroll to position [1196, 0]
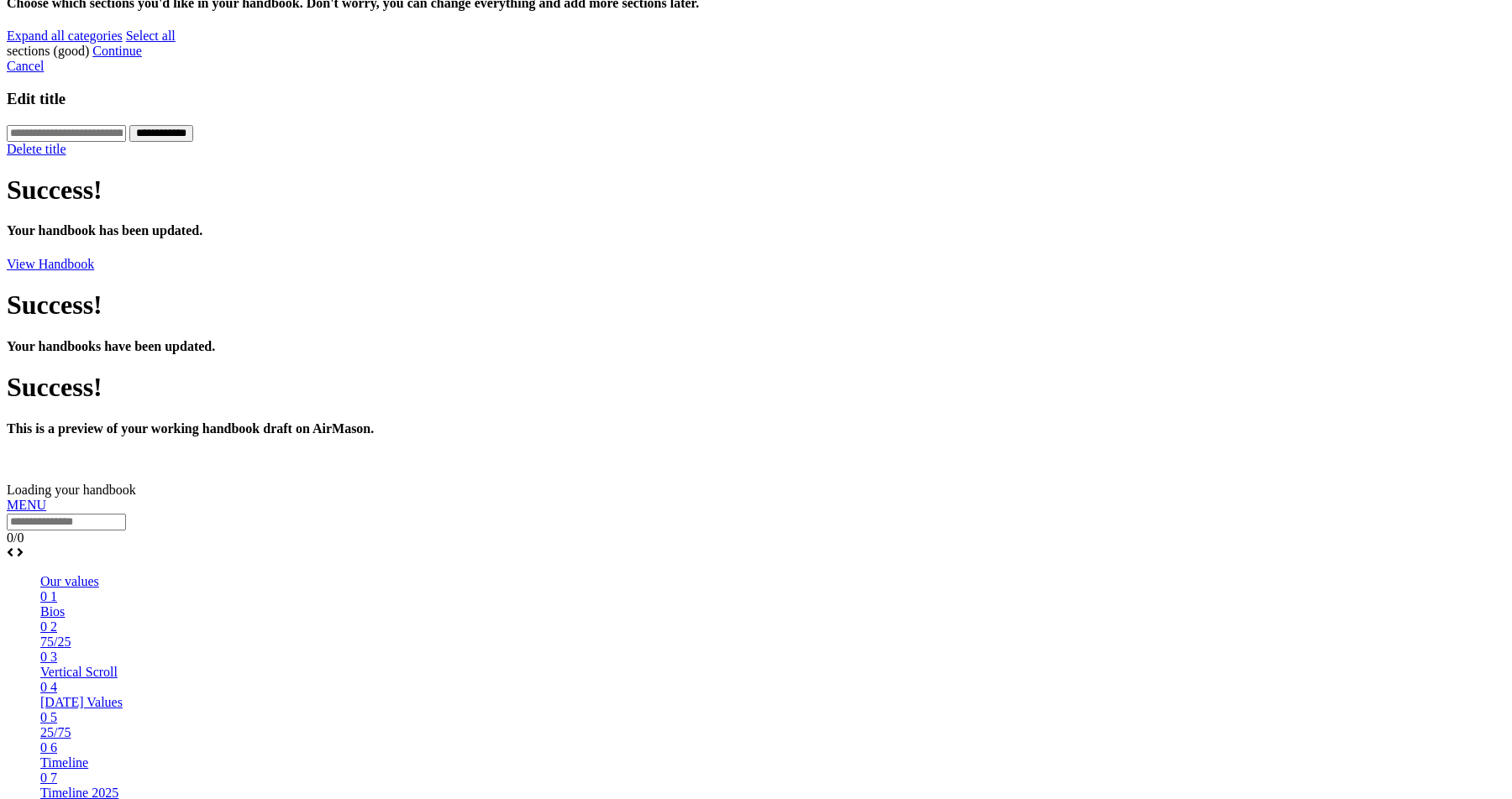
scroll to position [761, 0]
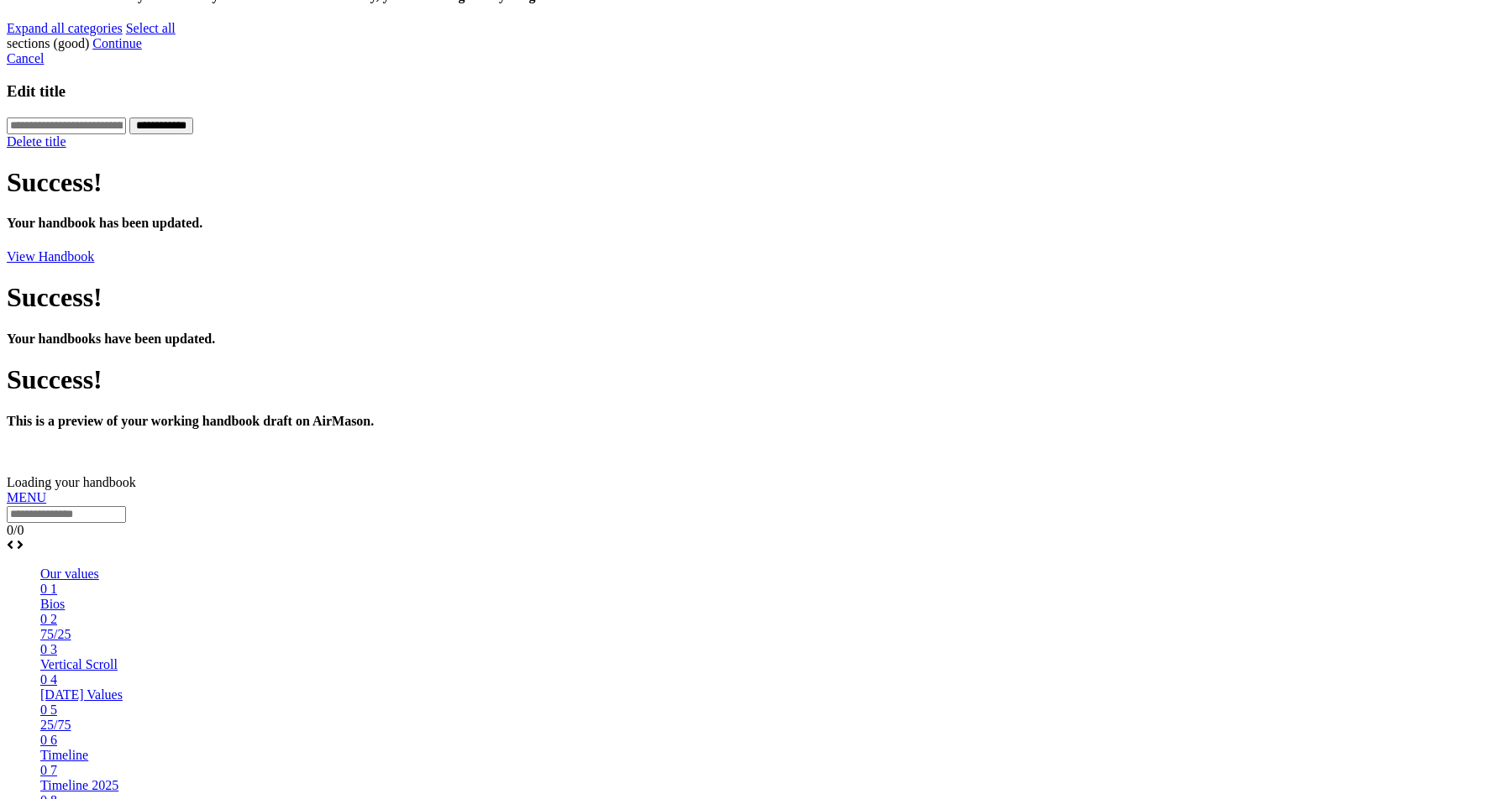
drag, startPoint x: 588, startPoint y: 294, endPoint x: 588, endPoint y: 475, distance: 181.0
click at [588, 491] on div at bounding box center [756, 491] width 1498 height 0
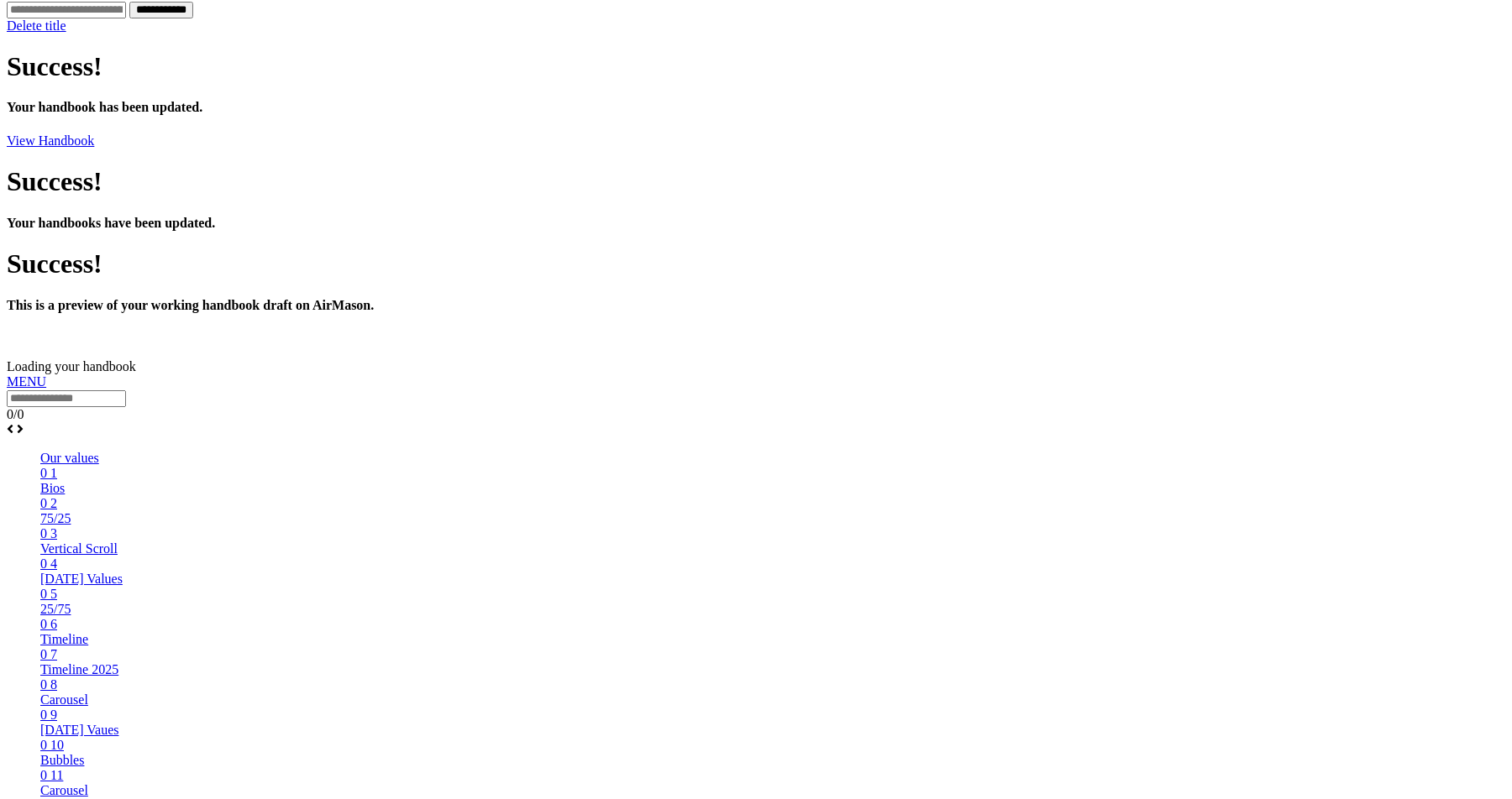
drag, startPoint x: 604, startPoint y: 227, endPoint x: 605, endPoint y: 551, distance: 324.0
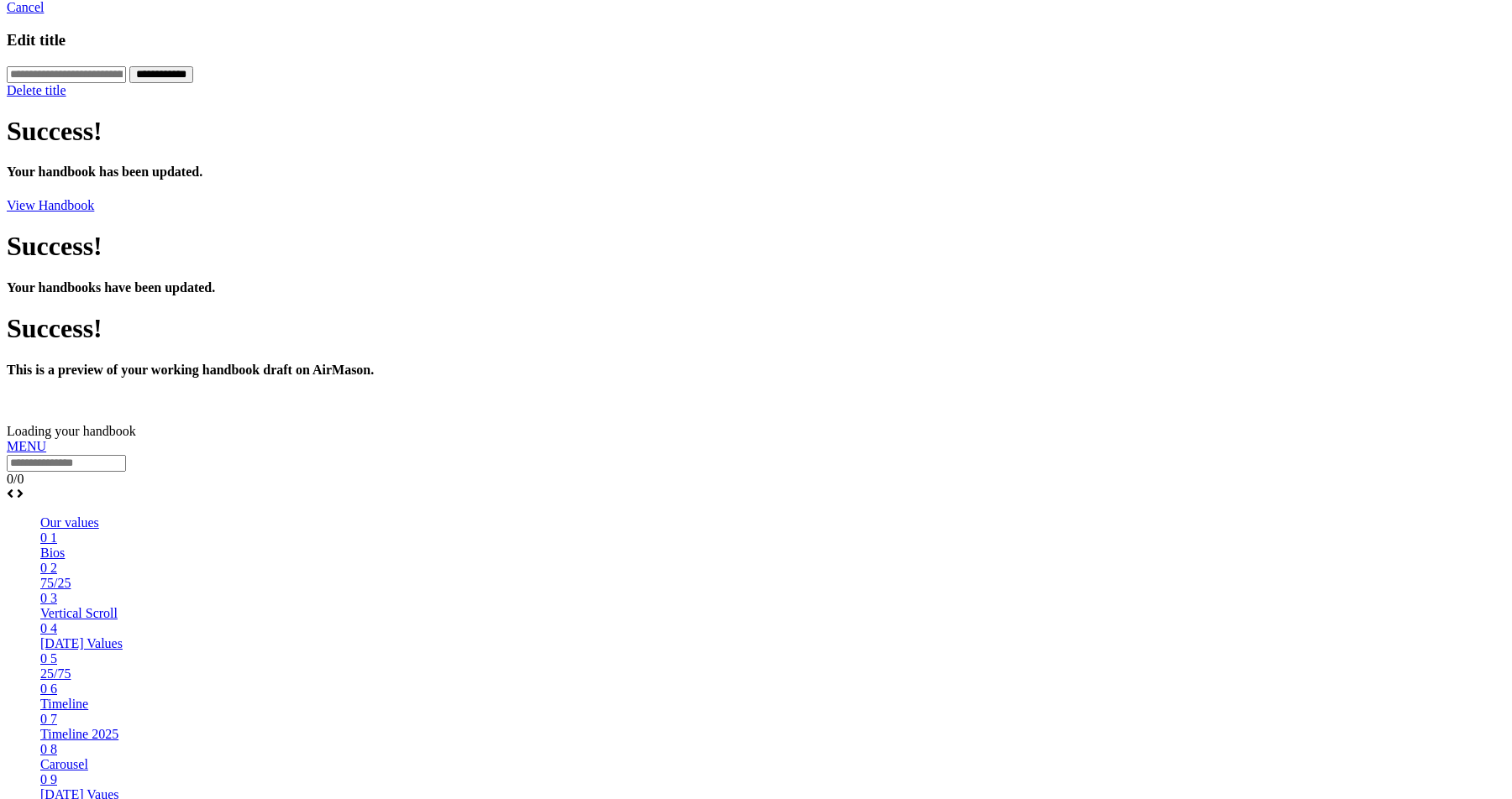
scroll to position [788, 0]
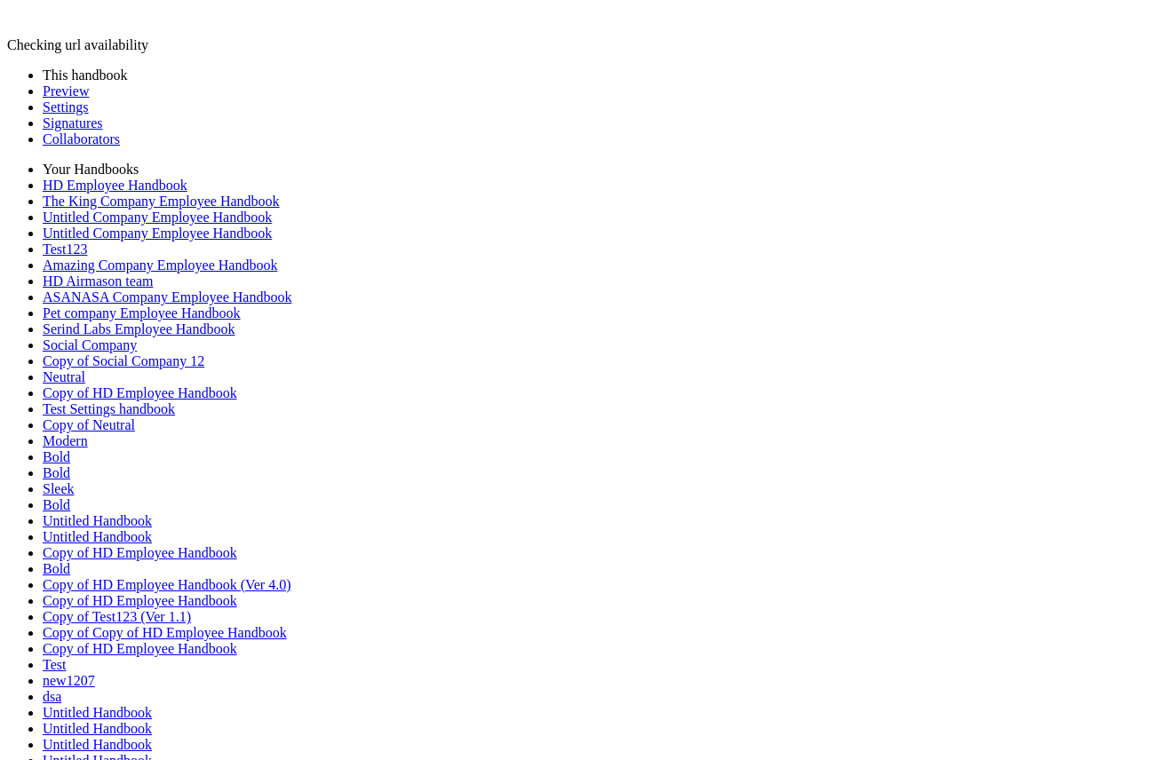
type input "********"
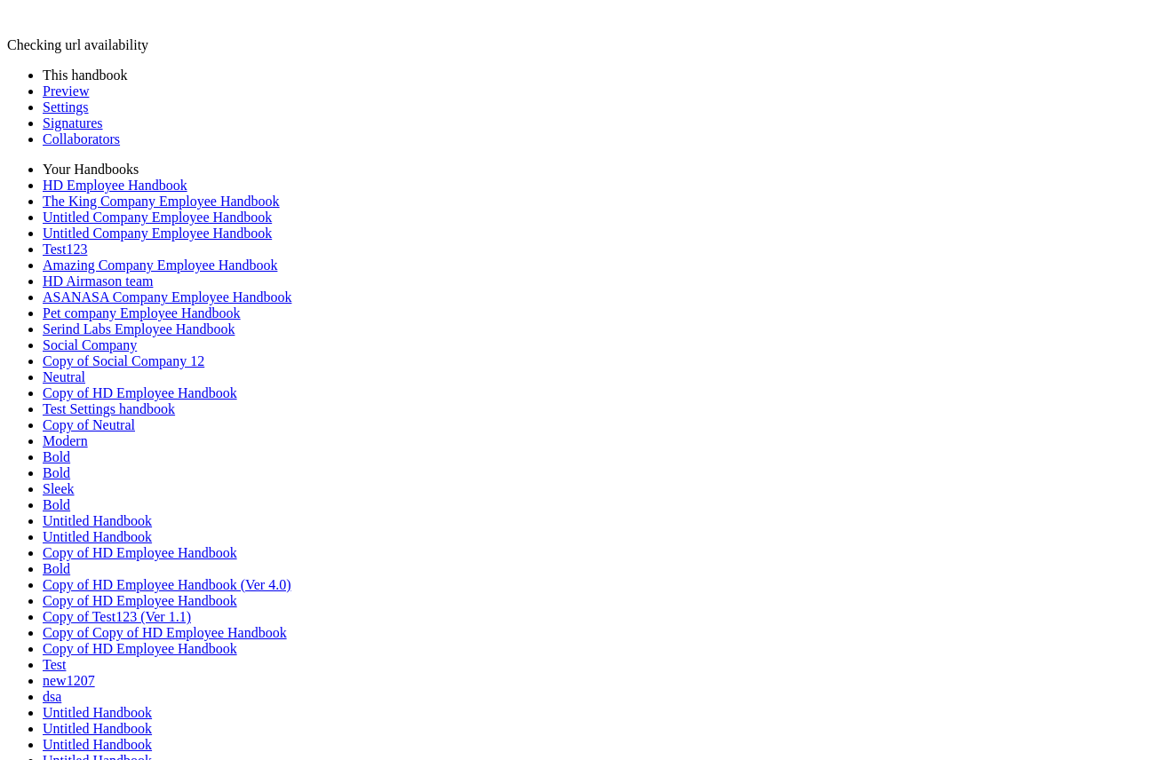
type input "**********"
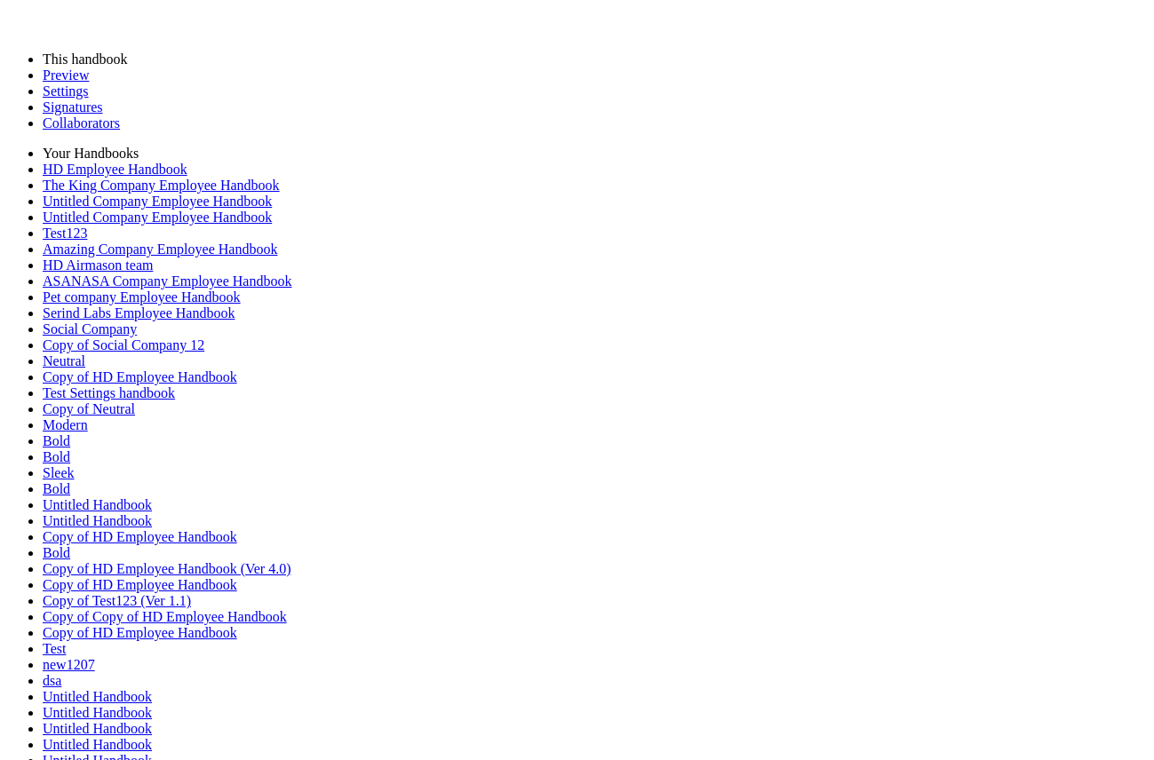
drag, startPoint x: 283, startPoint y: 545, endPoint x: 347, endPoint y: 545, distance: 63.9
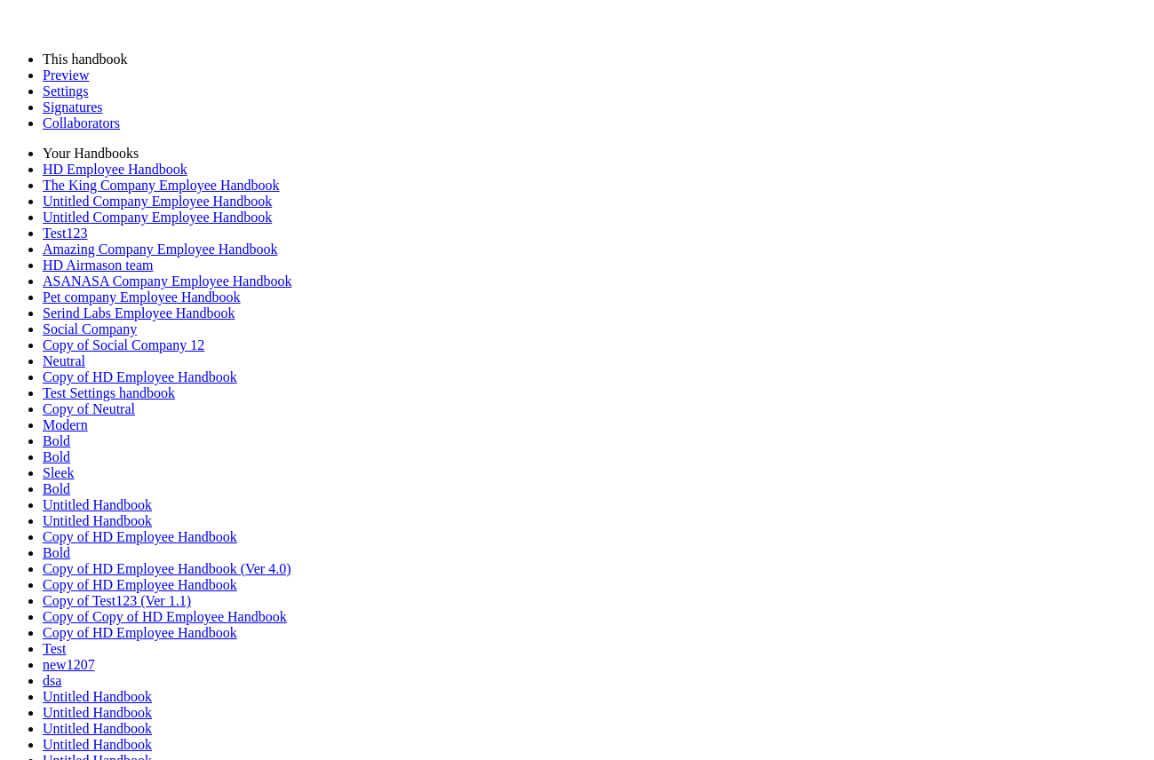
click at [89, 83] on link "Preview" at bounding box center [66, 74] width 46 height 15
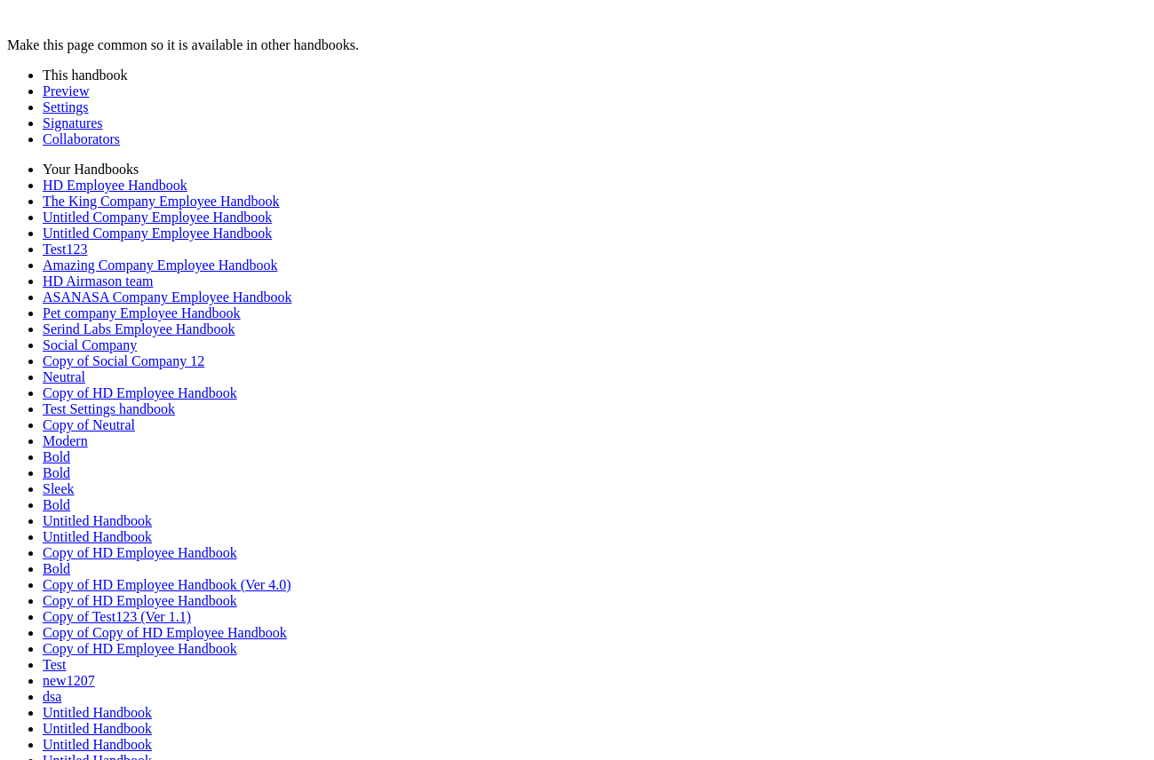
type input "**********"
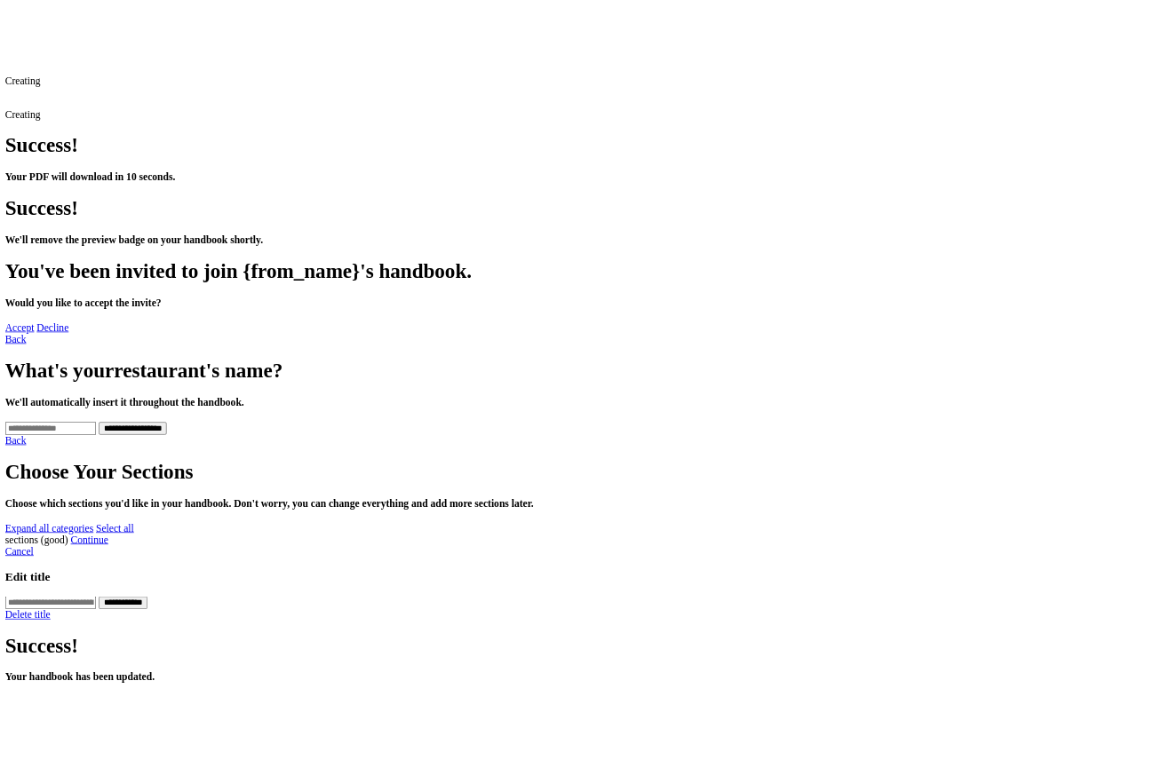
scroll to position [616, 0]
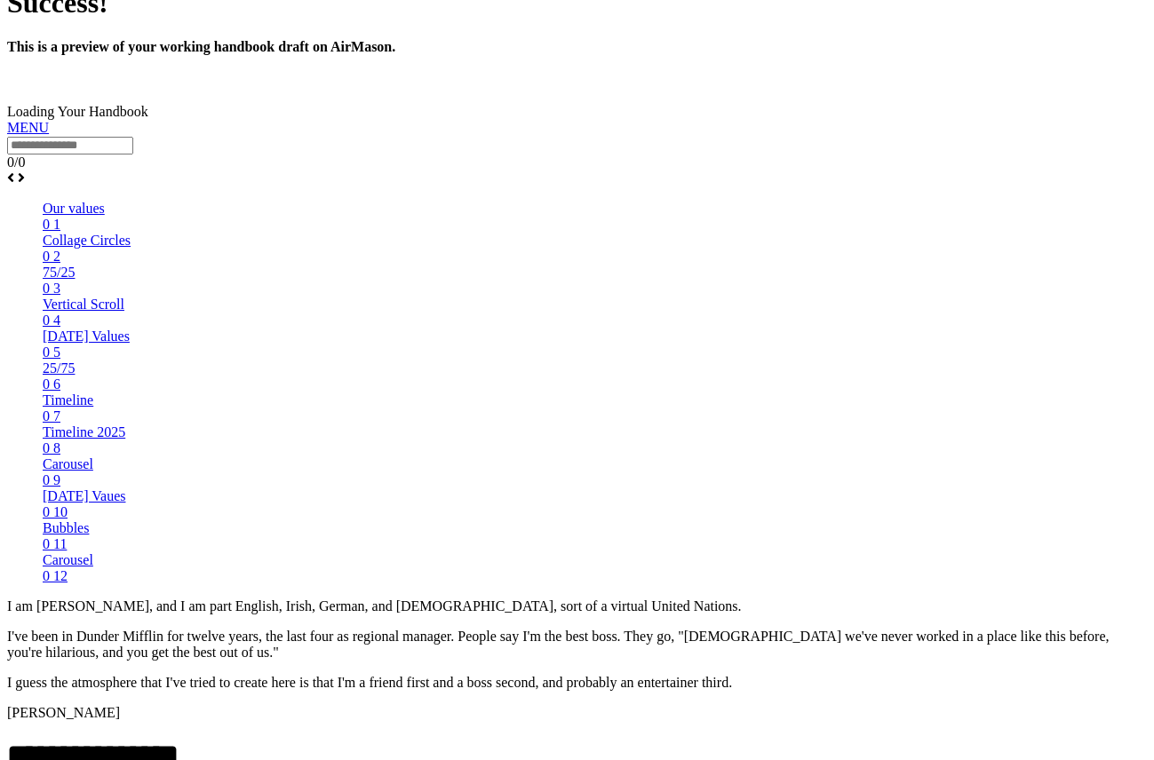
scroll to position [433, 0]
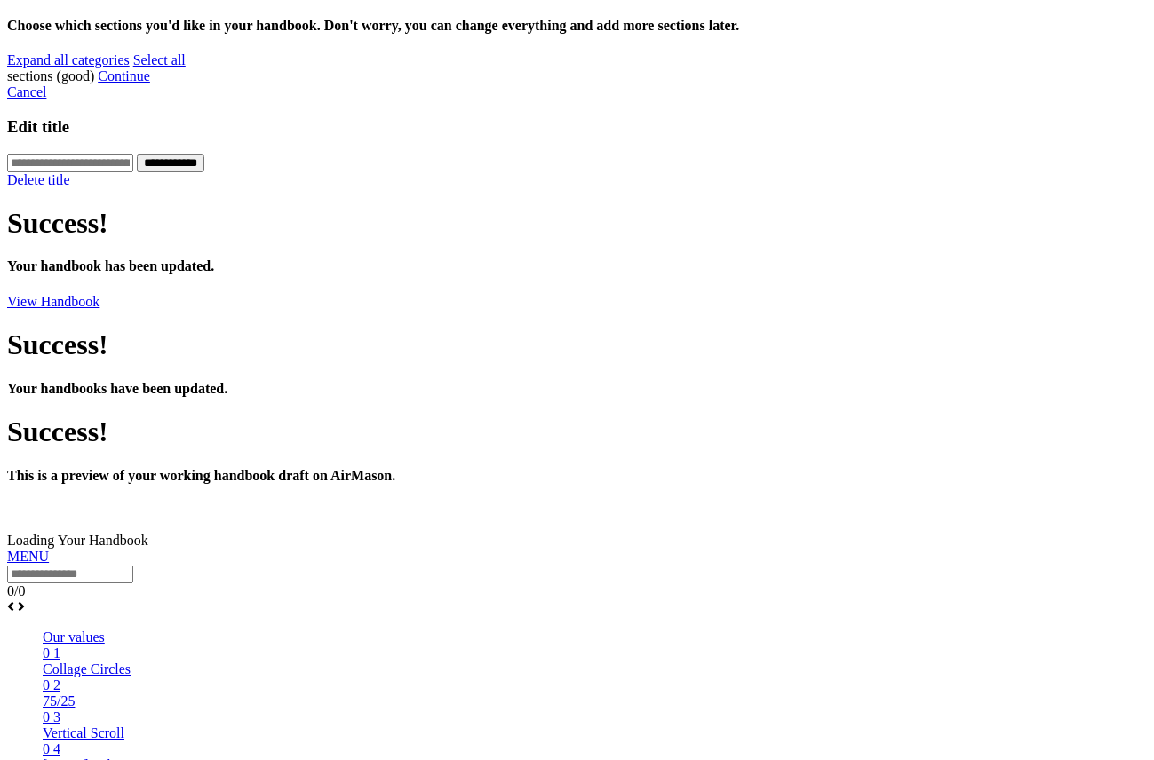
scroll to position [699, 0]
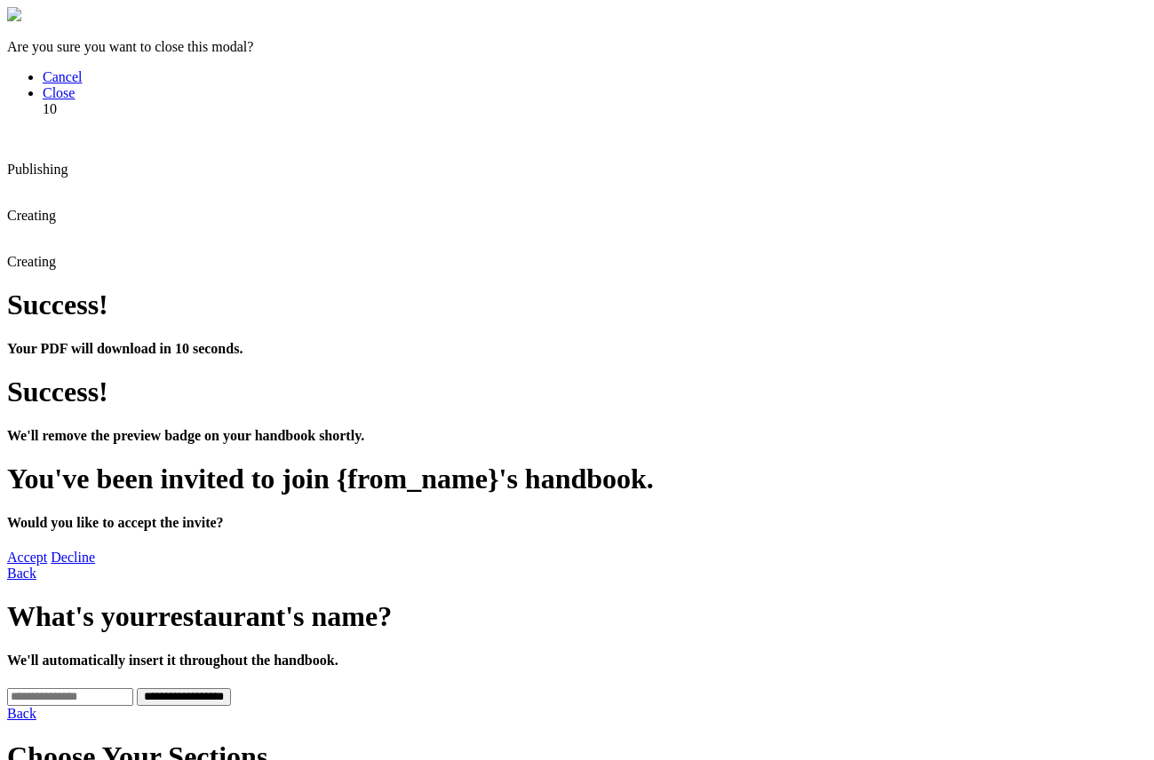
scroll to position [368, 0]
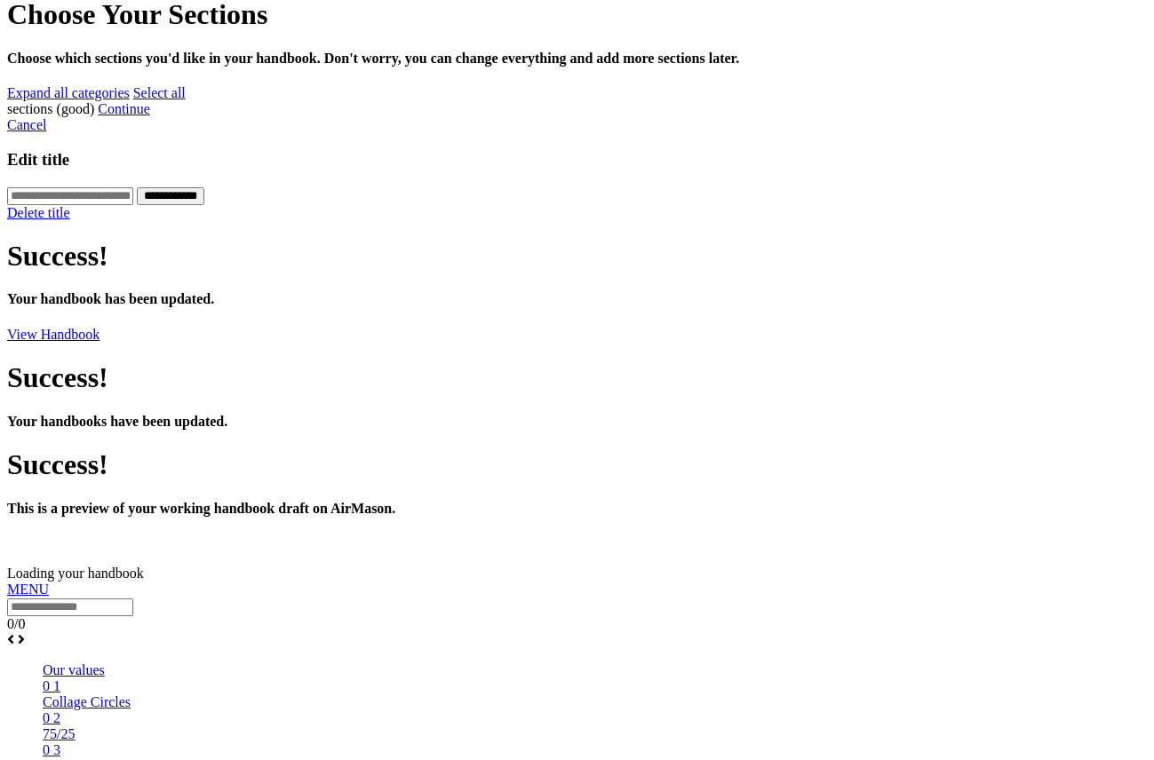
scroll to position [735, 0]
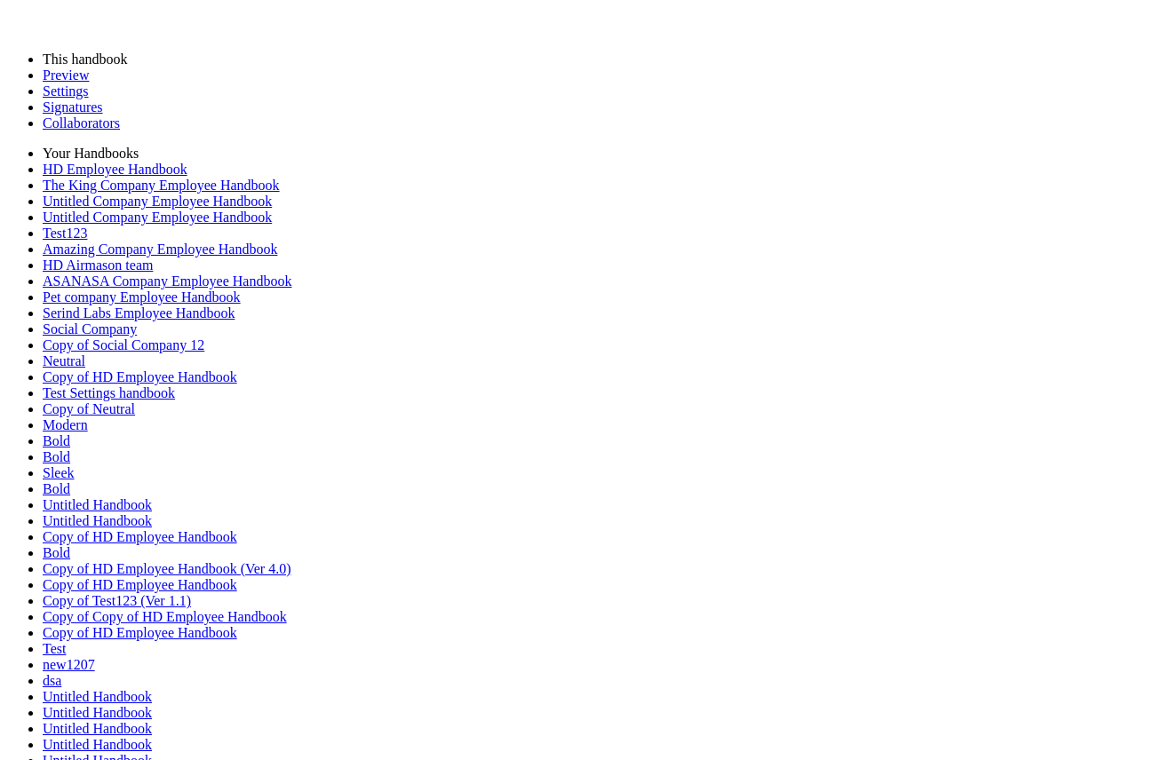
scroll to position [0, 0]
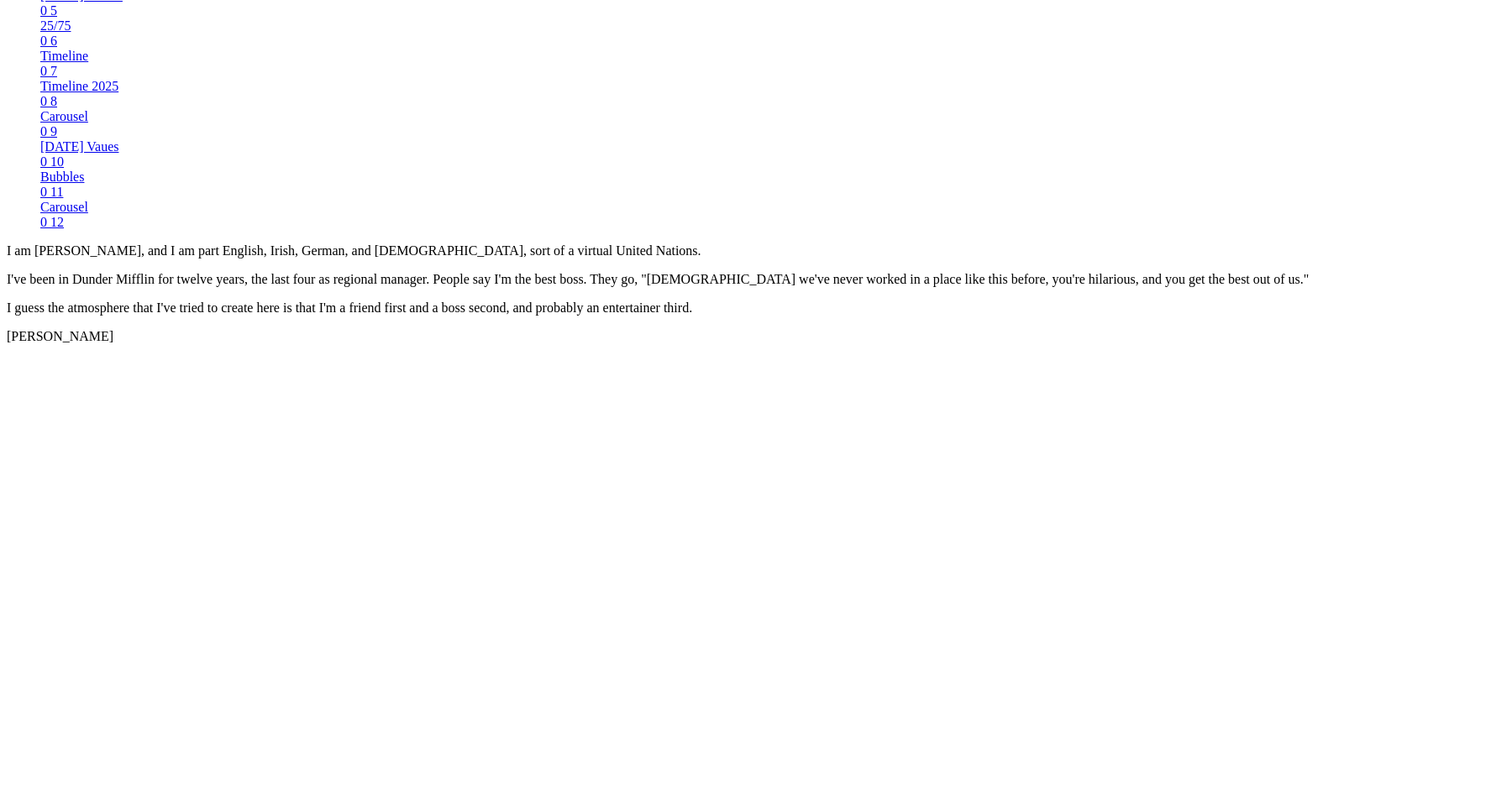
scroll to position [1454, 0]
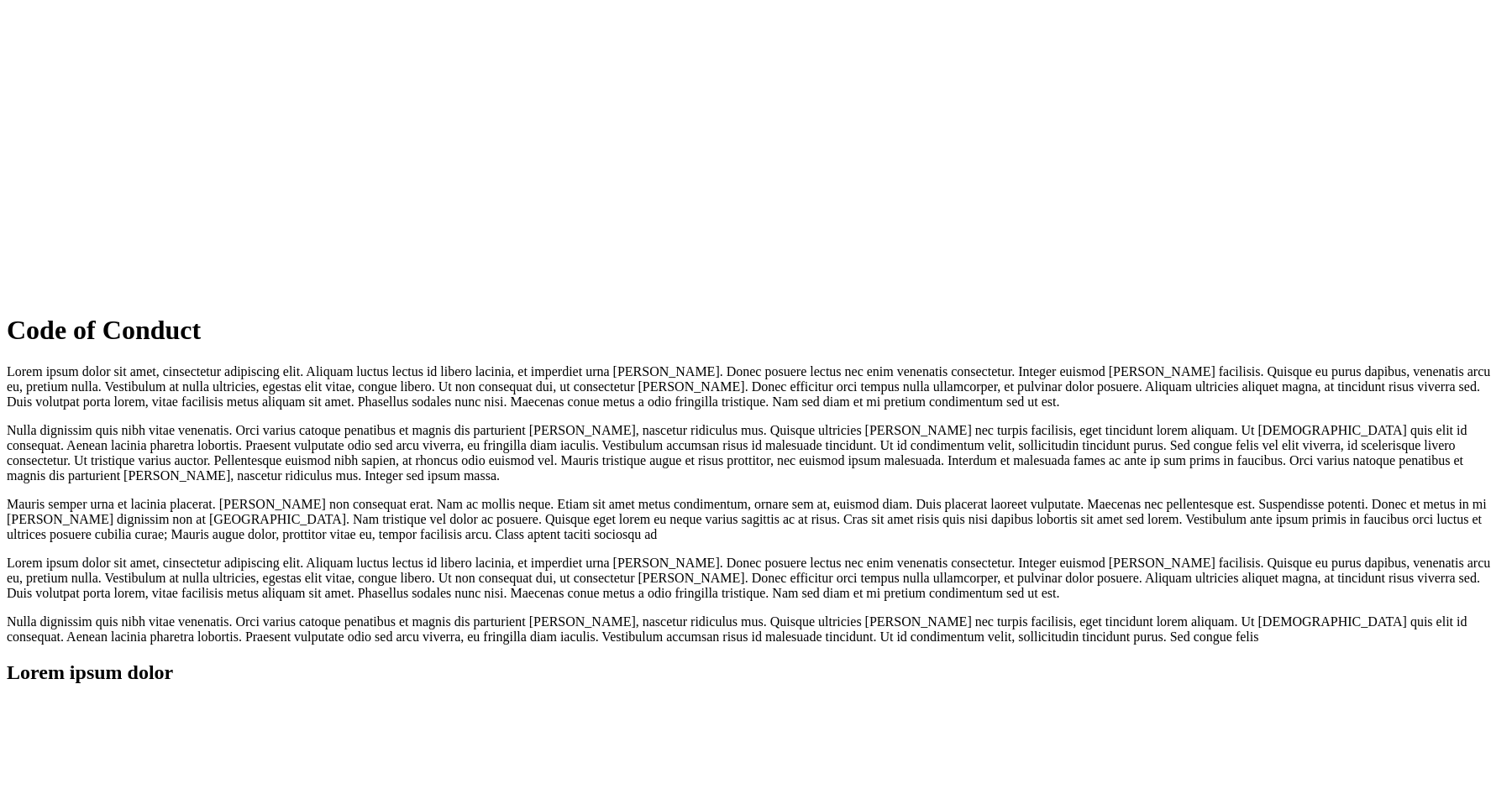
scroll to position [2294, 0]
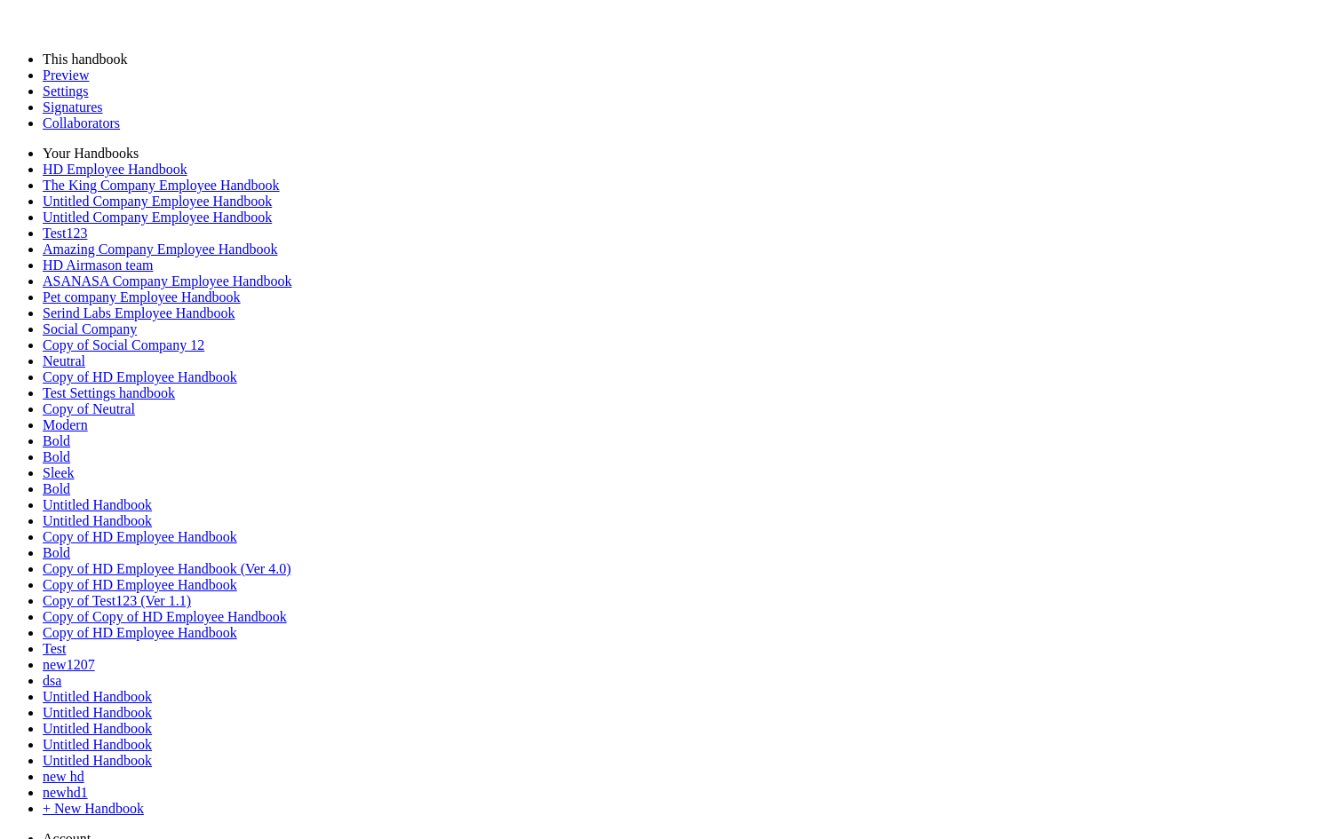
scroll to position [786, 0]
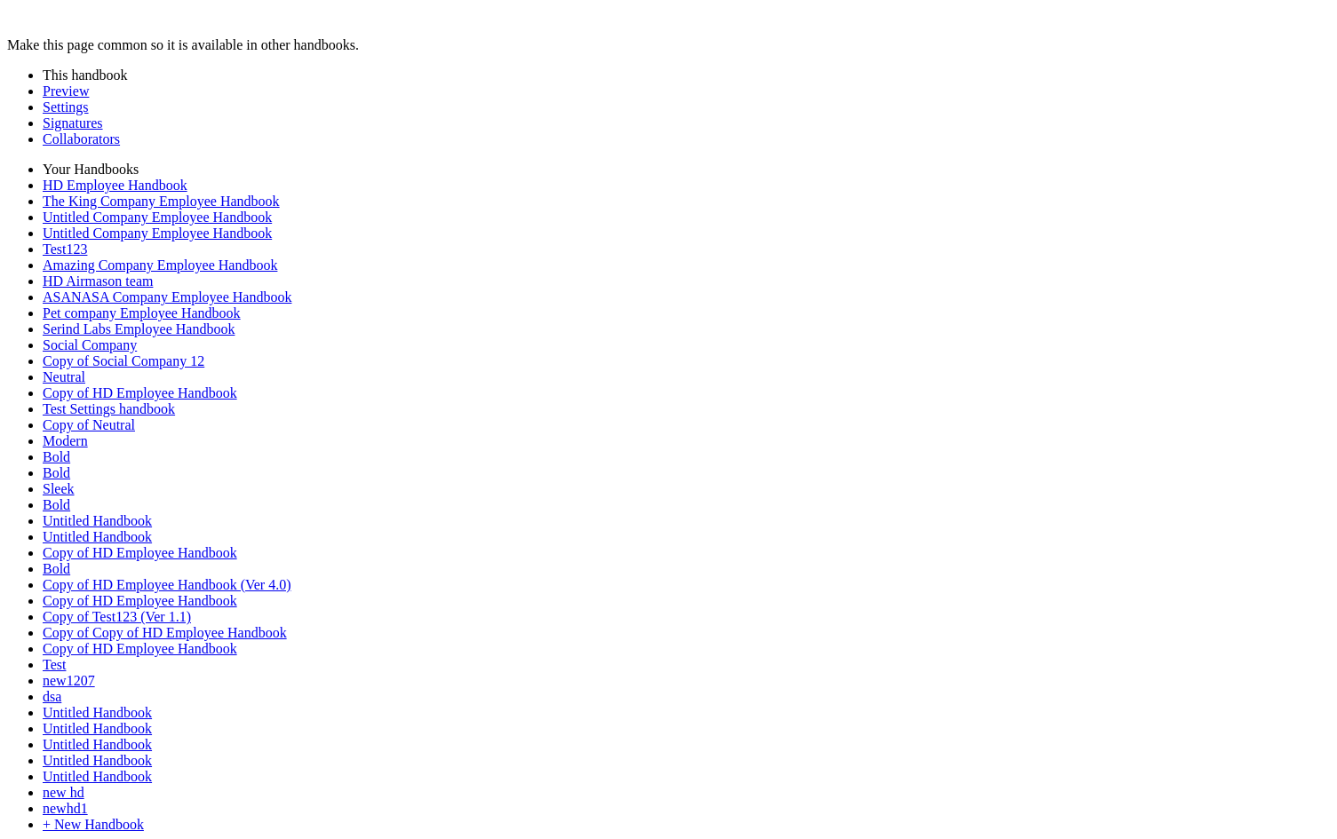
type input "********"
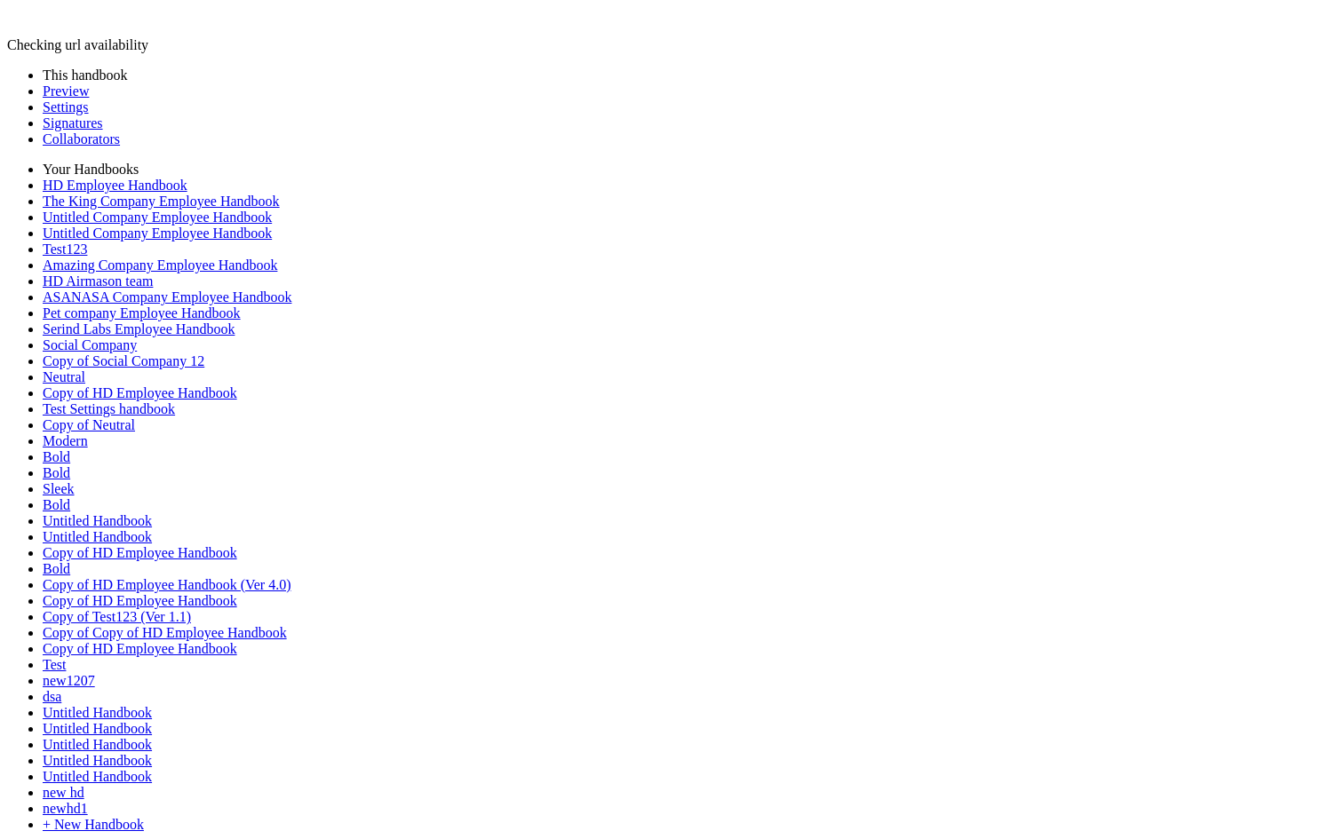
scroll to position [763, 0]
type input "*******"
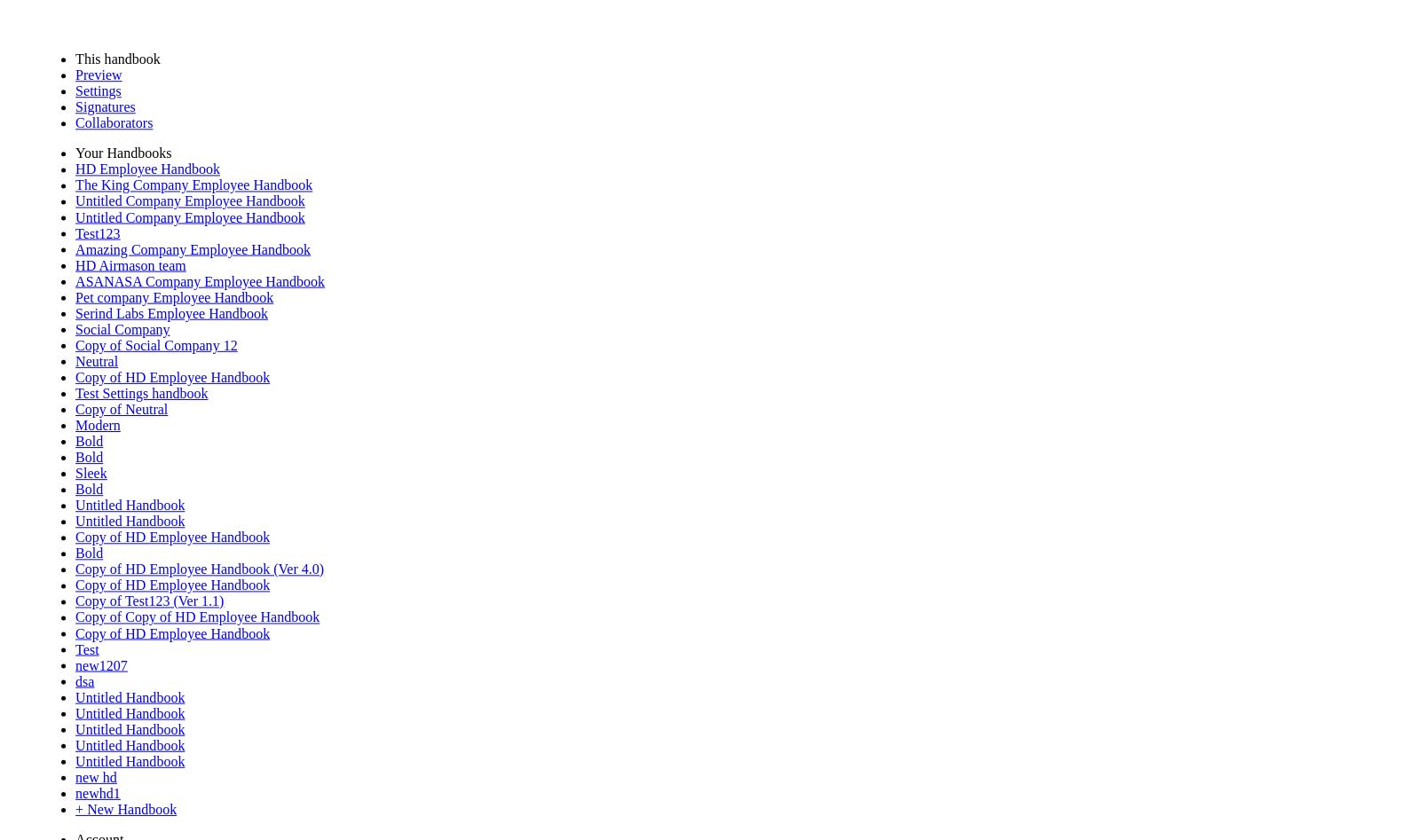
scroll to position [785, 0]
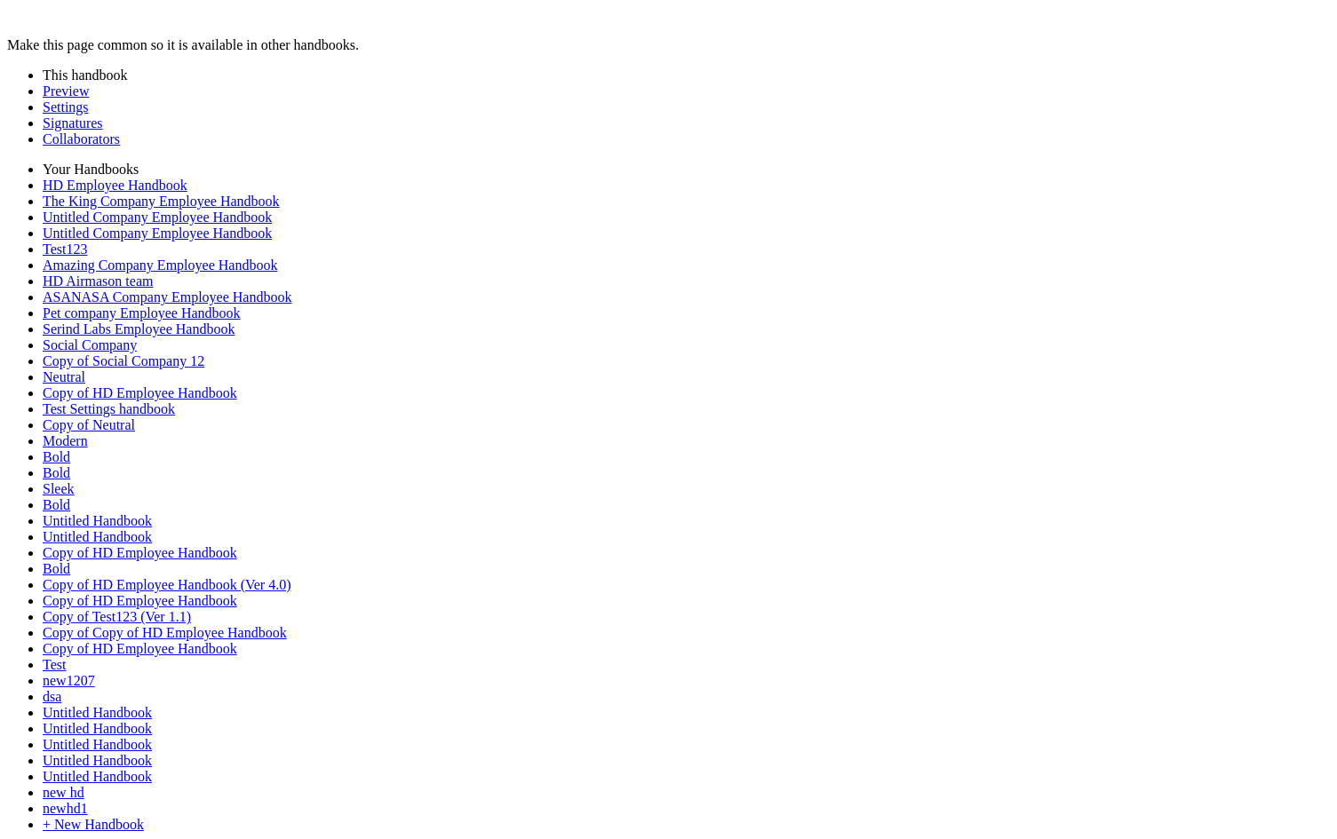
drag, startPoint x: 785, startPoint y: 340, endPoint x: 803, endPoint y: 353, distance: 22.2
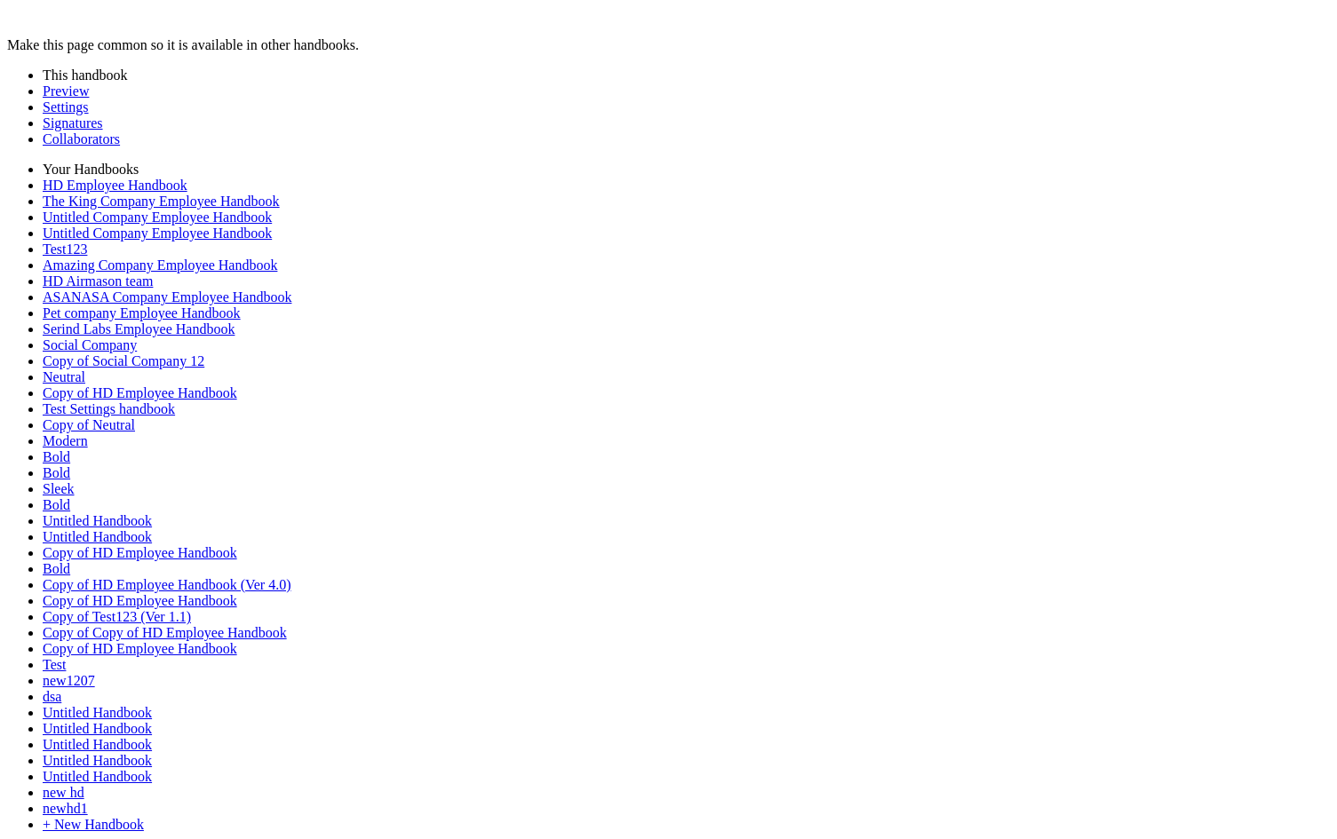
click at [70, 99] on link "Preview" at bounding box center [66, 90] width 46 height 15
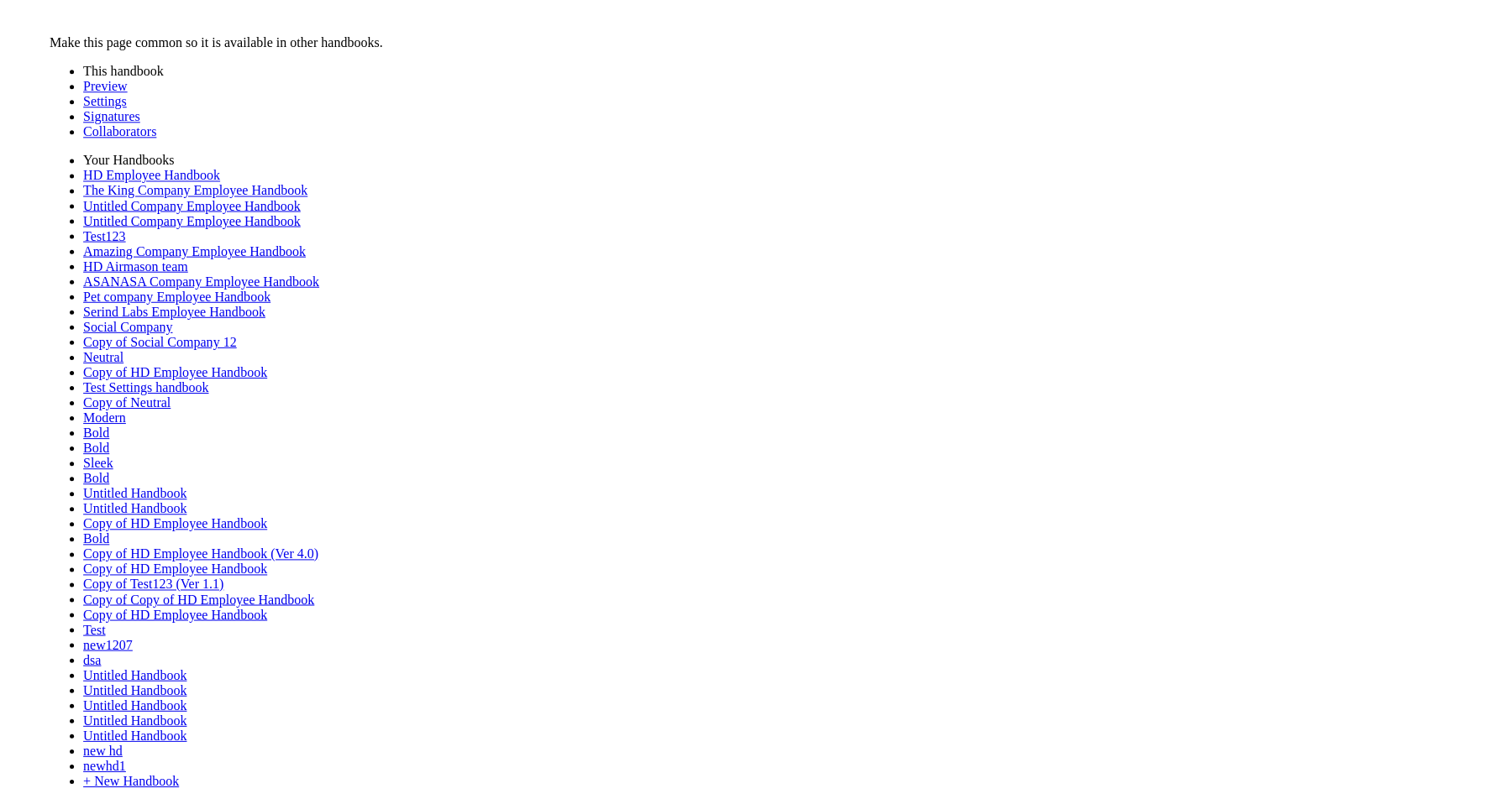
scroll to position [749, 0]
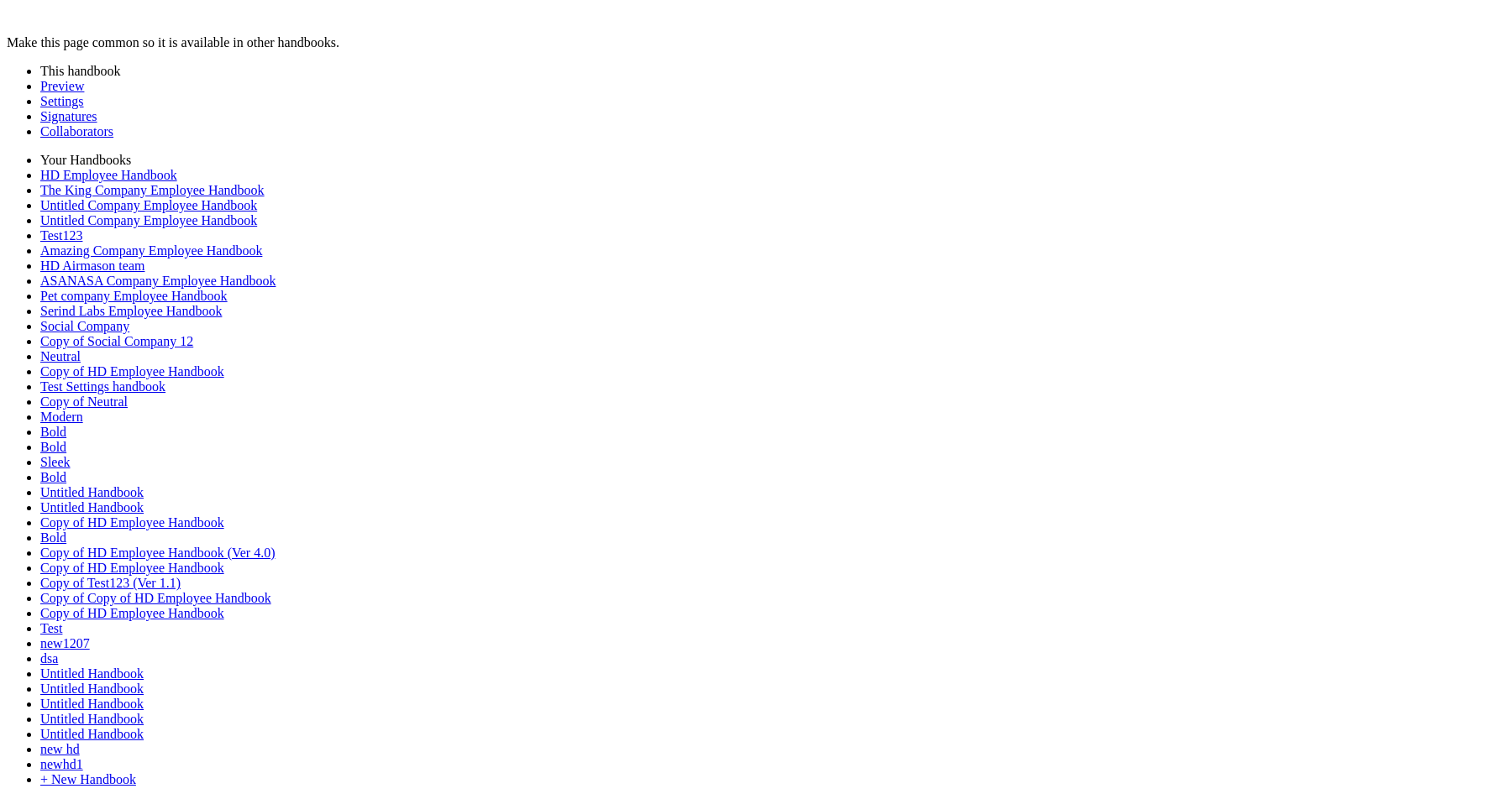
type input "********"
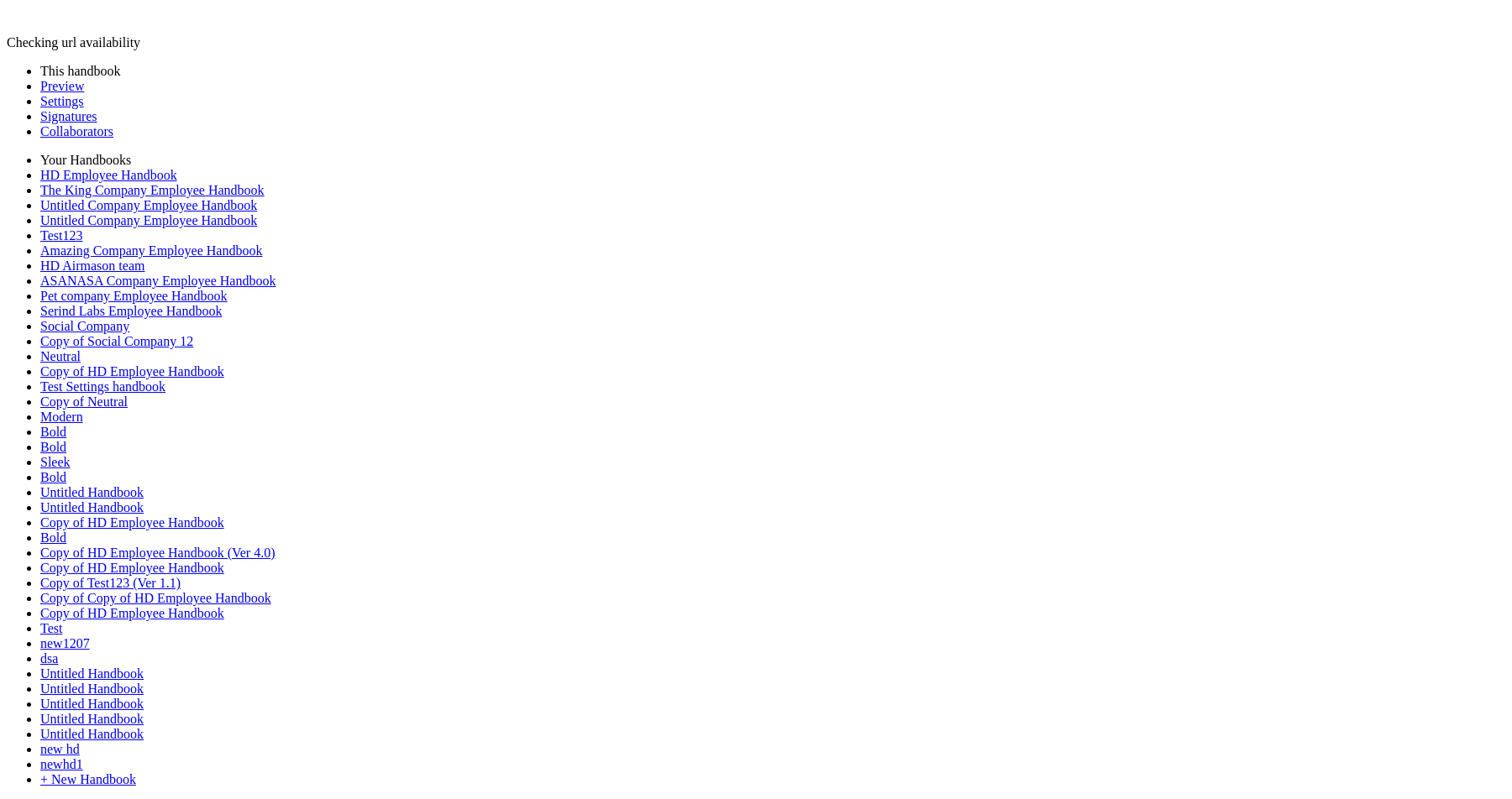
scroll to position [639, 0]
type input "*******"
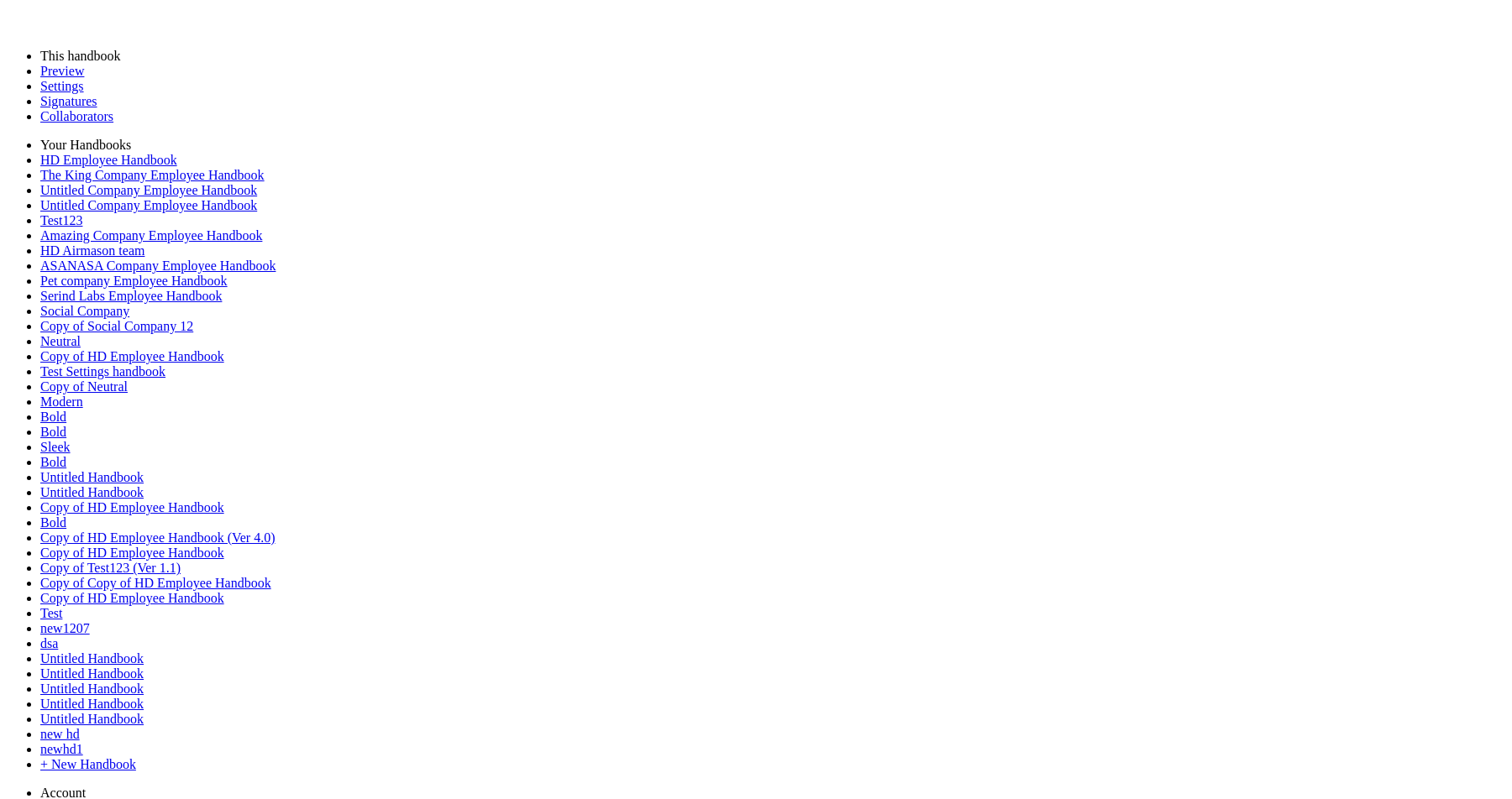
click at [67, 78] on link "Preview" at bounding box center [62, 70] width 43 height 14
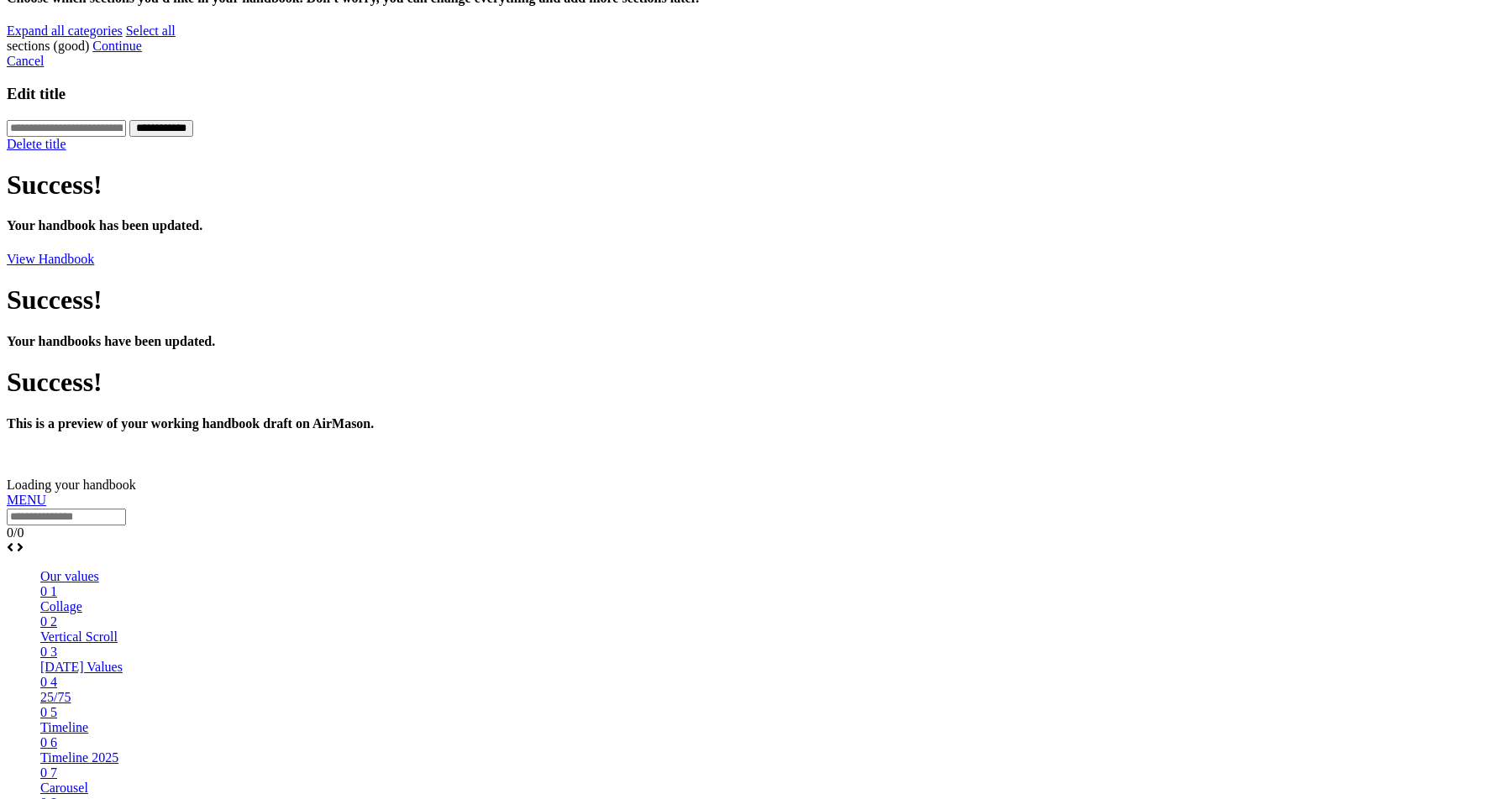
scroll to position [844, 0]
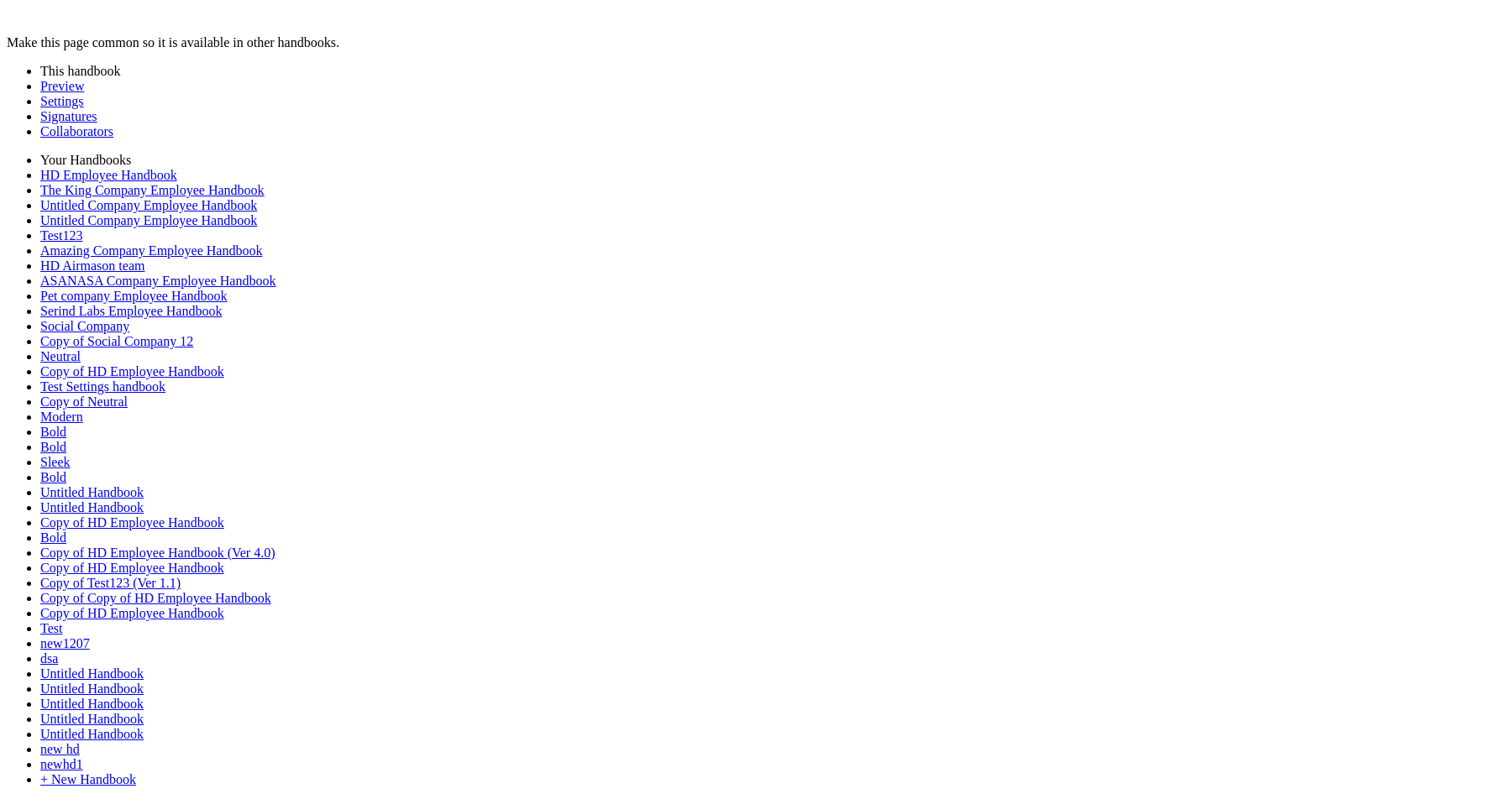
scroll to position [780, 0]
click at [72, 94] on link "Preview" at bounding box center [62, 85] width 43 height 14
type input "********"
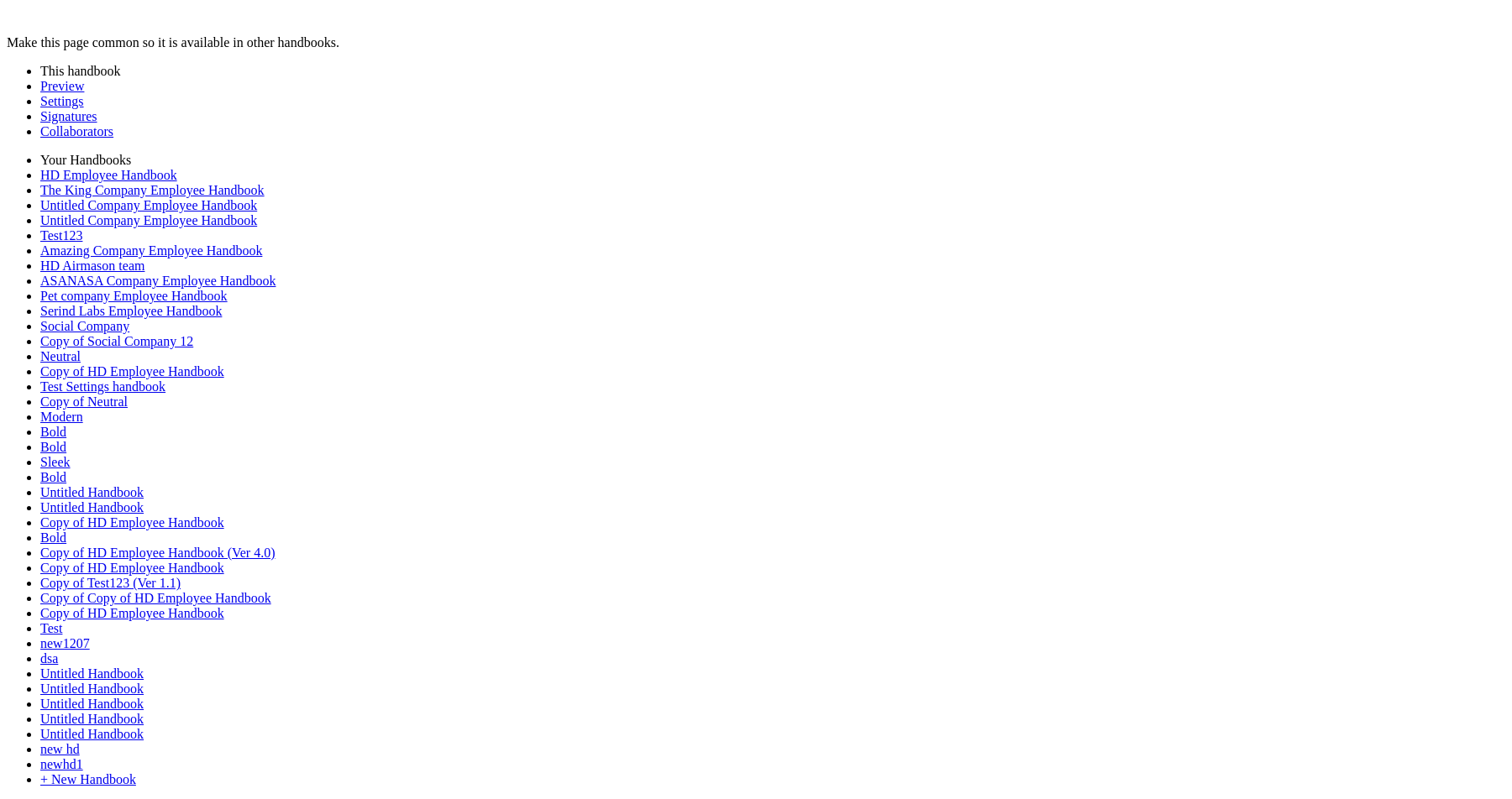
scroll to position [554, 0]
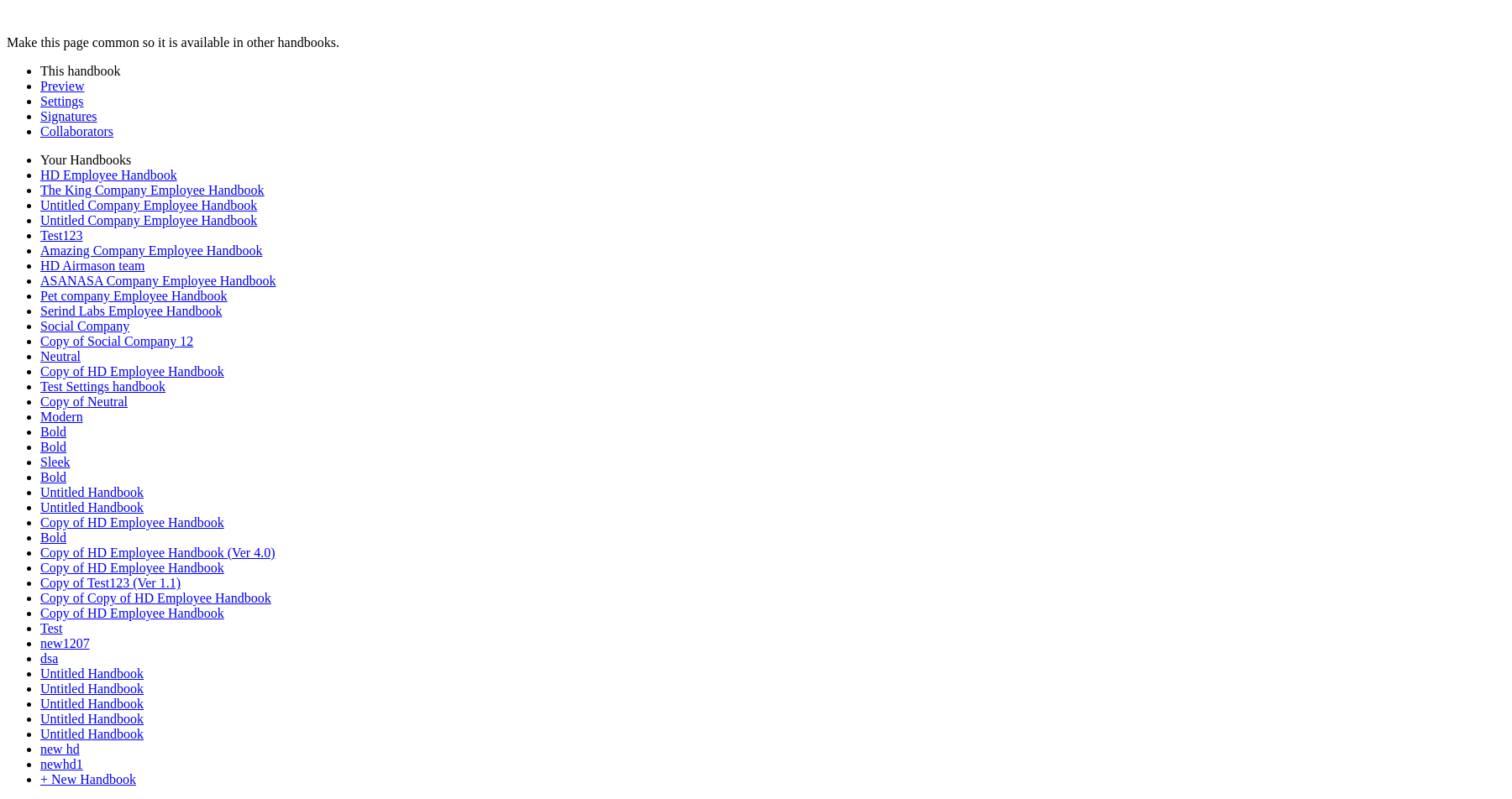
type input "*******"
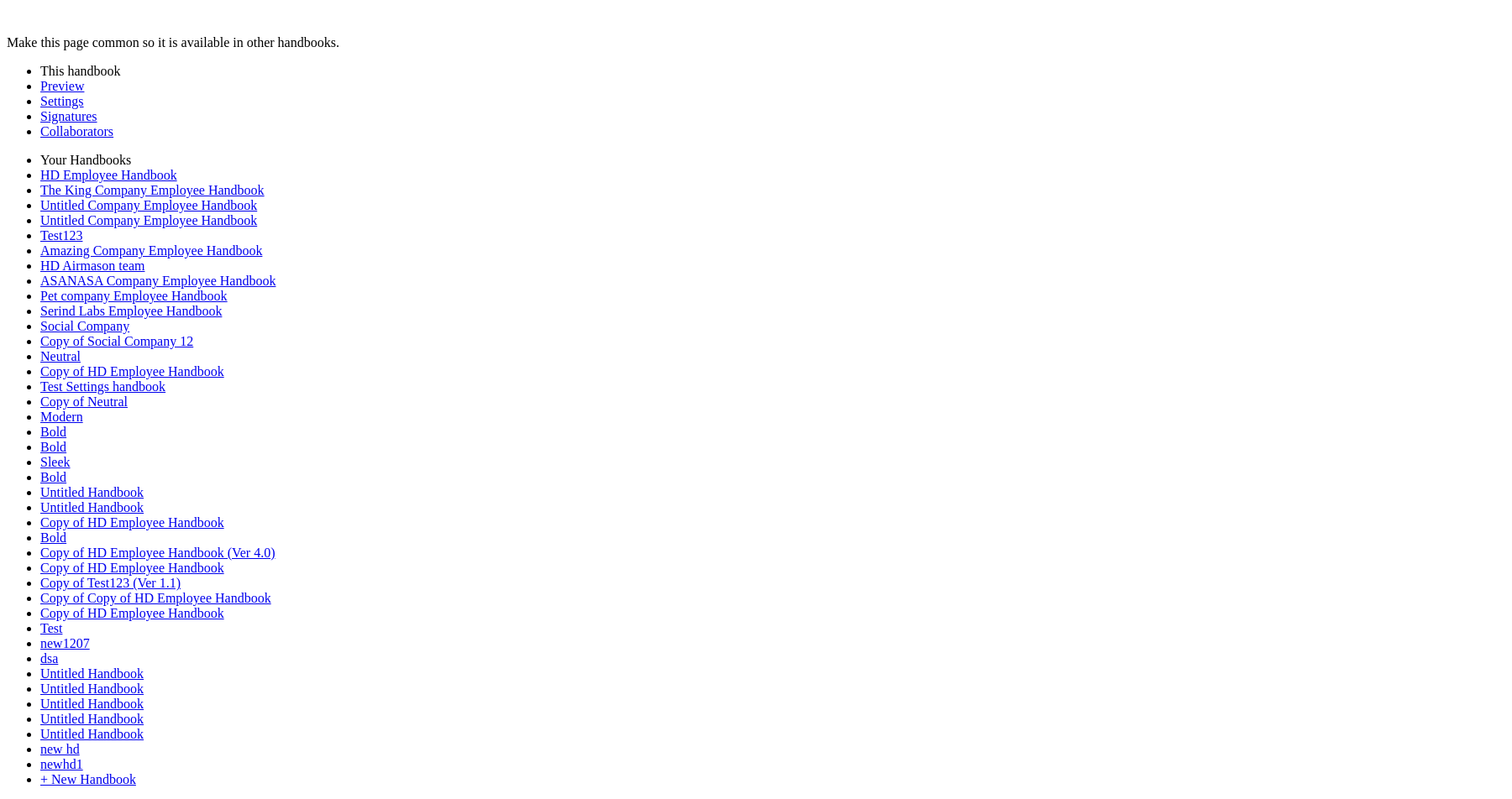
click at [84, 90] on link "Preview" at bounding box center [62, 85] width 43 height 14
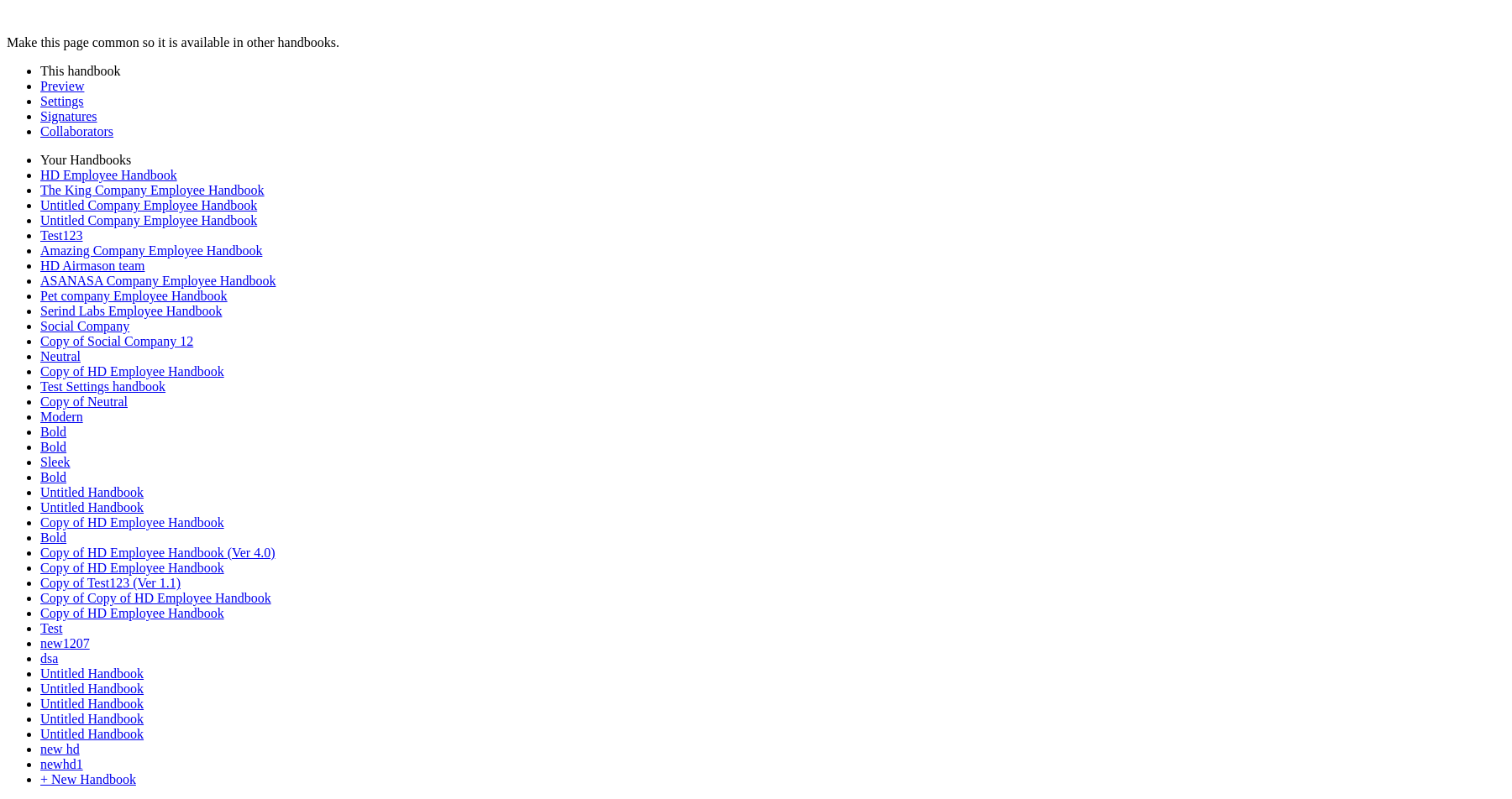
scroll to position [732, 0]
type input "*******"
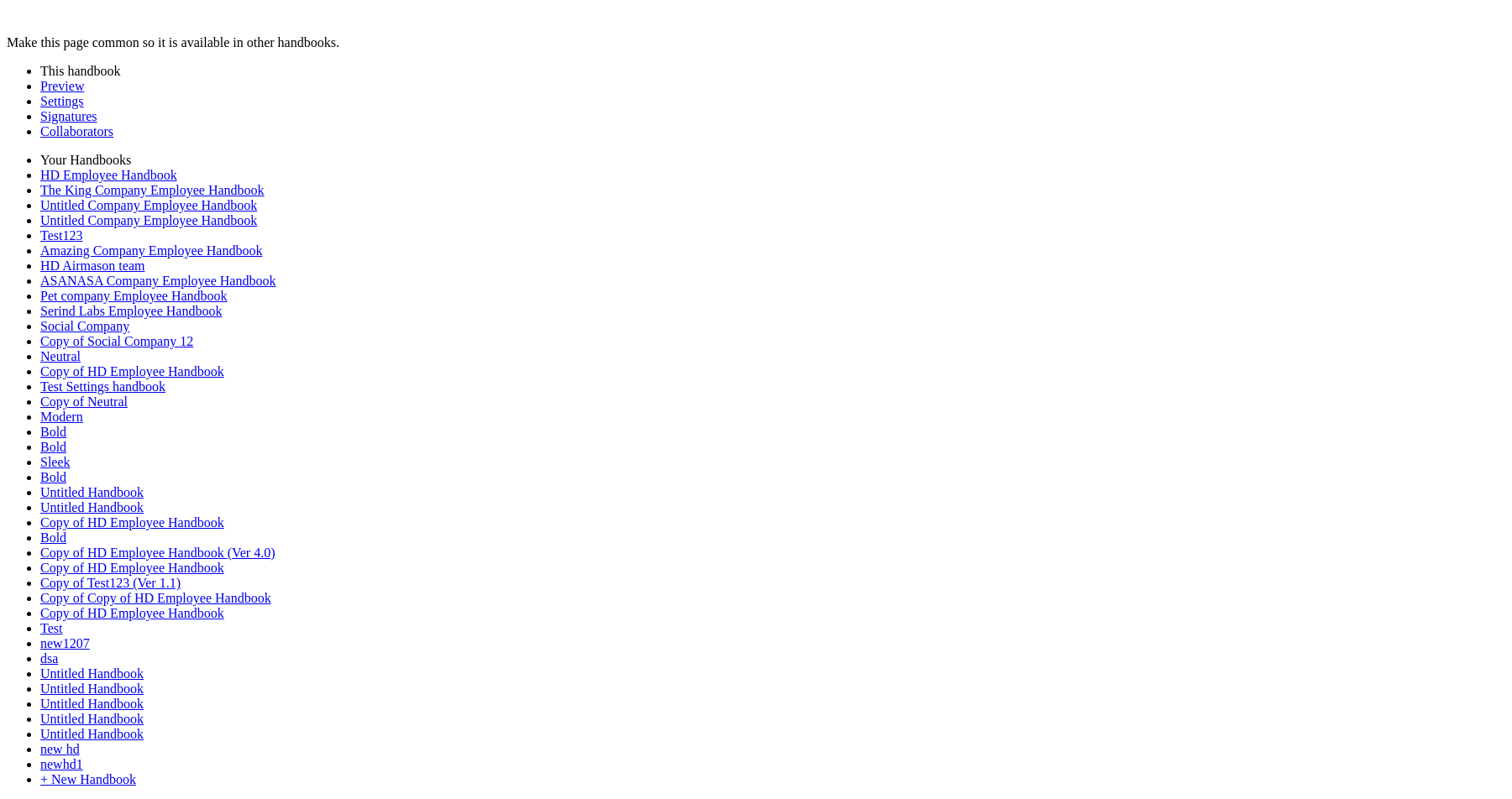
drag, startPoint x: 454, startPoint y: 444, endPoint x: 501, endPoint y: 446, distance: 47.0
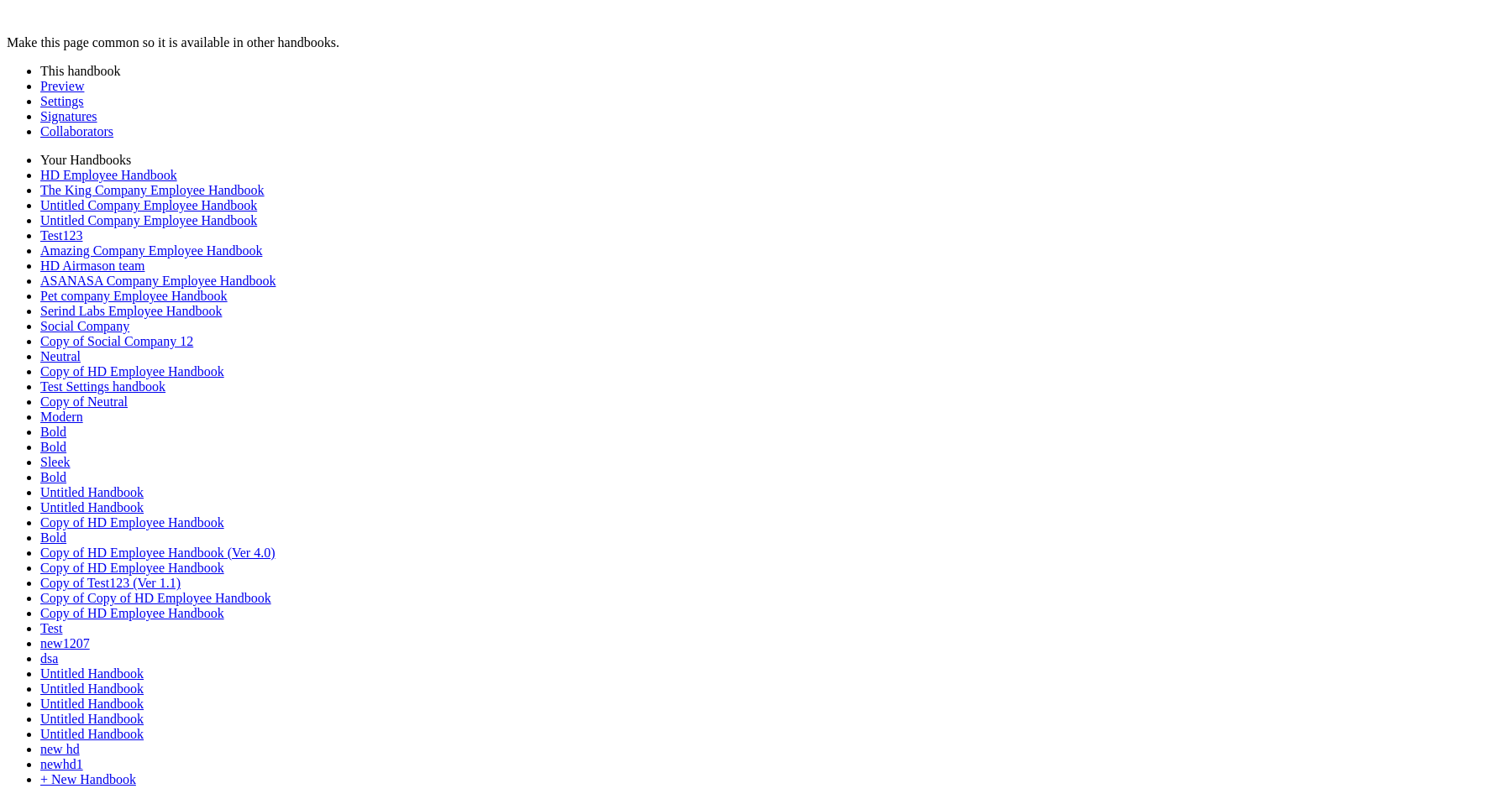
click at [63, 90] on link "Preview" at bounding box center [62, 85] width 43 height 14
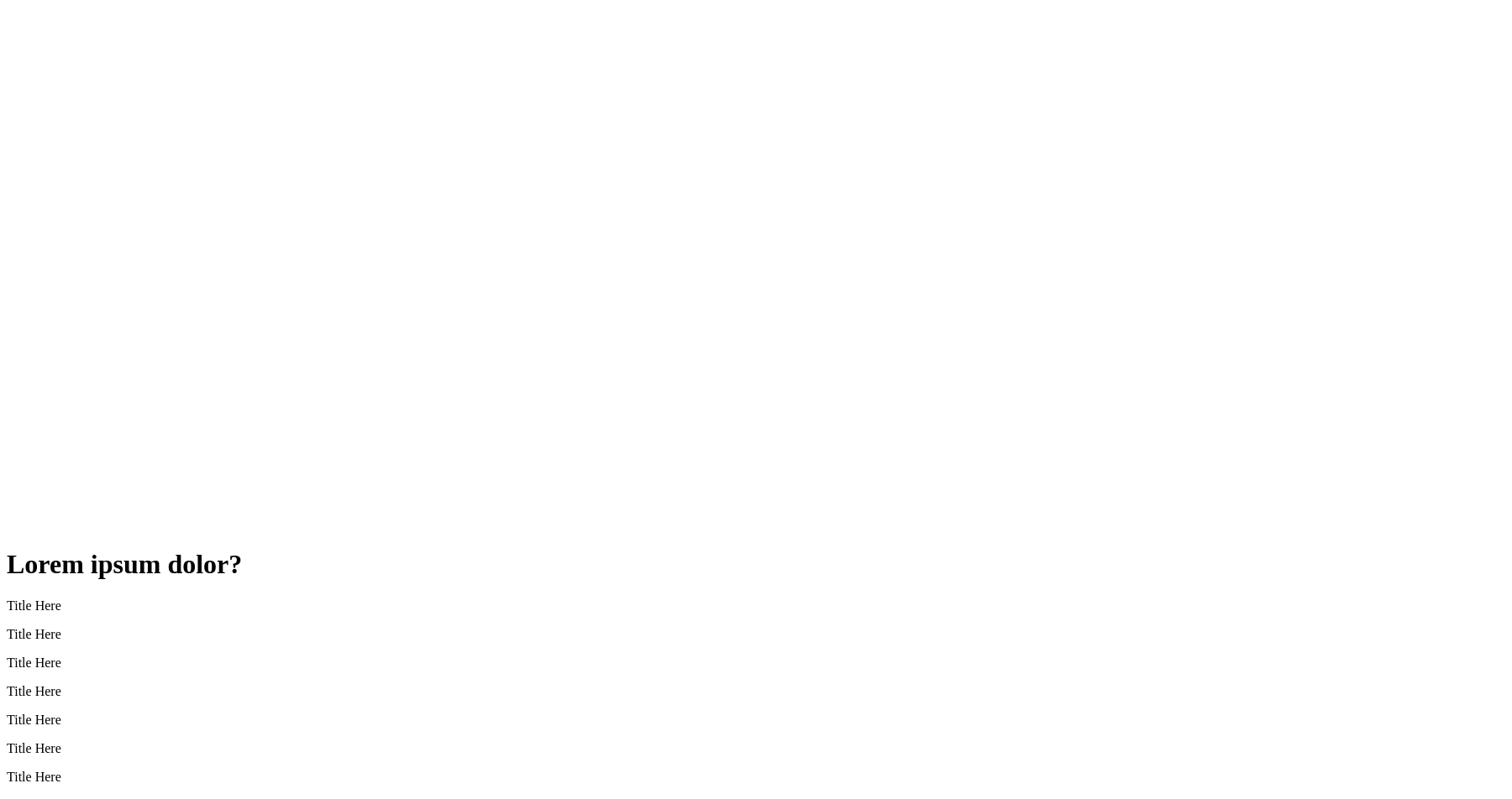
scroll to position [1865, 0]
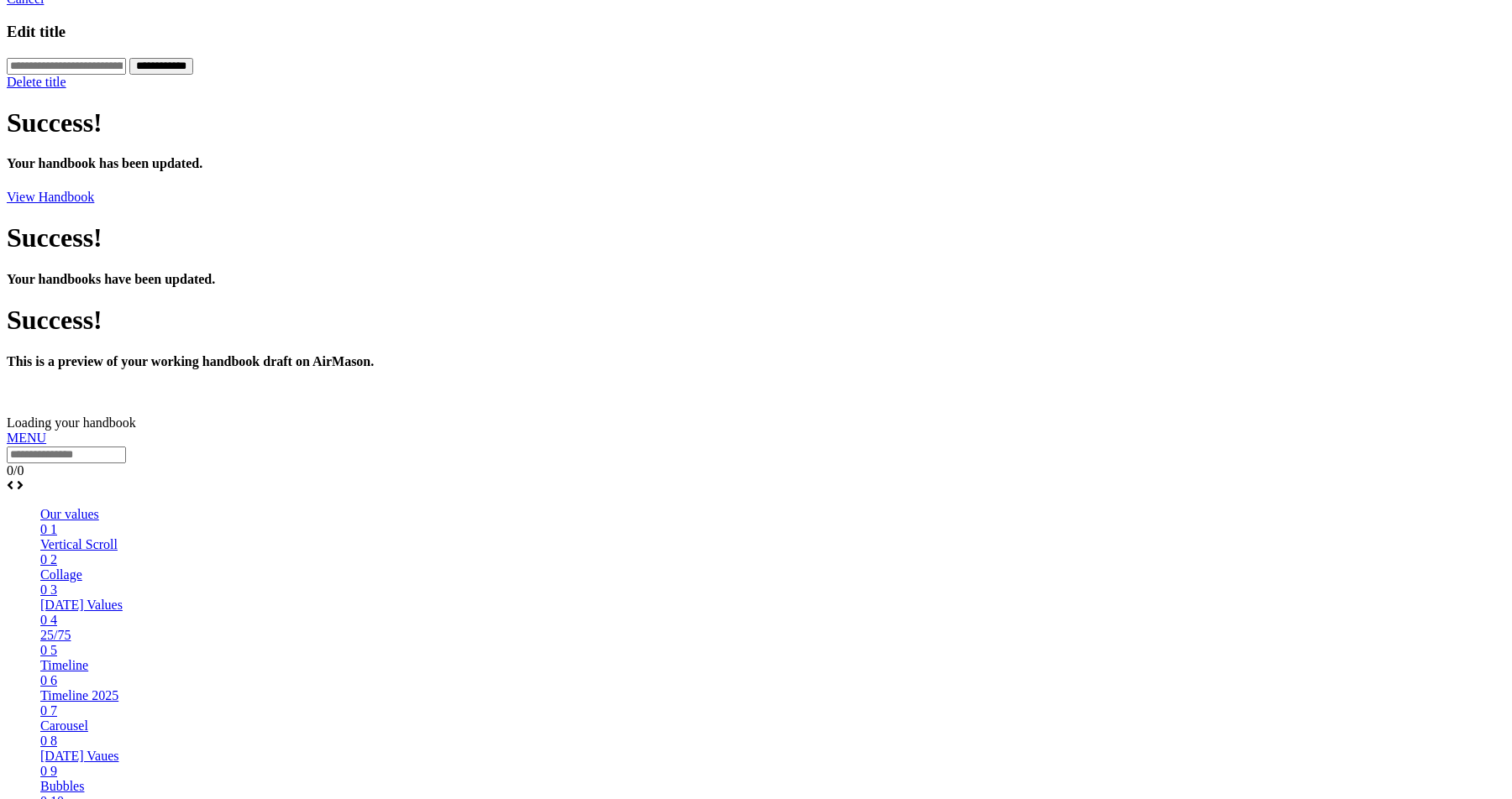
scroll to position [387, 0]
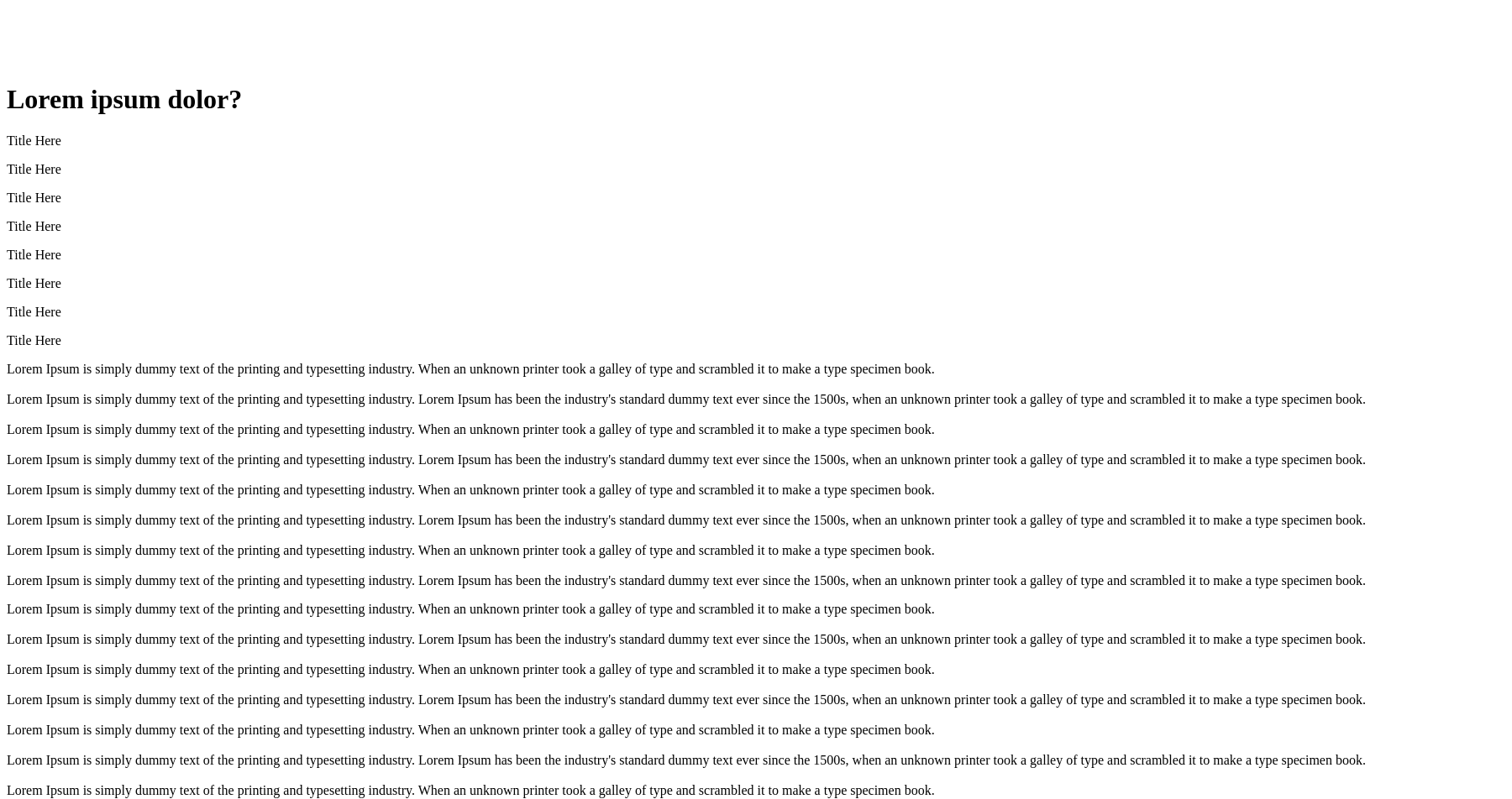
scroll to position [2408, 0]
